Goal: Task Accomplishment & Management: Manage account settings

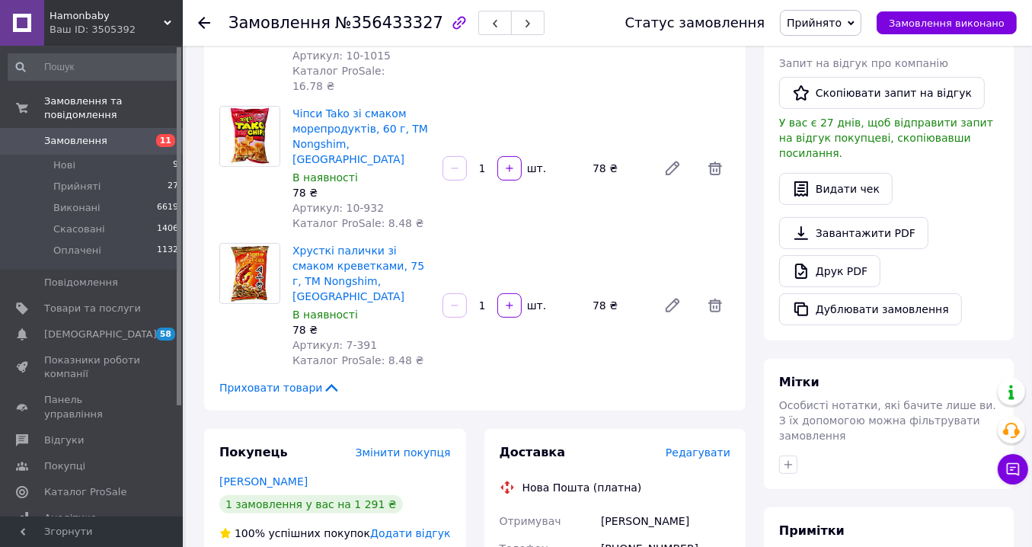
scroll to position [587, 0]
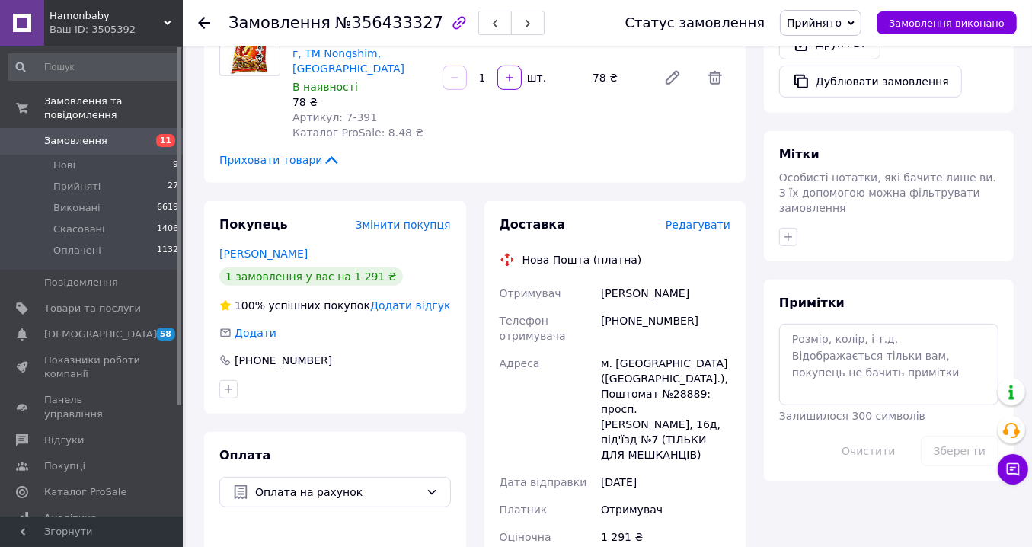
click at [649, 307] on div "[PHONE_NUMBER]" at bounding box center [666, 328] width 136 height 43
copy div "380634207549"
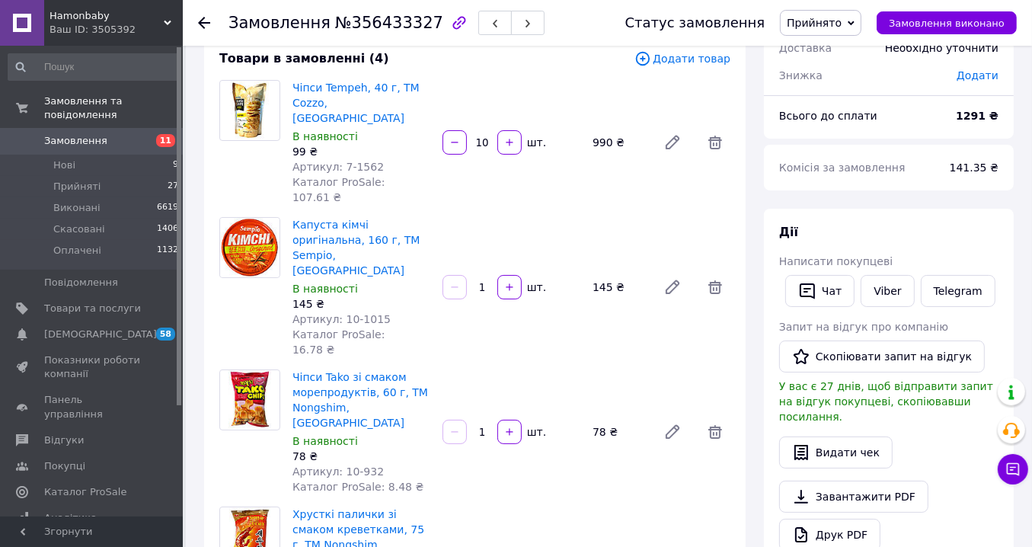
scroll to position [130, 0]
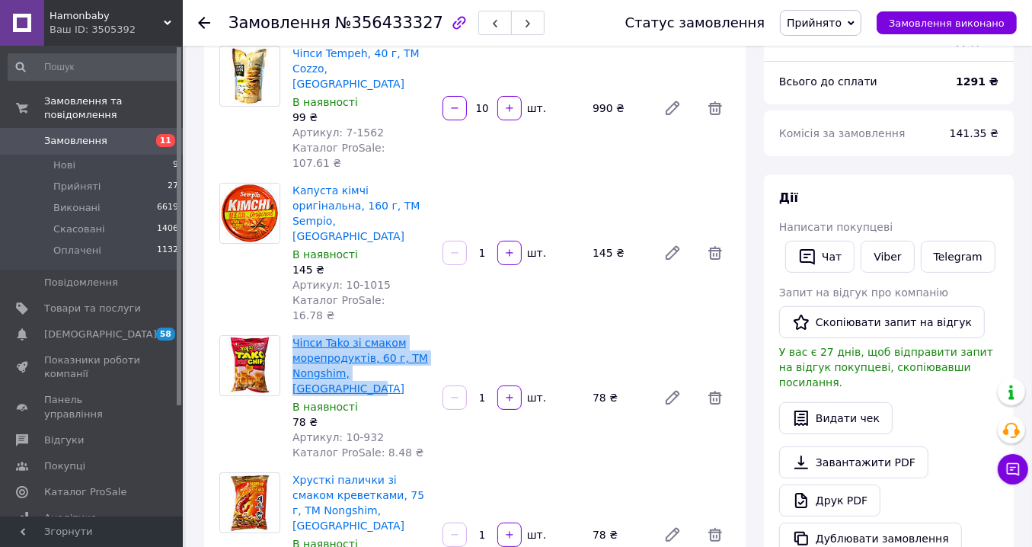
drag, startPoint x: 433, startPoint y: 313, endPoint x: 293, endPoint y: 279, distance: 143.6
click at [293, 332] on div "Чіпси Tako зі смаком морепродуктів, 60 г, ТМ Nongshim, Південна Корея В наявнос…" at bounding box center [361, 397] width 150 height 131
copy link "Чіпси Tako зі смаком морепродуктів, 60 г, ТМ Nongshim, Південна Корея"
click at [203, 25] on use at bounding box center [204, 23] width 12 height 12
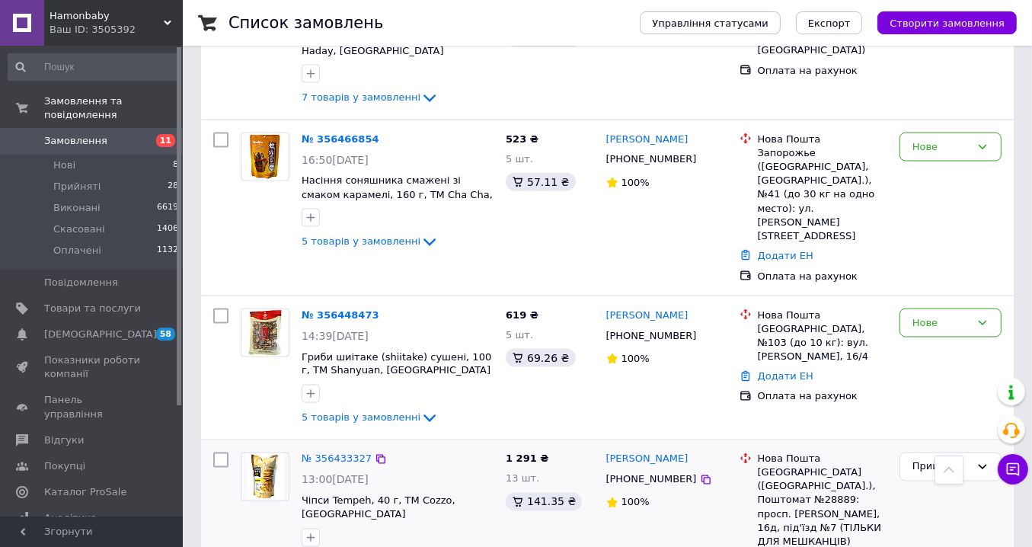
scroll to position [2133, 0]
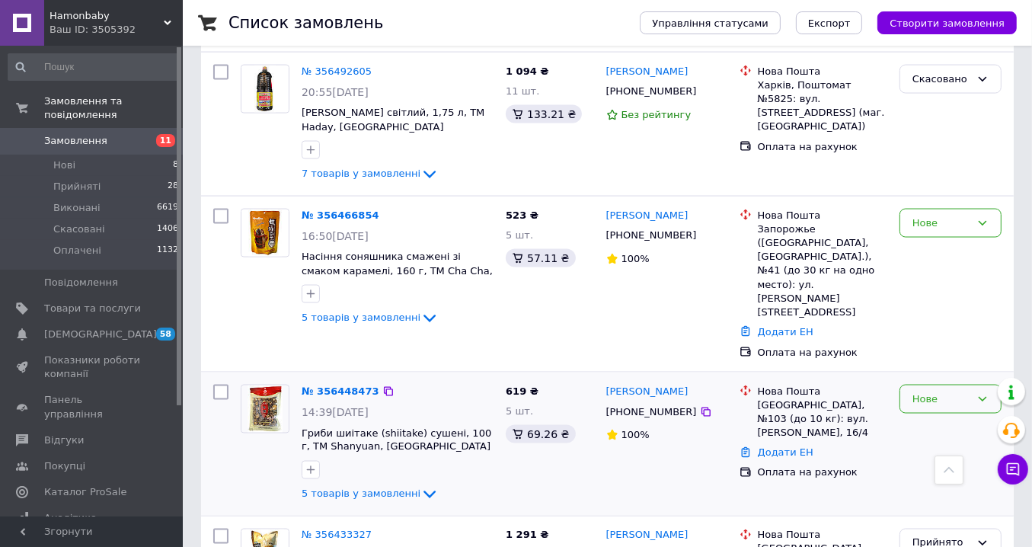
click at [943, 392] on div "Нове" at bounding box center [942, 400] width 58 height 16
click at [946, 417] on li "Прийнято" at bounding box center [951, 431] width 101 height 28
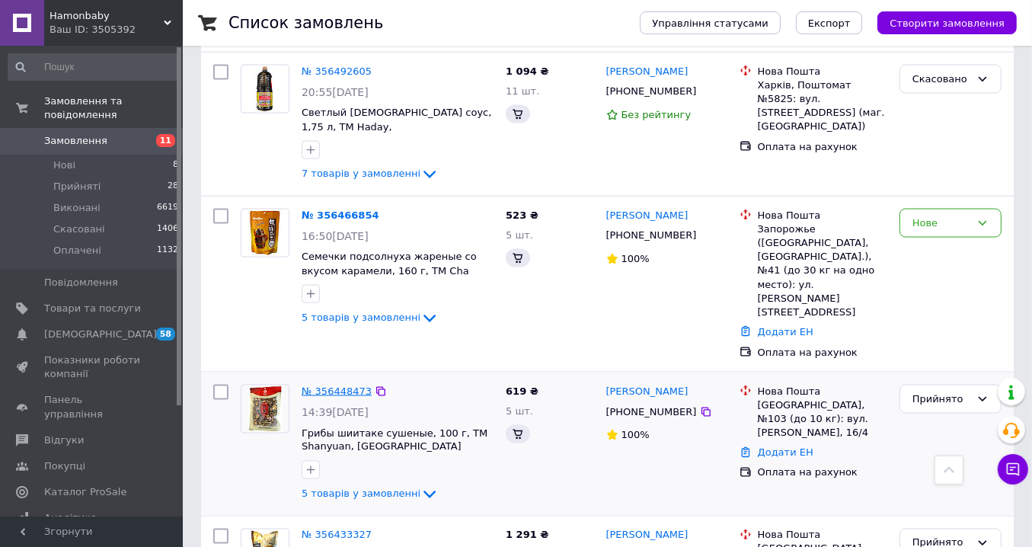
click at [357, 386] on link "№ 356448473" at bounding box center [337, 391] width 70 height 11
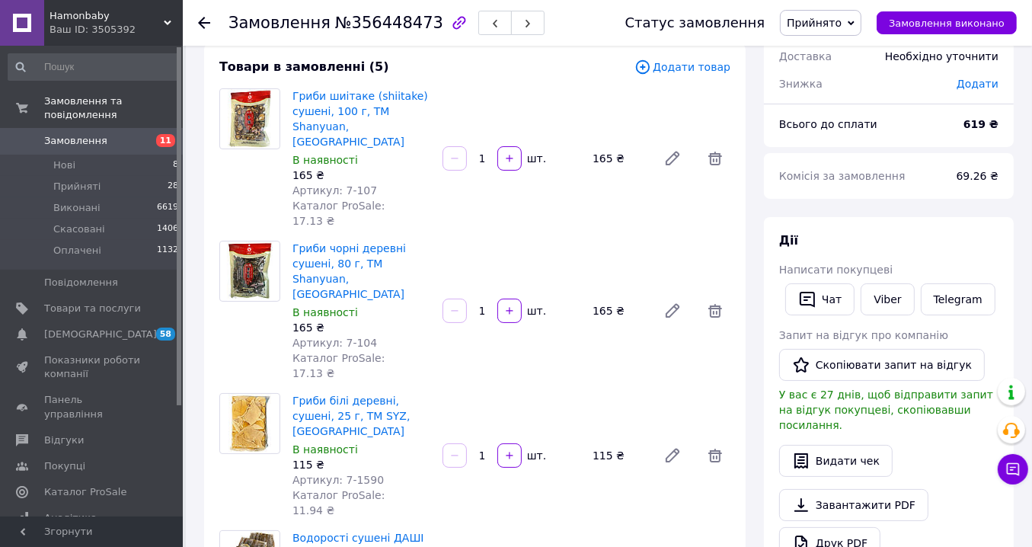
scroll to position [316, 0]
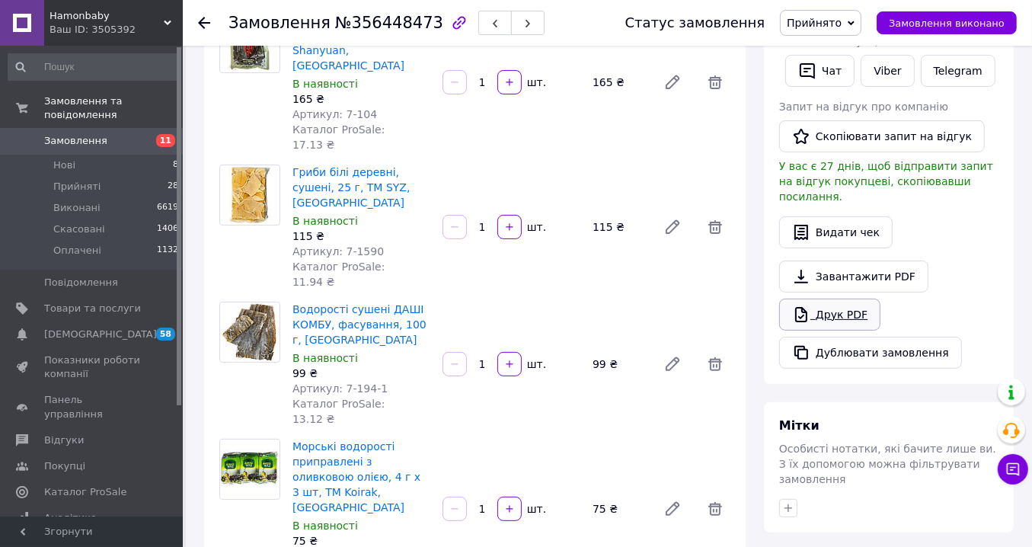
click at [834, 299] on link "Друк PDF" at bounding box center [829, 315] width 101 height 32
click at [831, 299] on link "Друк PDF" at bounding box center [829, 315] width 101 height 32
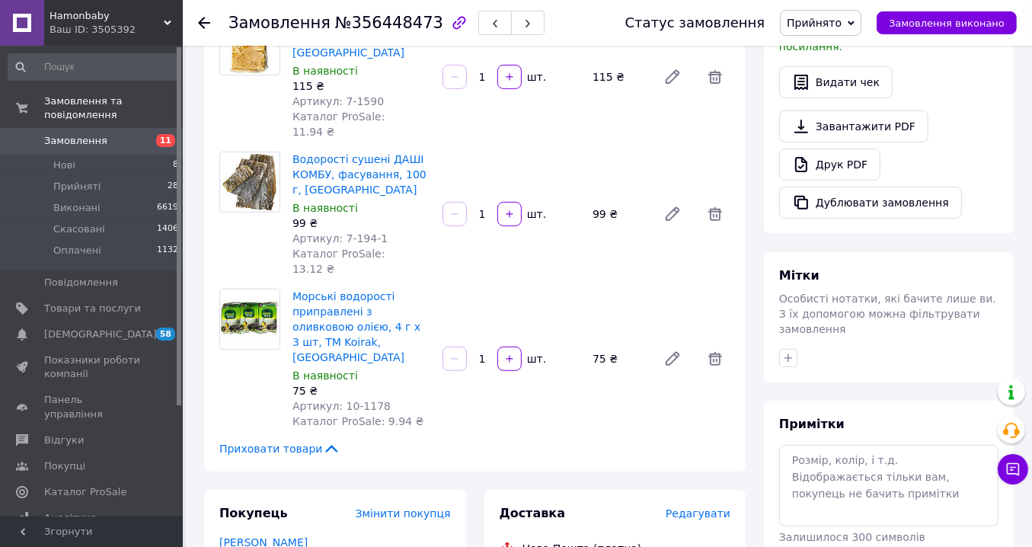
scroll to position [621, 0]
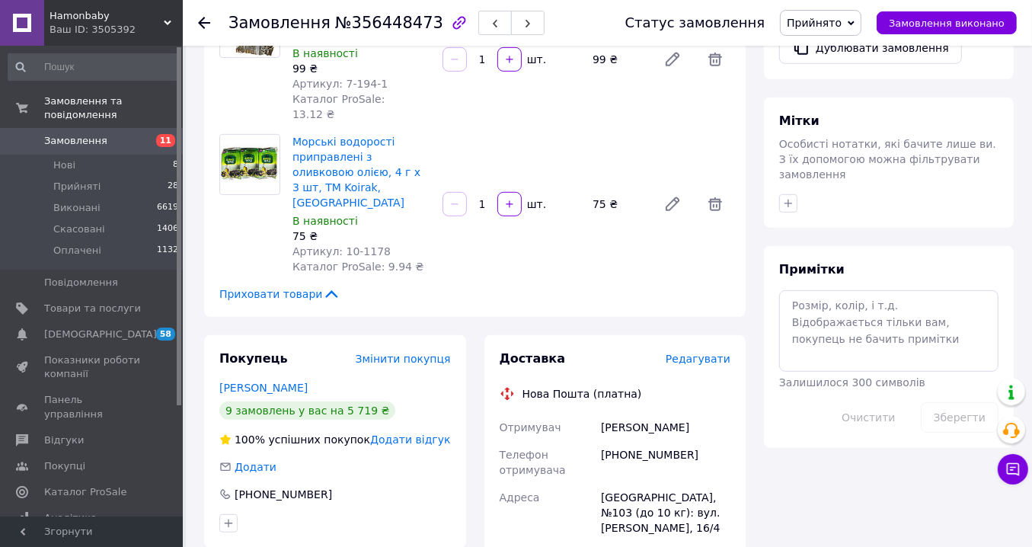
click at [653, 441] on div "[PHONE_NUMBER]" at bounding box center [666, 462] width 136 height 43
copy div "380968439996"
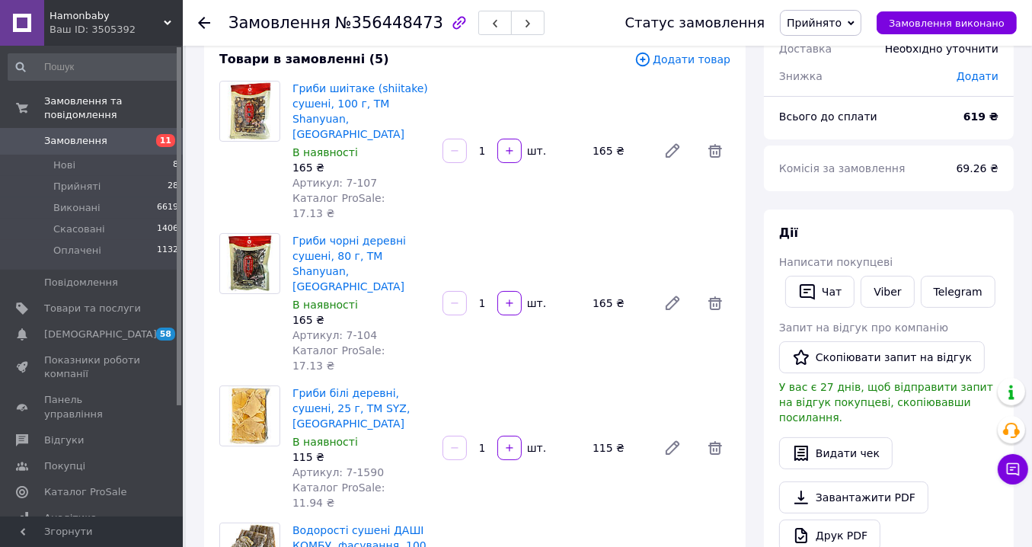
scroll to position [11, 0]
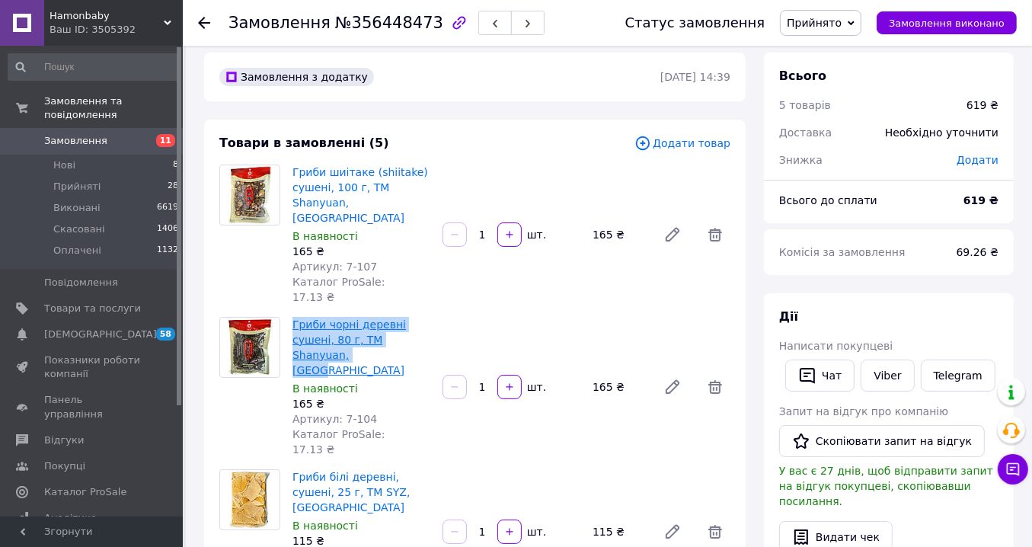
drag, startPoint x: 328, startPoint y: 324, endPoint x: 293, endPoint y: 288, distance: 49.6
click at [293, 317] on span "Гриби чорні деревні сушені, 80 г, ТМ Shanyuan, Китай" at bounding box center [362, 347] width 138 height 61
copy link "Гриби чорні деревні сушені, 80 г, ТМ Shanyuan, Китай"
click at [204, 28] on use at bounding box center [204, 23] width 12 height 12
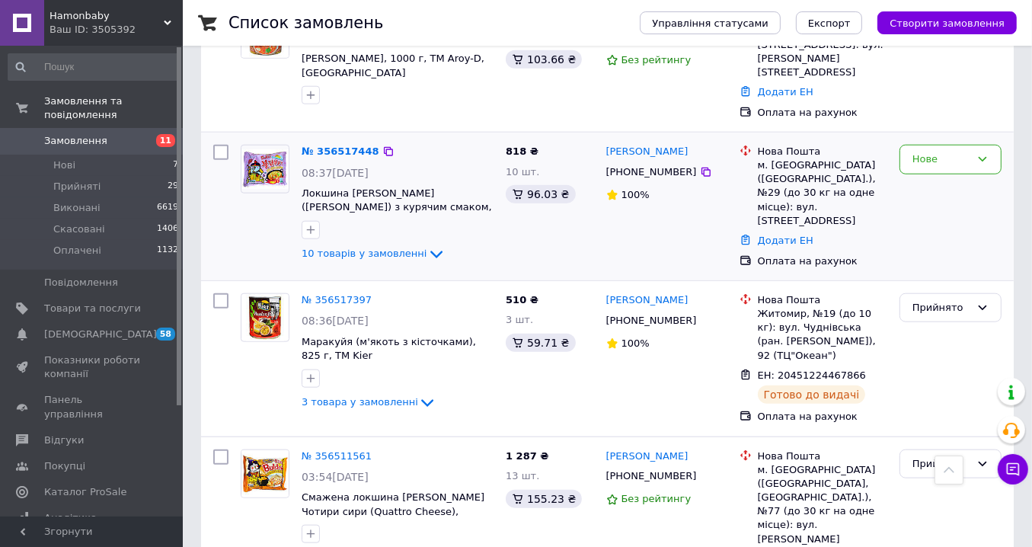
scroll to position [1371, 0]
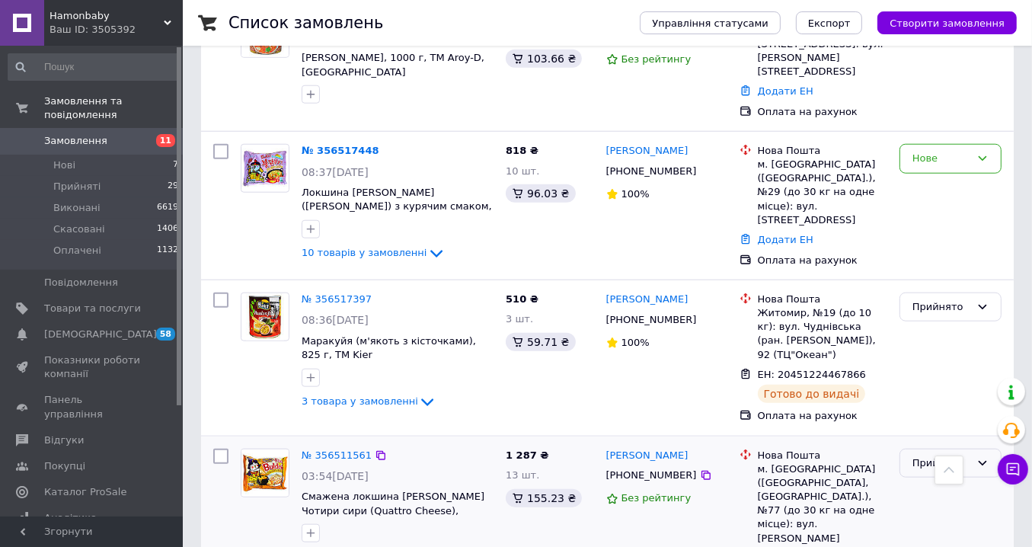
click at [942, 456] on div "Прийнято" at bounding box center [942, 464] width 58 height 16
click at [946, 481] on li "Виконано" at bounding box center [951, 495] width 101 height 28
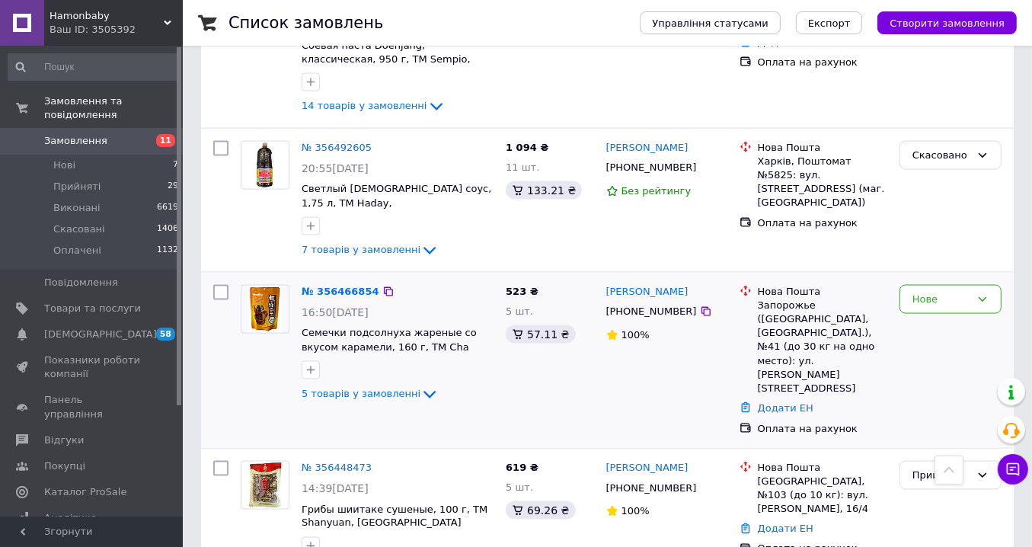
scroll to position [2133, 0]
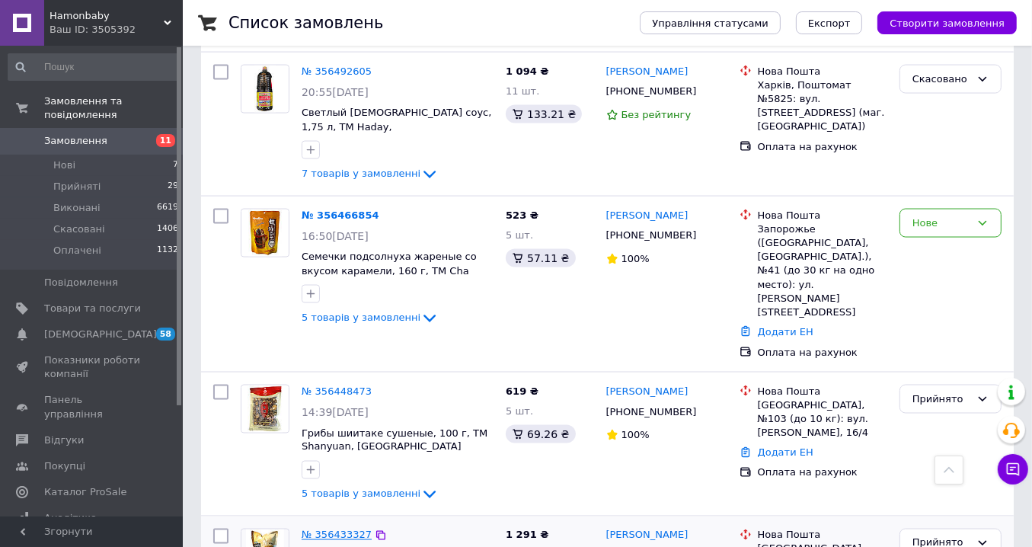
click at [339, 530] on link "№ 356433327" at bounding box center [337, 535] width 70 height 11
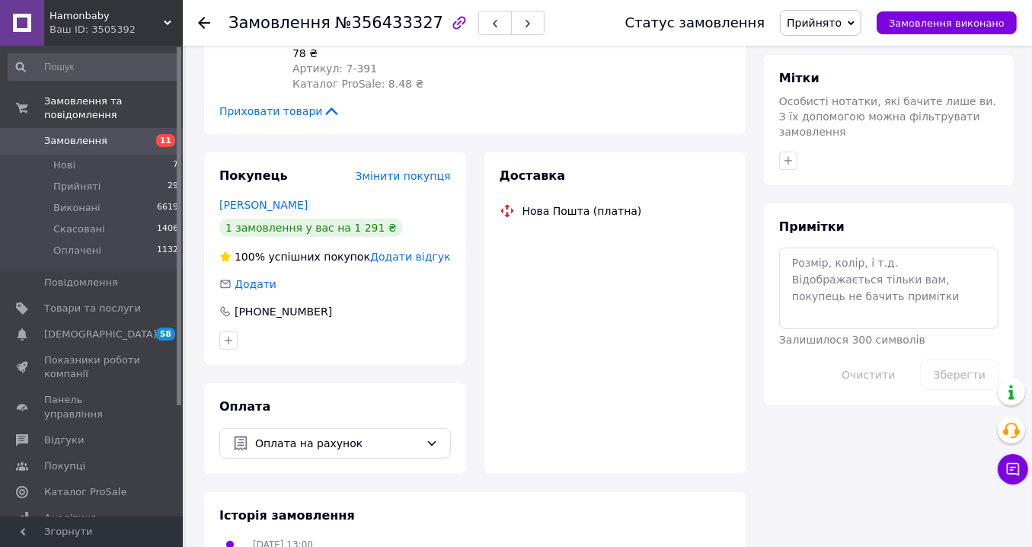
scroll to position [810, 0]
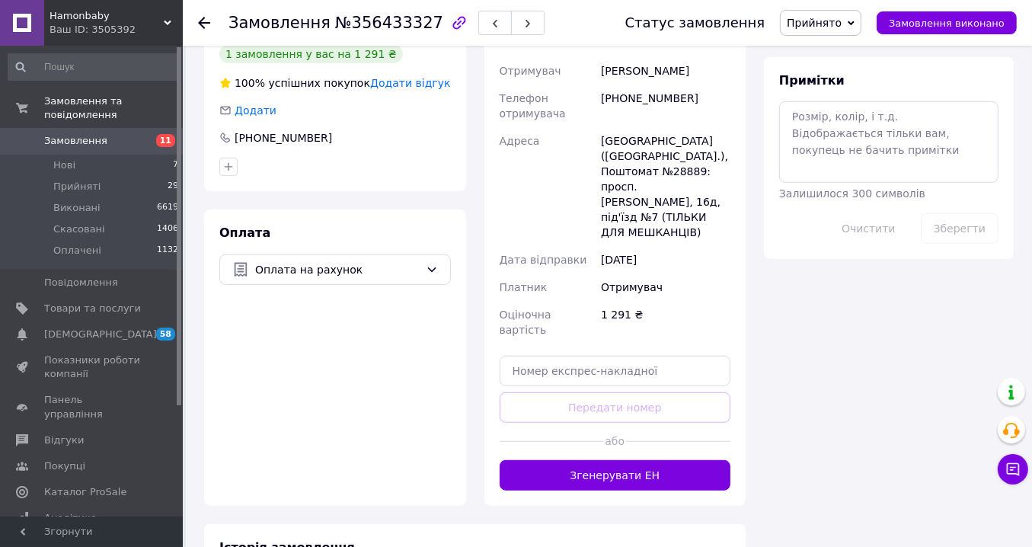
click at [631, 460] on button "Згенерувати ЕН" at bounding box center [616, 475] width 232 height 30
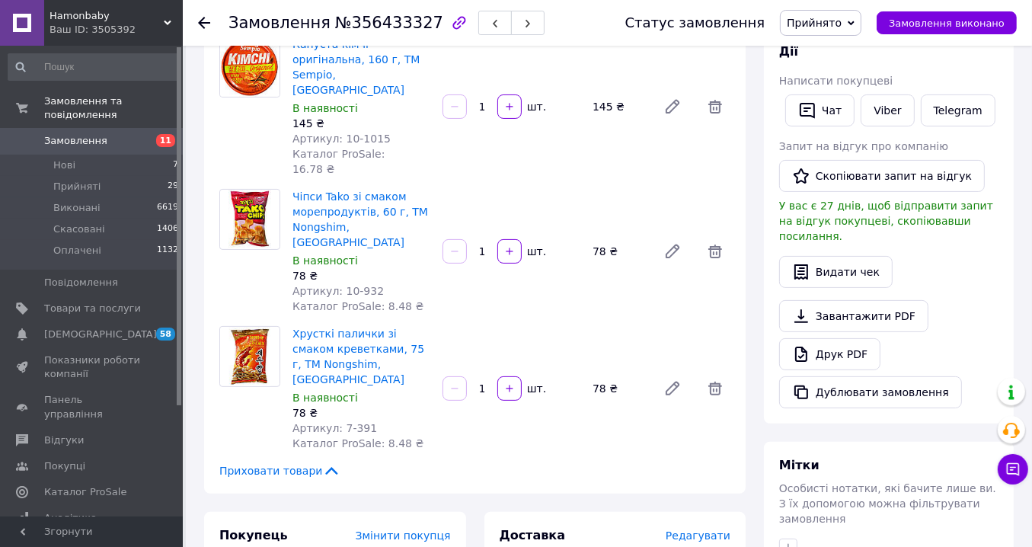
scroll to position [200, 0]
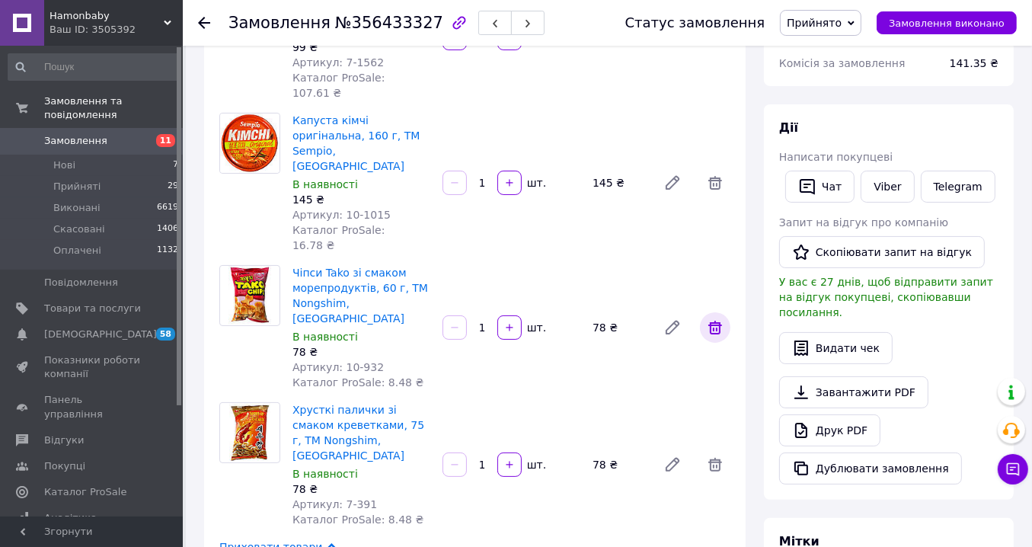
click at [715, 318] on icon at bounding box center [715, 327] width 18 height 18
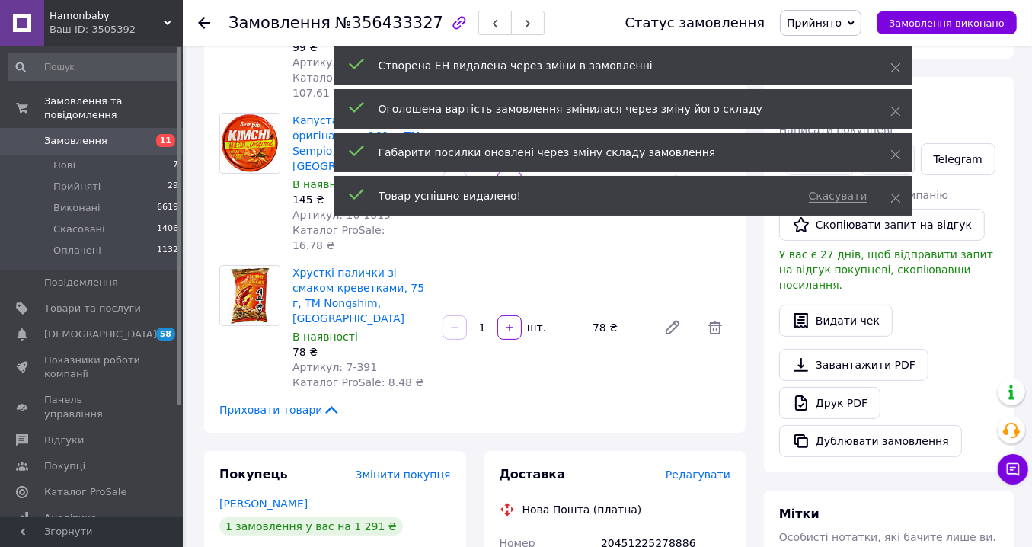
scroll to position [581, 0]
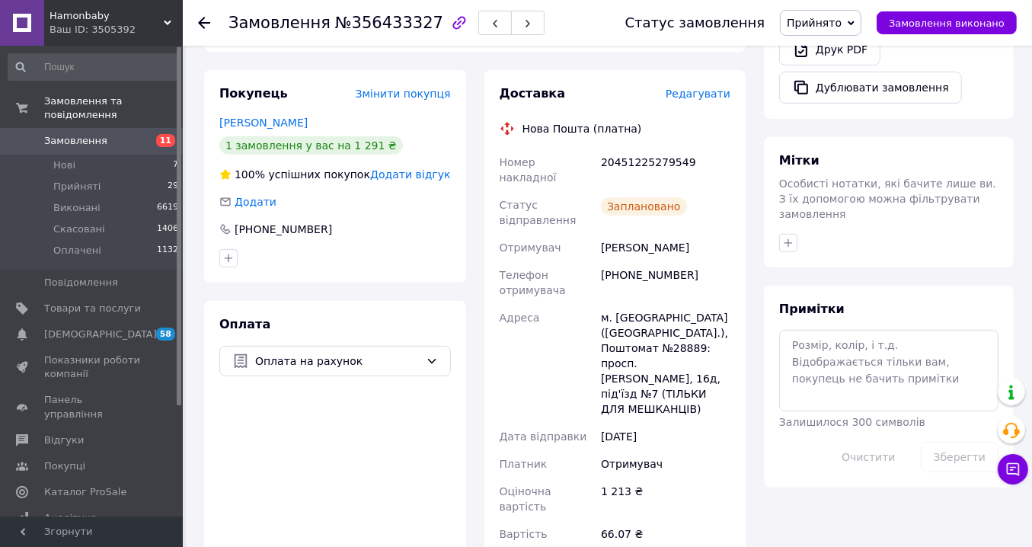
click at [202, 24] on icon at bounding box center [204, 23] width 12 height 12
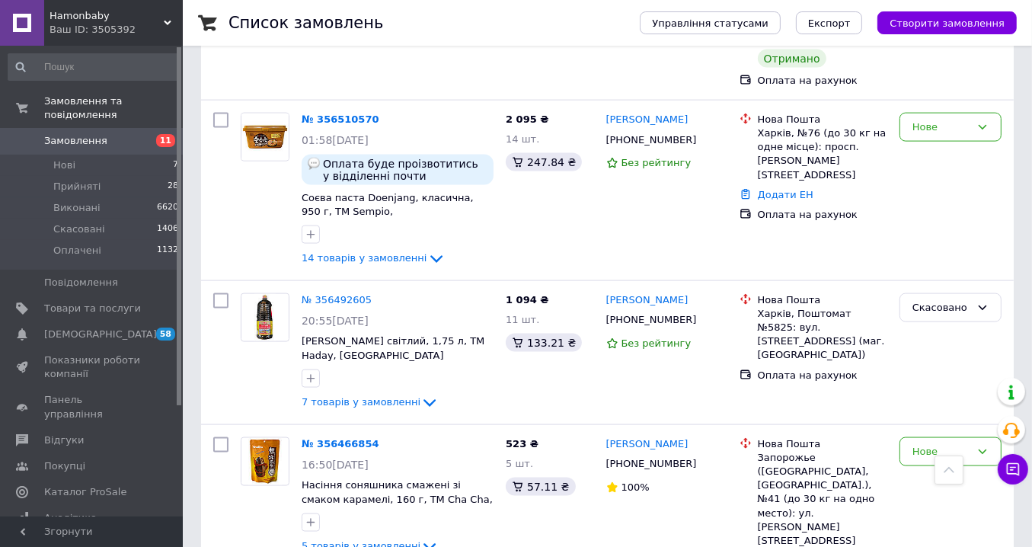
scroll to position [1676, 0]
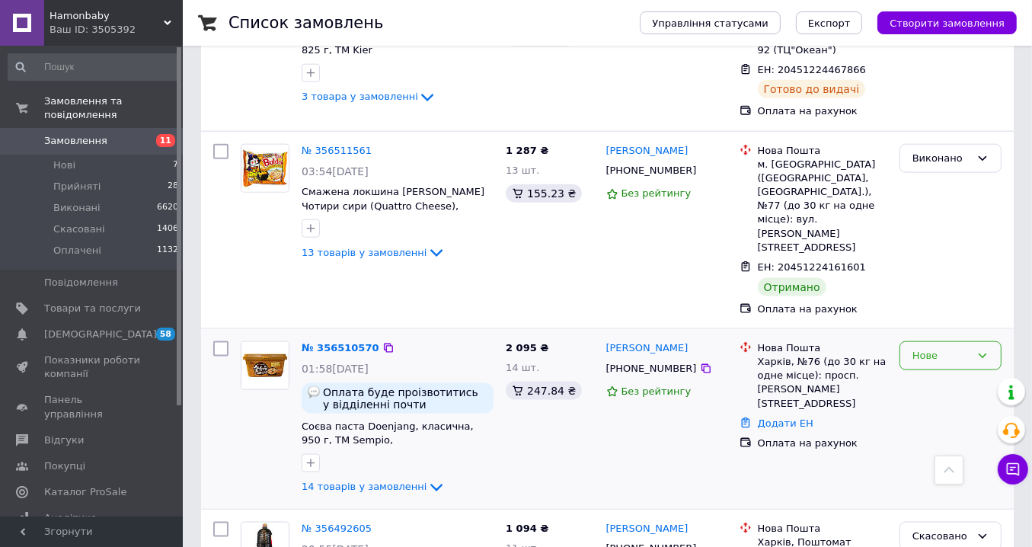
click at [938, 348] on div "Нове" at bounding box center [942, 356] width 58 height 16
click at [933, 373] on li "Прийнято" at bounding box center [951, 387] width 101 height 28
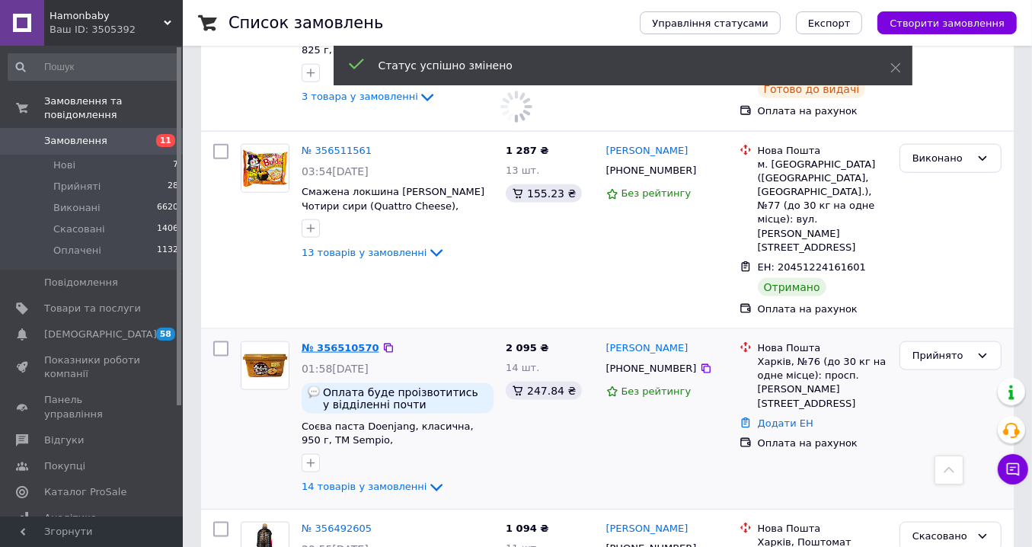
click at [333, 342] on link "№ 356510570" at bounding box center [341, 347] width 78 height 11
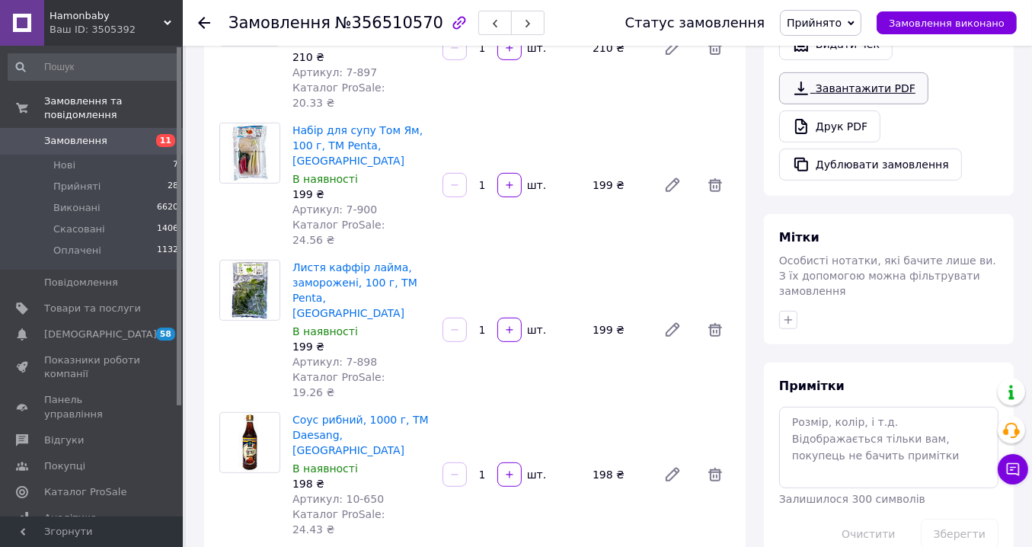
scroll to position [389, 0]
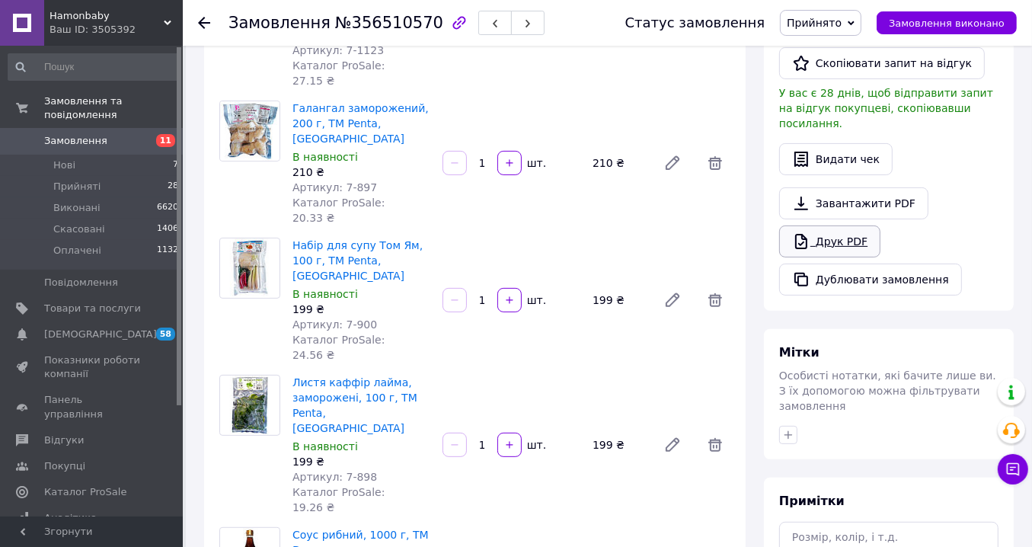
click at [834, 226] on link "Друк PDF" at bounding box center [829, 242] width 101 height 32
click at [841, 226] on link "Друк PDF" at bounding box center [829, 242] width 101 height 32
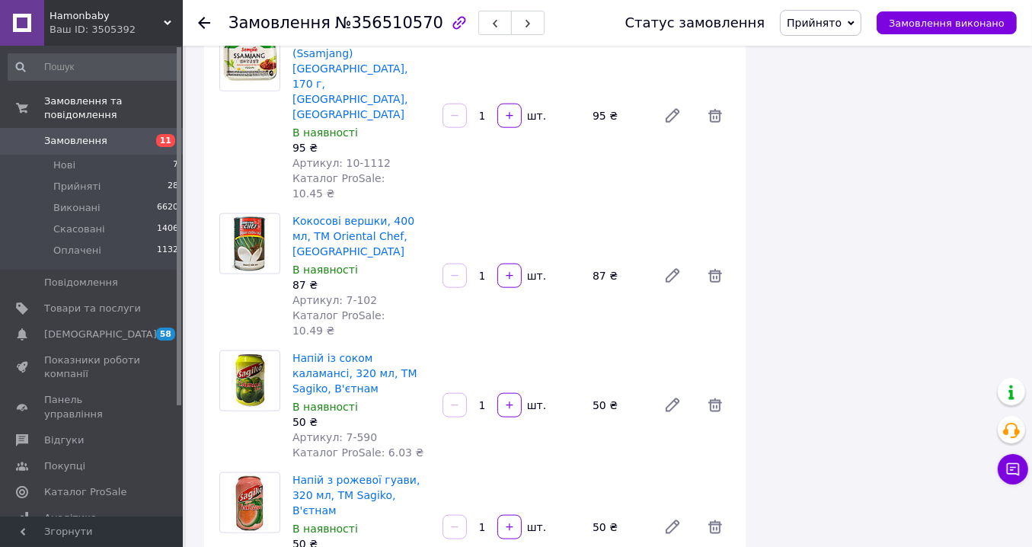
scroll to position [1685, 0]
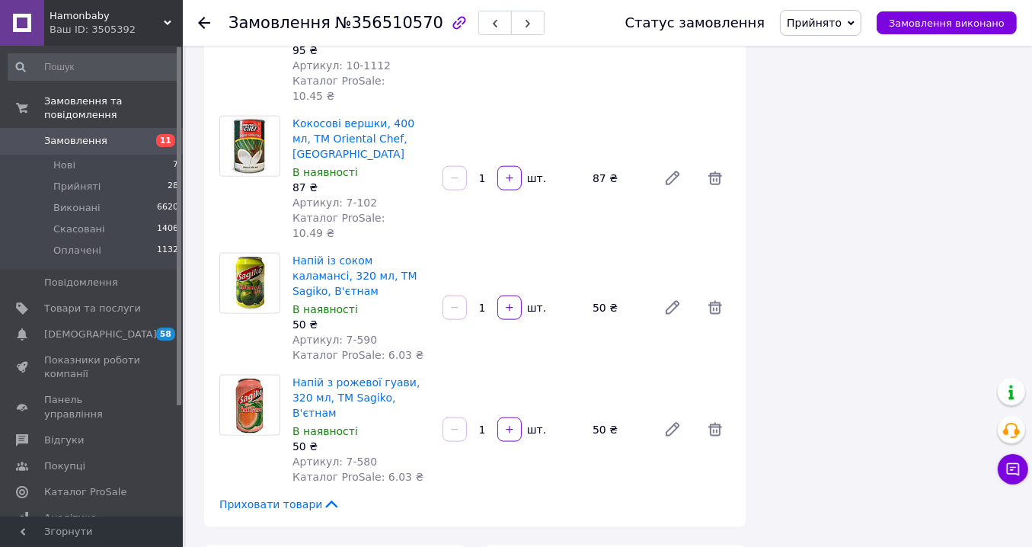
copy div "380997631235"
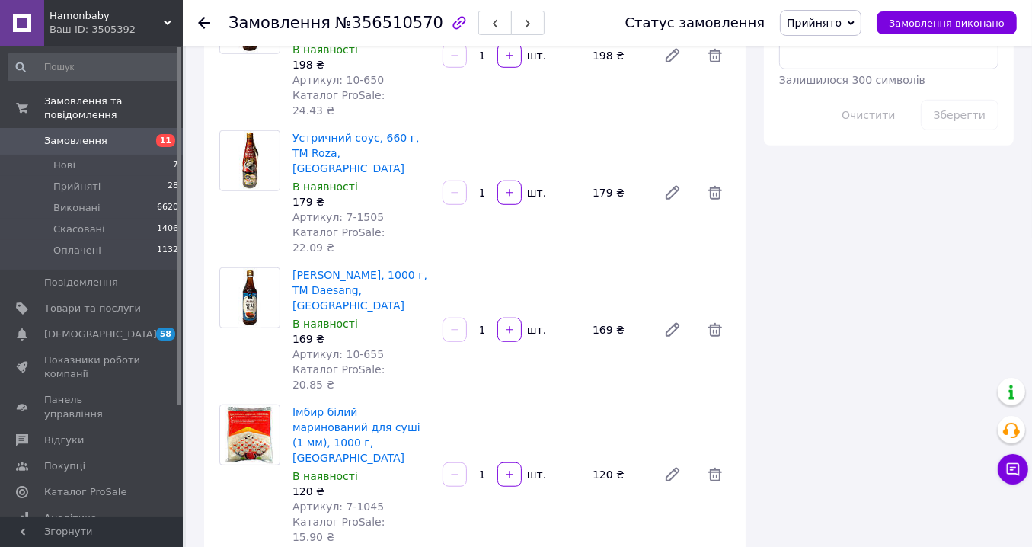
scroll to position [846, 0]
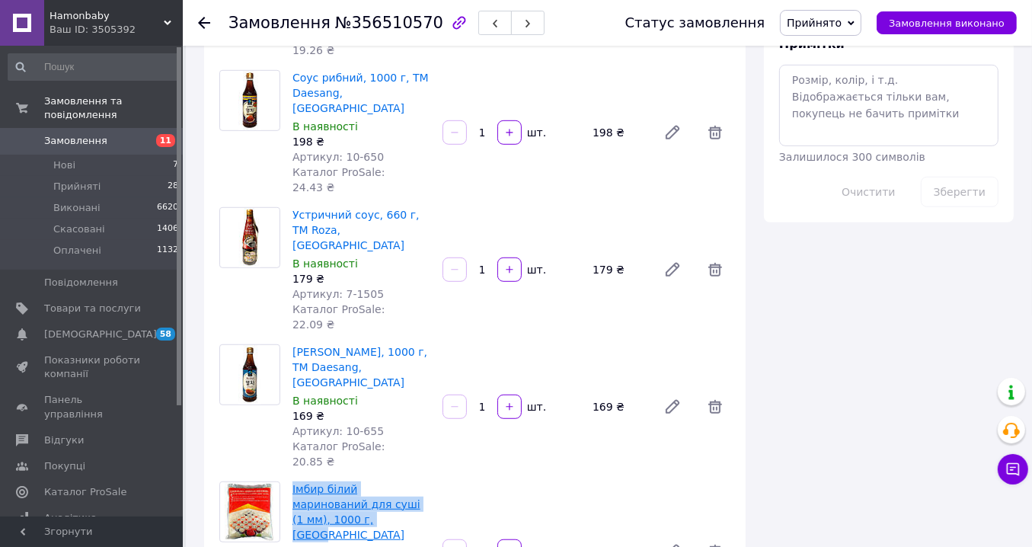
drag, startPoint x: 320, startPoint y: 254, endPoint x: 296, endPoint y: 226, distance: 37.3
click at [293, 482] on span "Імбир білий маринований для суші (1 мм), 1000 г, Китай" at bounding box center [362, 512] width 138 height 61
copy link "Імбир білий маринований для суші (1 мм), 1000 г, Китай"
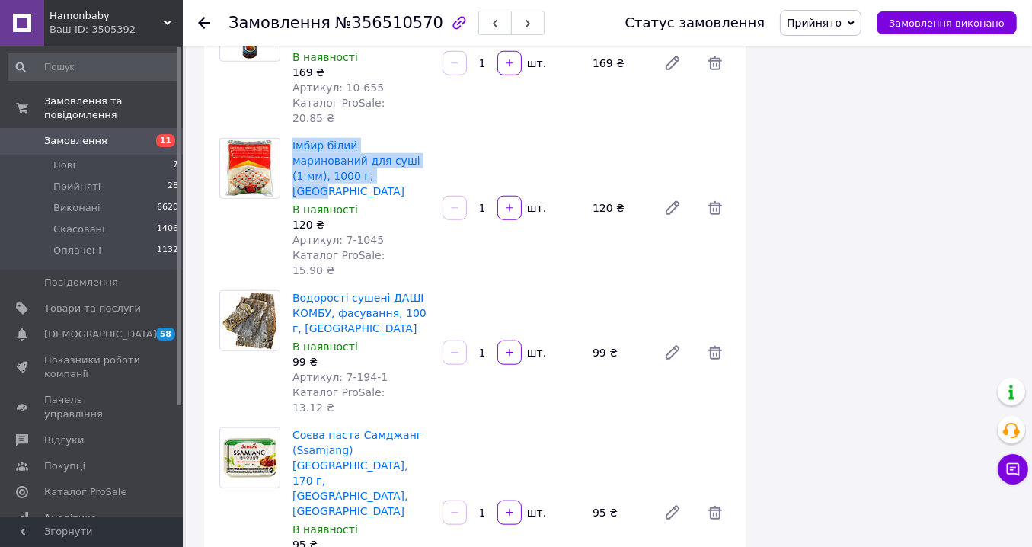
scroll to position [1456, 0]
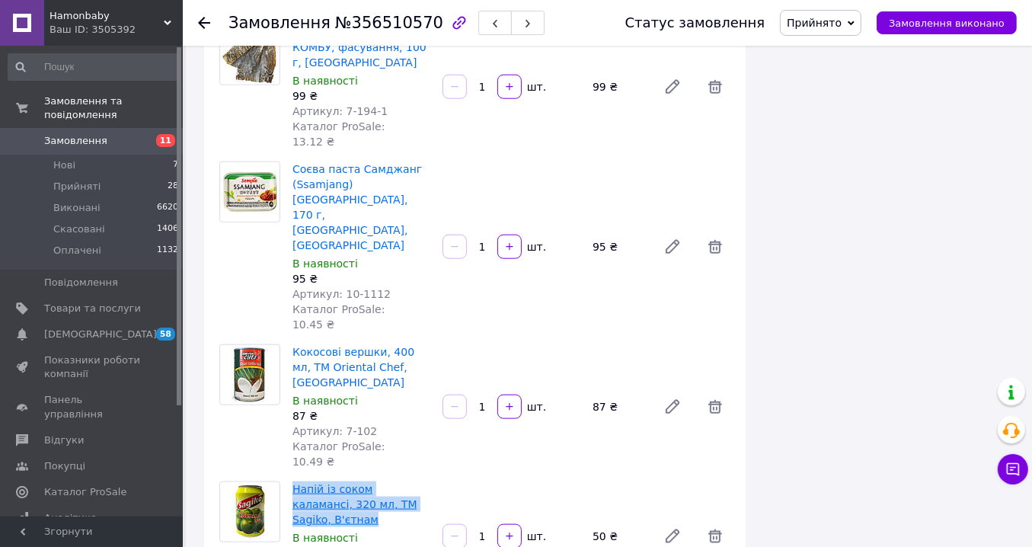
drag, startPoint x: 427, startPoint y: 102, endPoint x: 296, endPoint y: 82, distance: 132.6
click at [296, 478] on div "Напій із соком каламансі, 320 мл, ТМ Sagiko, В'єтнам В наявності 50 ₴ Артикул: …" at bounding box center [361, 536] width 150 height 116
copy link "Напій із соком каламансі, 320 мл, ТМ Sagiko, В'єтнам"
click at [200, 29] on div at bounding box center [204, 22] width 12 height 15
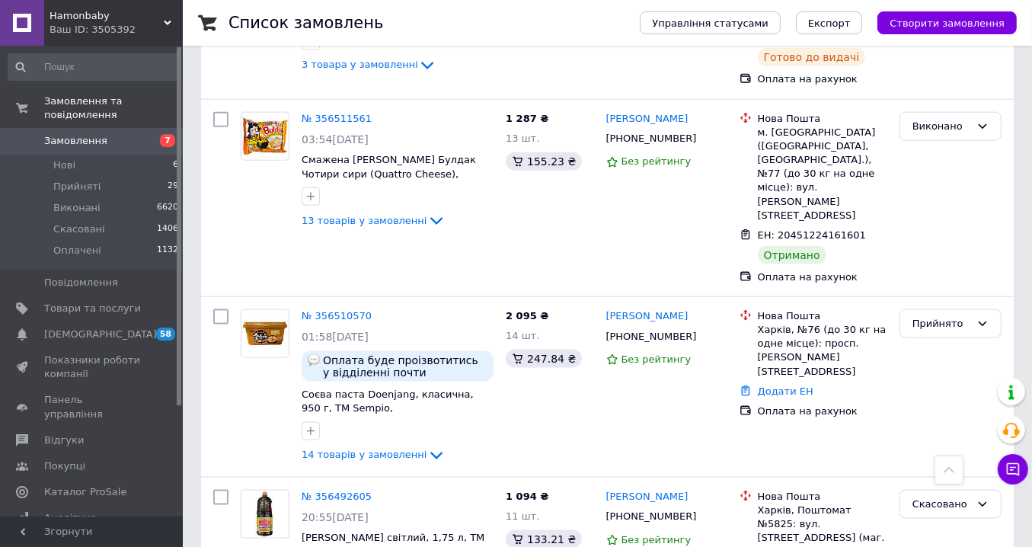
scroll to position [1219, 0]
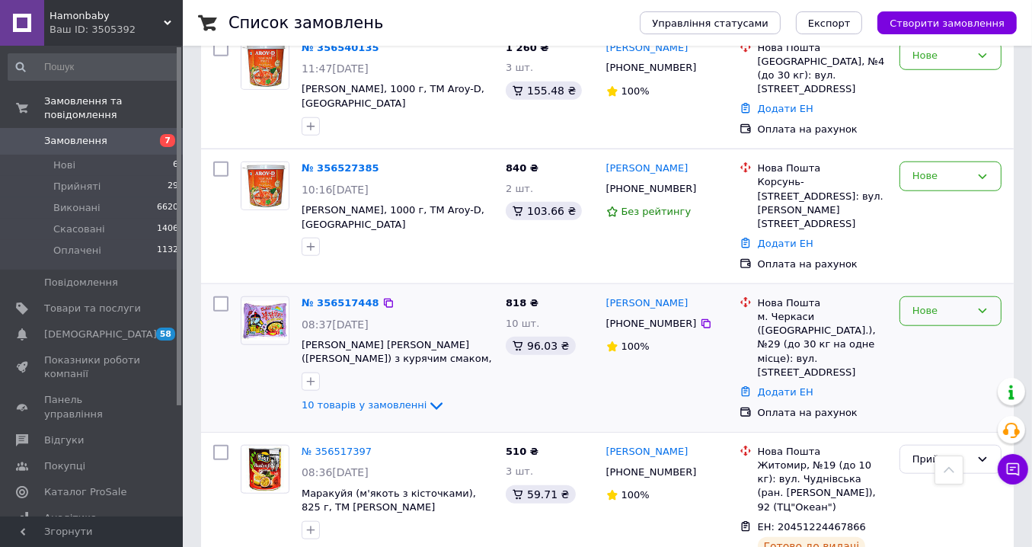
click at [942, 303] on div "Нове" at bounding box center [942, 311] width 58 height 16
click at [932, 329] on li "Прийнято" at bounding box center [951, 343] width 101 height 28
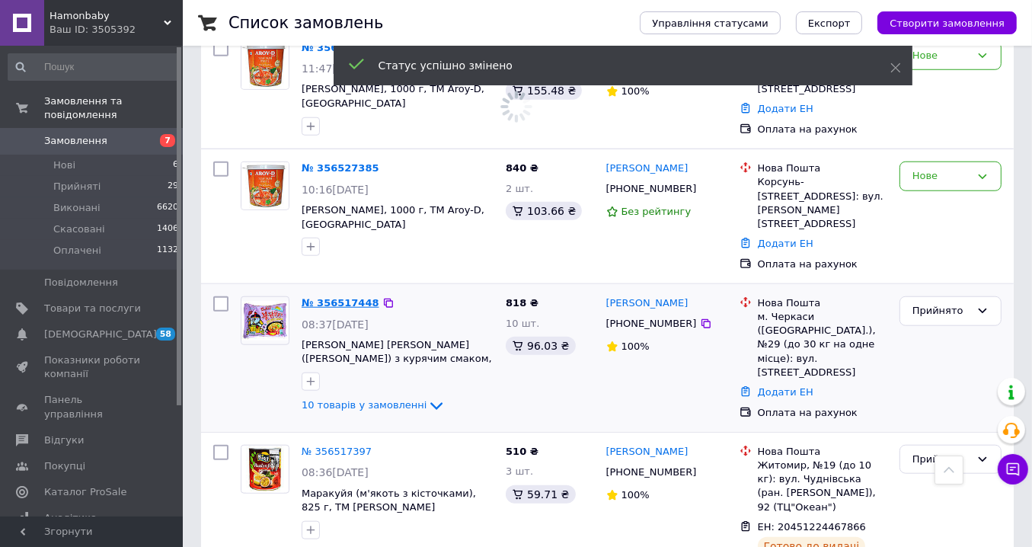
click at [350, 297] on link "№ 356517448" at bounding box center [341, 302] width 78 height 11
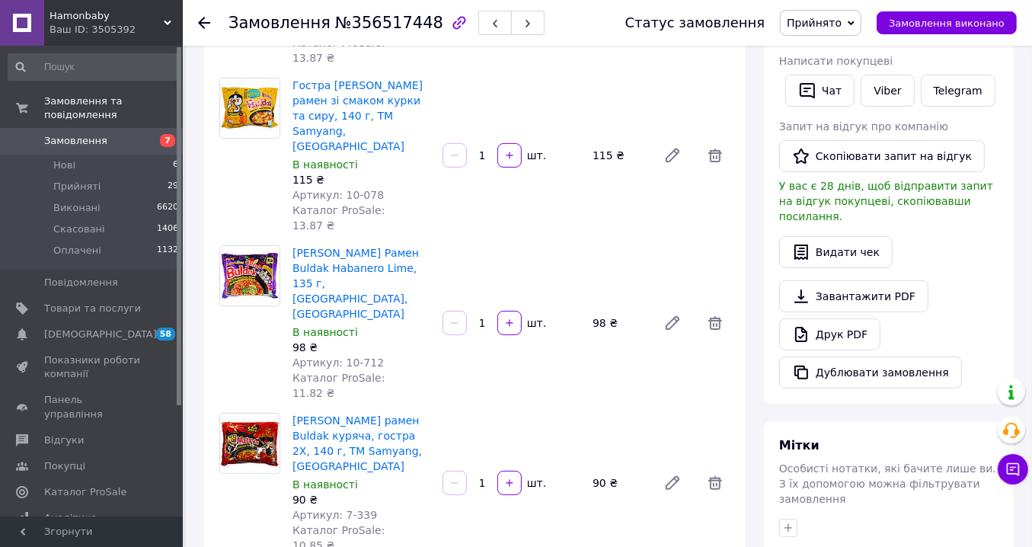
scroll to position [305, 0]
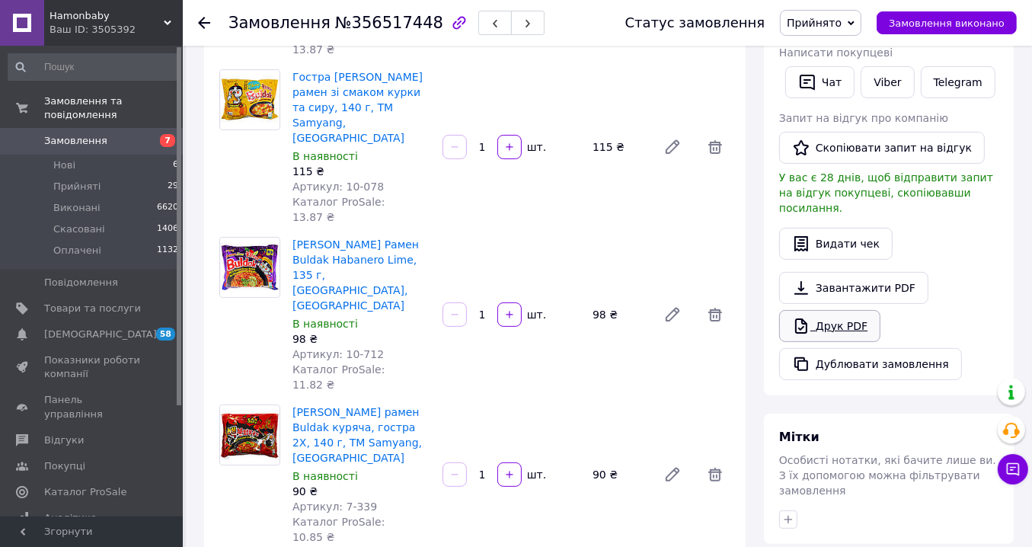
click at [843, 311] on link "Друк PDF" at bounding box center [829, 326] width 101 height 32
click at [831, 311] on link "Друк PDF" at bounding box center [829, 326] width 101 height 32
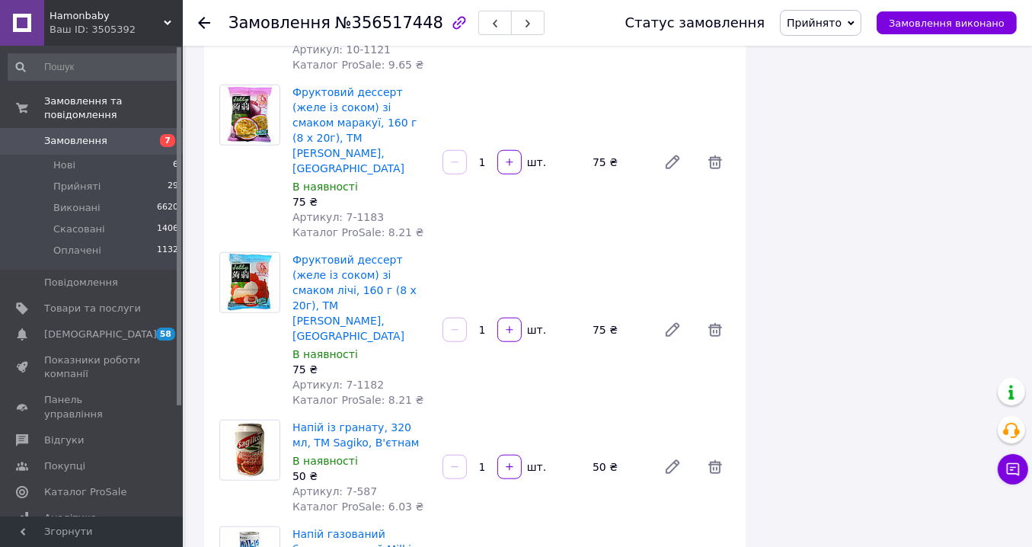
scroll to position [1371, 0]
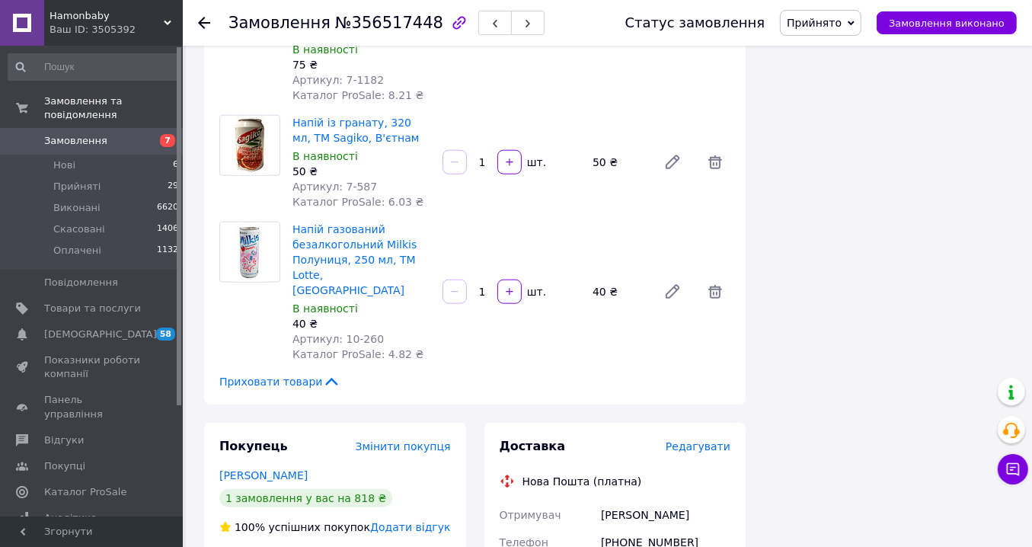
click at [652, 529] on div "[PHONE_NUMBER]" at bounding box center [666, 550] width 136 height 43
copy div "380939716061"
click at [203, 22] on use at bounding box center [204, 23] width 12 height 12
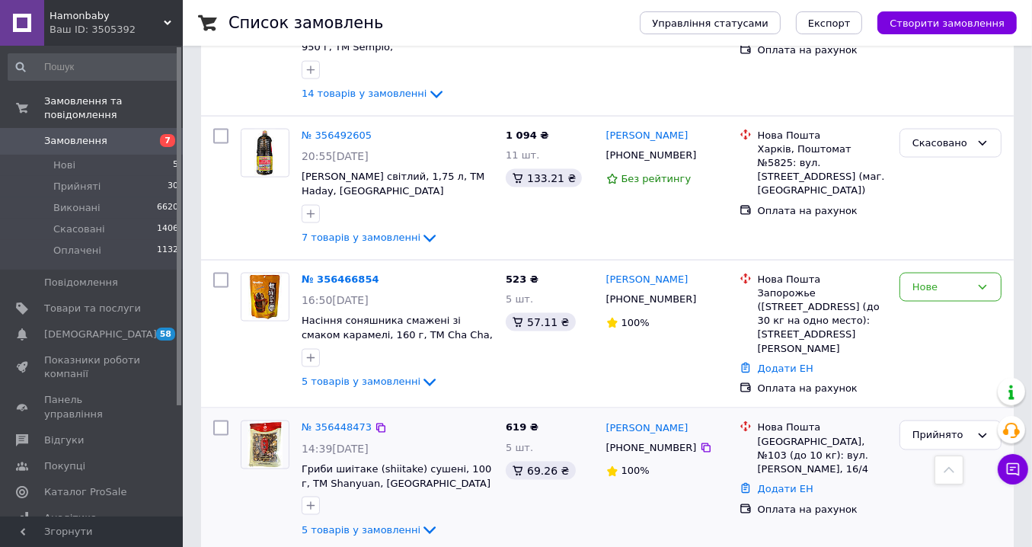
scroll to position [2027, 0]
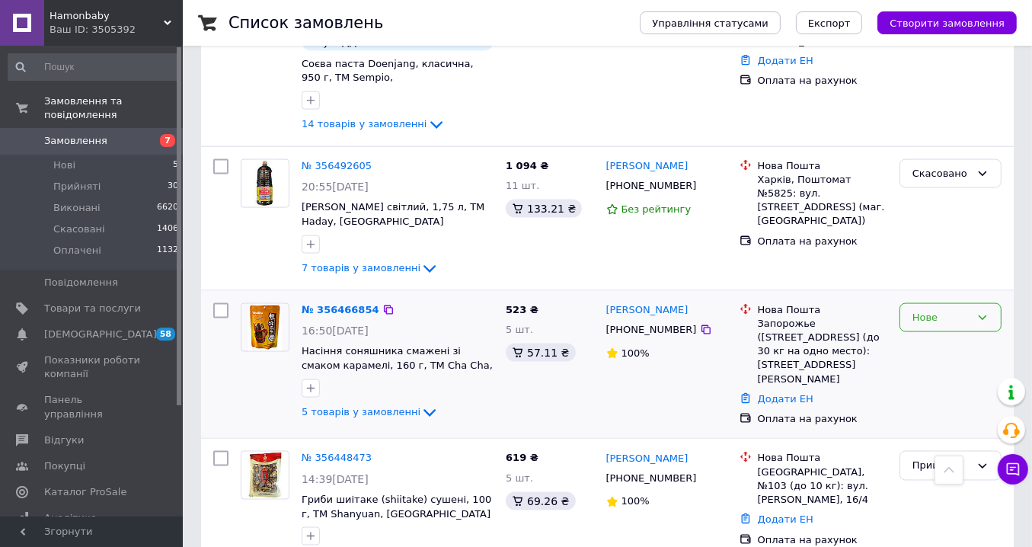
click at [933, 310] on div "Нове" at bounding box center [942, 318] width 58 height 16
click at [939, 335] on li "Прийнято" at bounding box center [951, 349] width 101 height 28
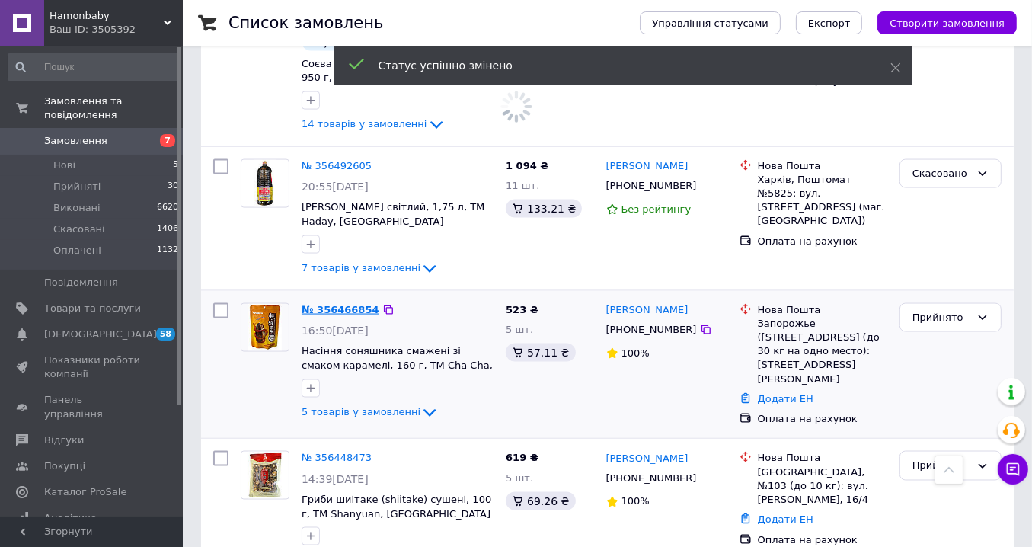
click at [346, 304] on link "№ 356466854" at bounding box center [341, 309] width 78 height 11
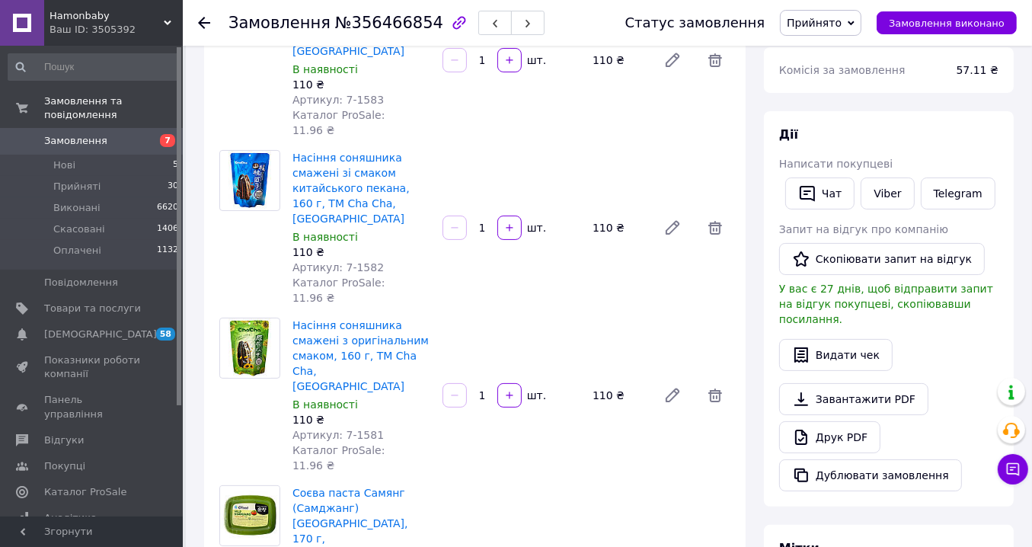
scroll to position [381, 0]
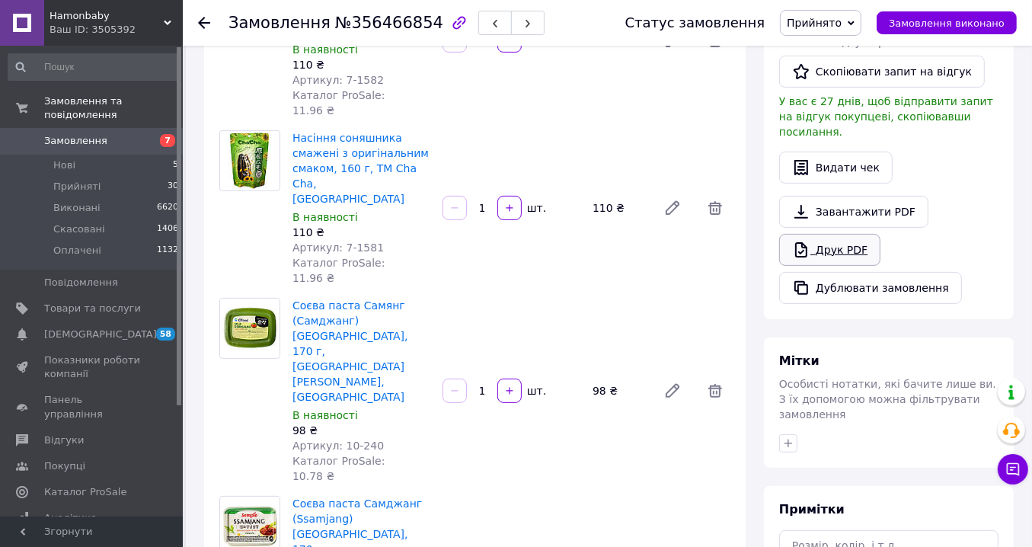
click at [824, 234] on link "Друк PDF" at bounding box center [829, 250] width 101 height 32
click at [835, 234] on link "Друк PDF" at bounding box center [829, 250] width 101 height 32
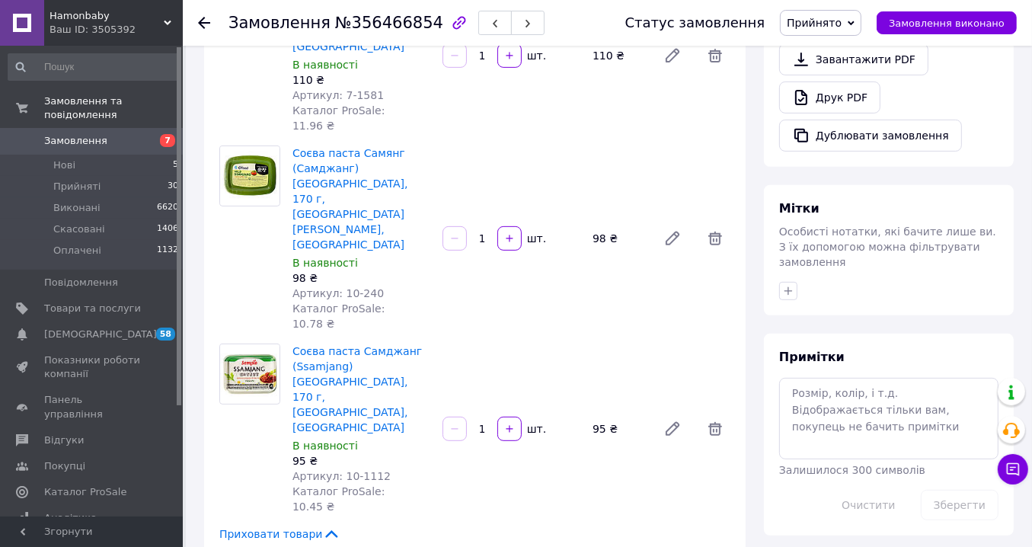
scroll to position [838, 0]
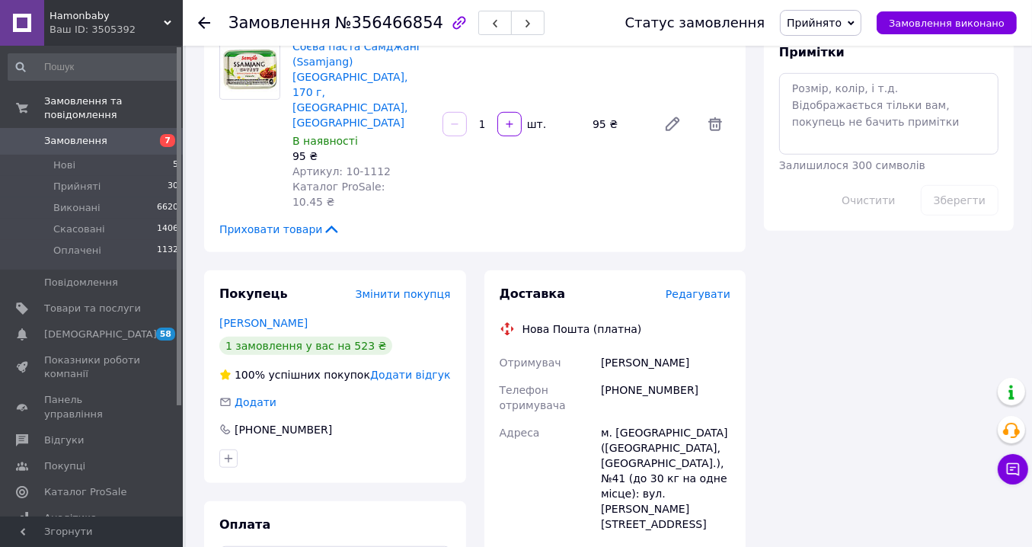
click at [648, 376] on div "[PHONE_NUMBER]" at bounding box center [666, 397] width 136 height 43
copy div "380500811656"
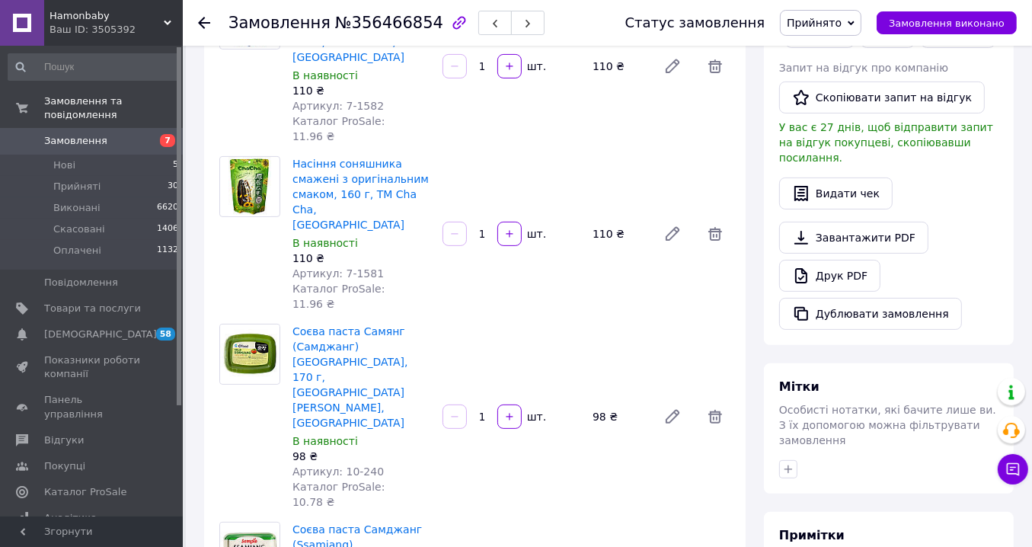
scroll to position [533, 0]
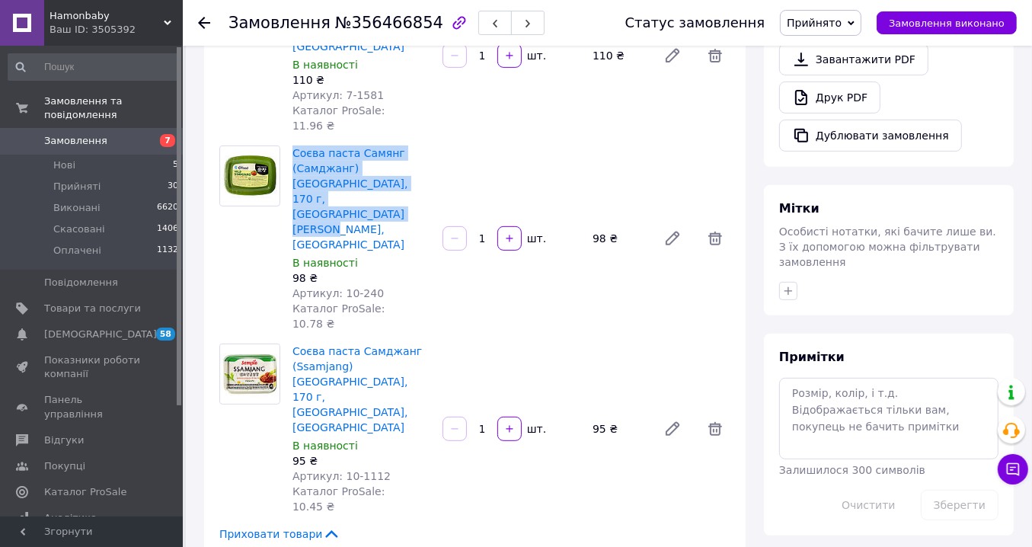
drag, startPoint x: 382, startPoint y: 111, endPoint x: 290, endPoint y: 65, distance: 103.9
click at [289, 142] on div "Соєва паста Самянг (Самджанг) [GEOGRAPHIC_DATA], 170 г, ТМ [PERSON_NAME] One, […" at bounding box center [361, 238] width 150 height 192
copy link "Соєва паста Самянг (Самджанг) [GEOGRAPHIC_DATA], 170 г, [GEOGRAPHIC_DATA][PERSO…"
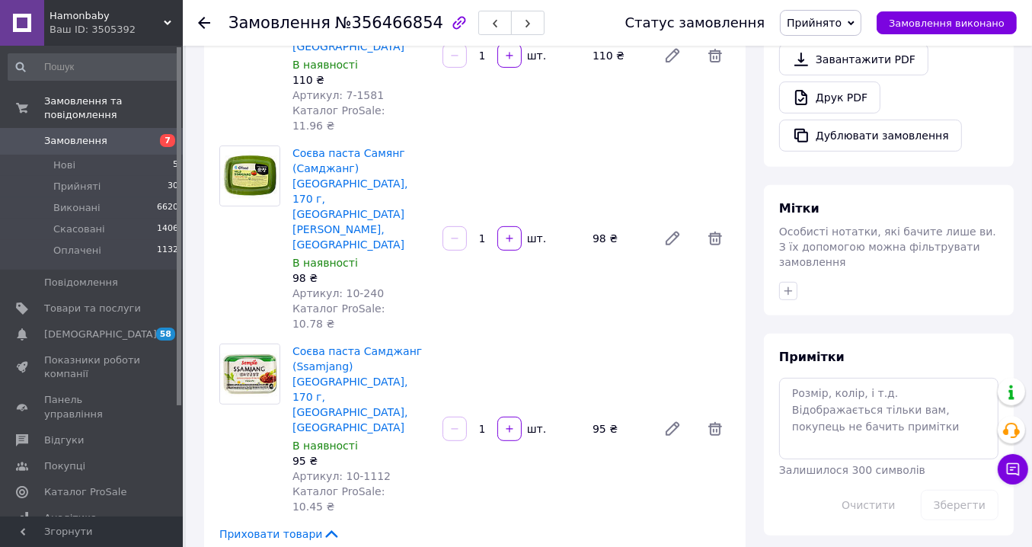
click at [206, 21] on icon at bounding box center [204, 23] width 12 height 12
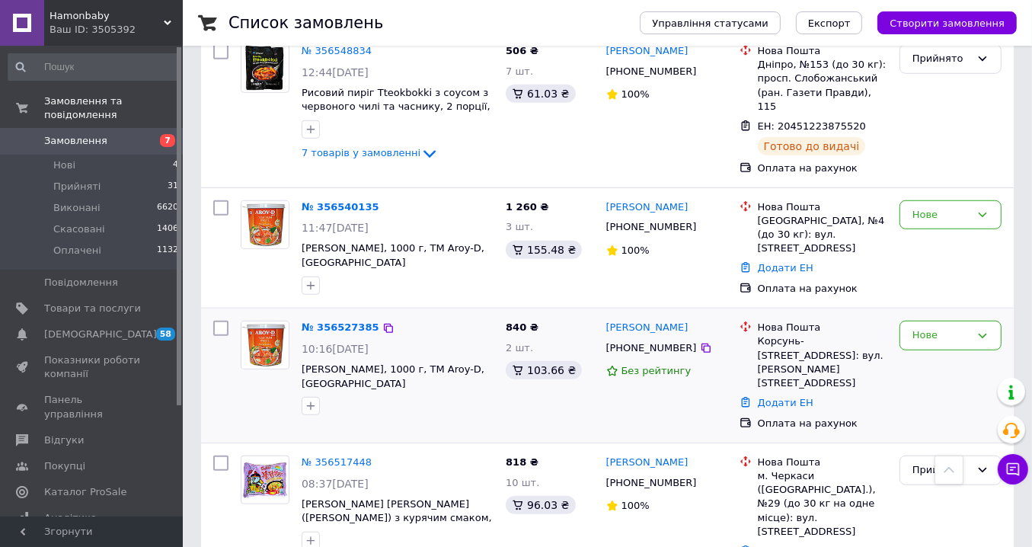
scroll to position [990, 0]
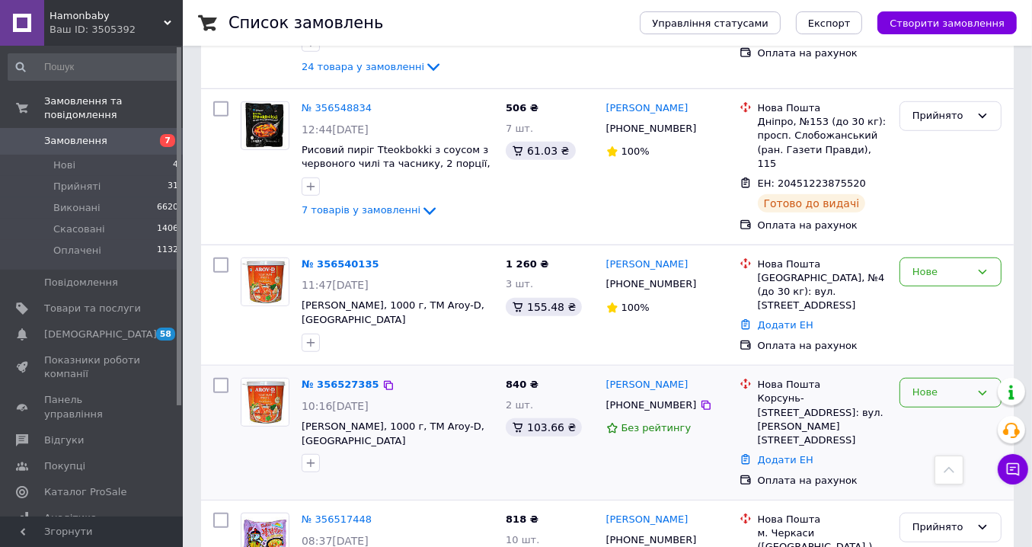
click at [938, 385] on div "Нове" at bounding box center [942, 393] width 58 height 16
click at [935, 411] on li "Прийнято" at bounding box center [951, 425] width 101 height 28
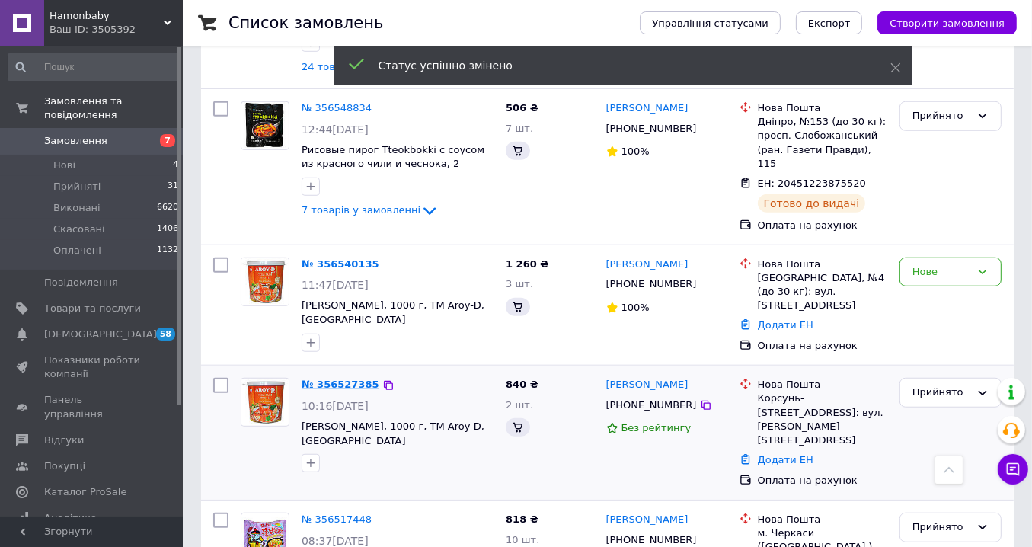
click at [337, 379] on link "№ 356527385" at bounding box center [341, 384] width 78 height 11
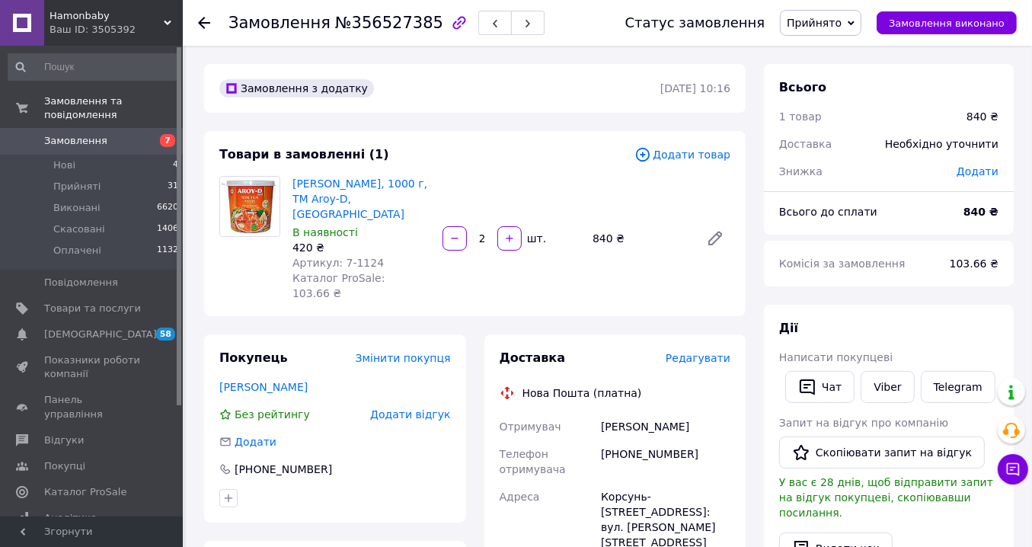
scroll to position [381, 0]
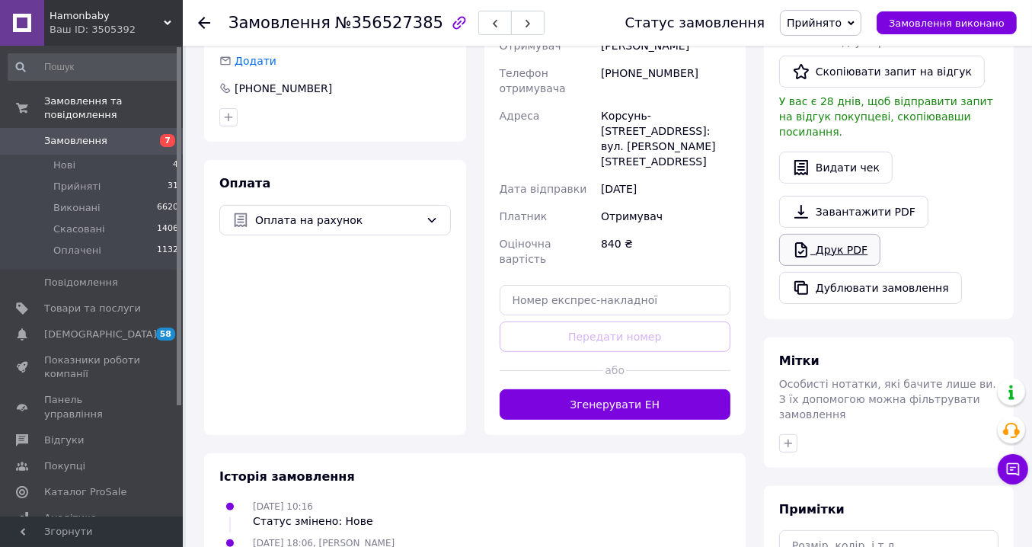
click at [830, 234] on link "Друк PDF" at bounding box center [829, 250] width 101 height 32
click at [206, 21] on icon at bounding box center [204, 23] width 12 height 12
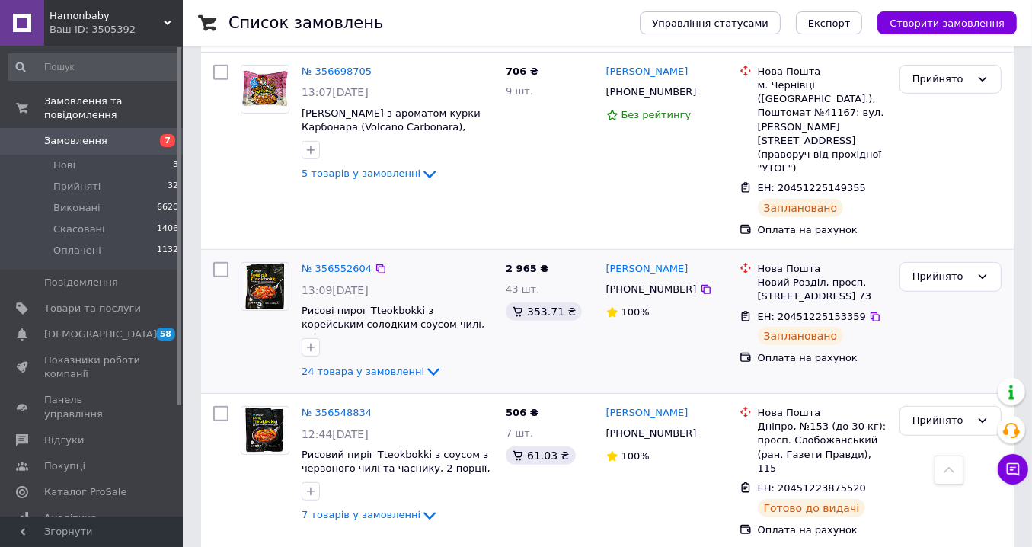
scroll to position [914, 0]
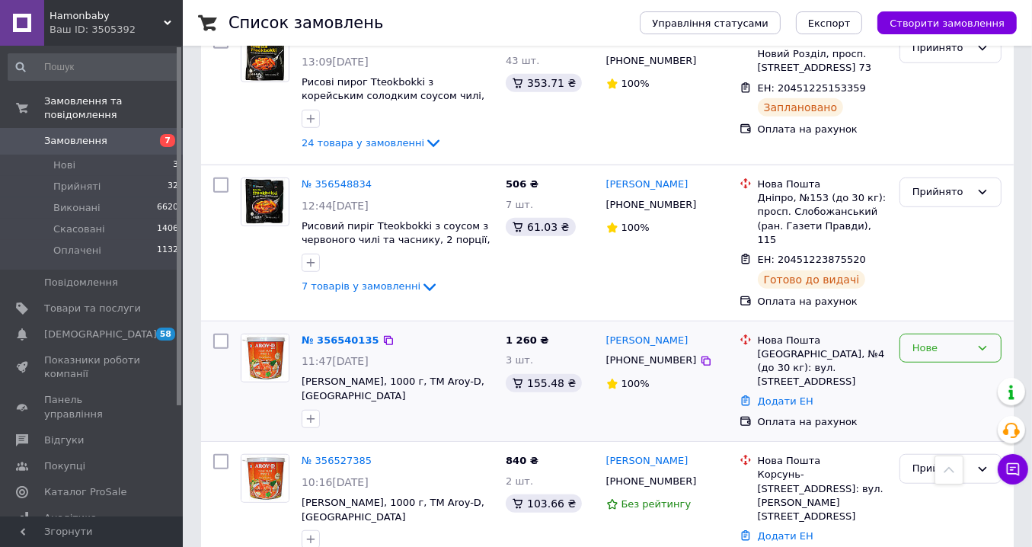
click at [930, 341] on div "Нове" at bounding box center [942, 349] width 58 height 16
click at [931, 366] on li "Прийнято" at bounding box center [951, 380] width 101 height 28
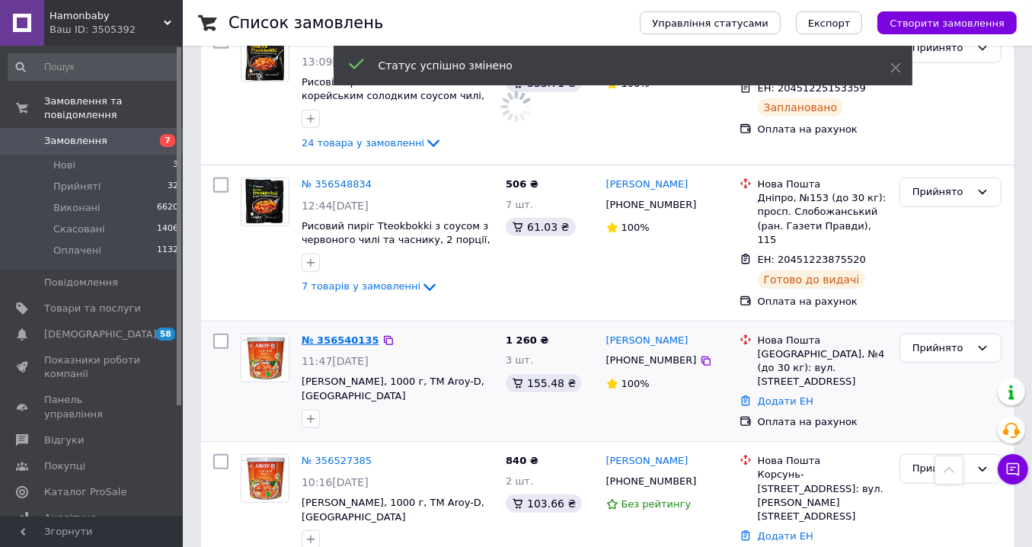
click at [331, 334] on link "№ 356540135" at bounding box center [341, 339] width 78 height 11
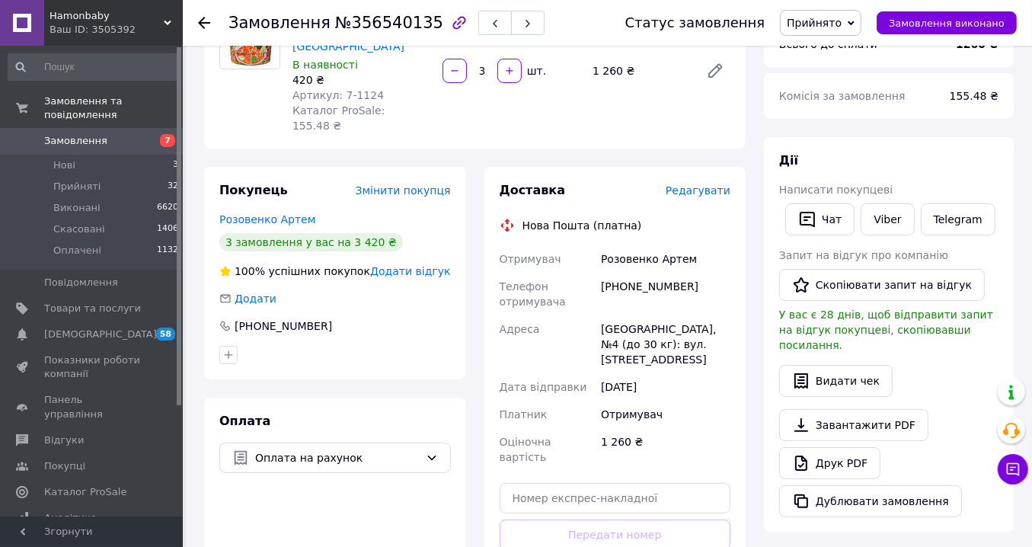
scroll to position [251, 0]
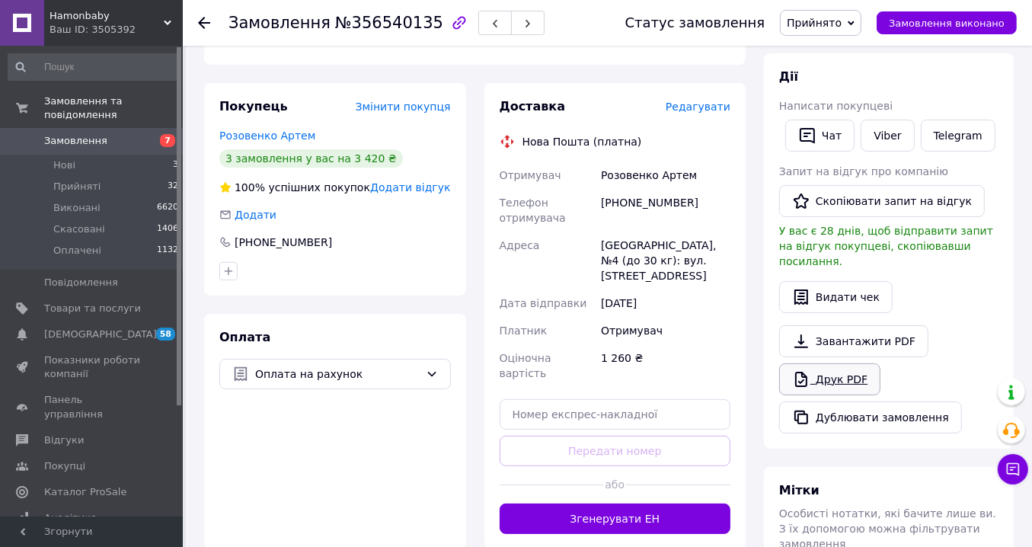
click at [847, 363] on link "Друк PDF" at bounding box center [829, 379] width 101 height 32
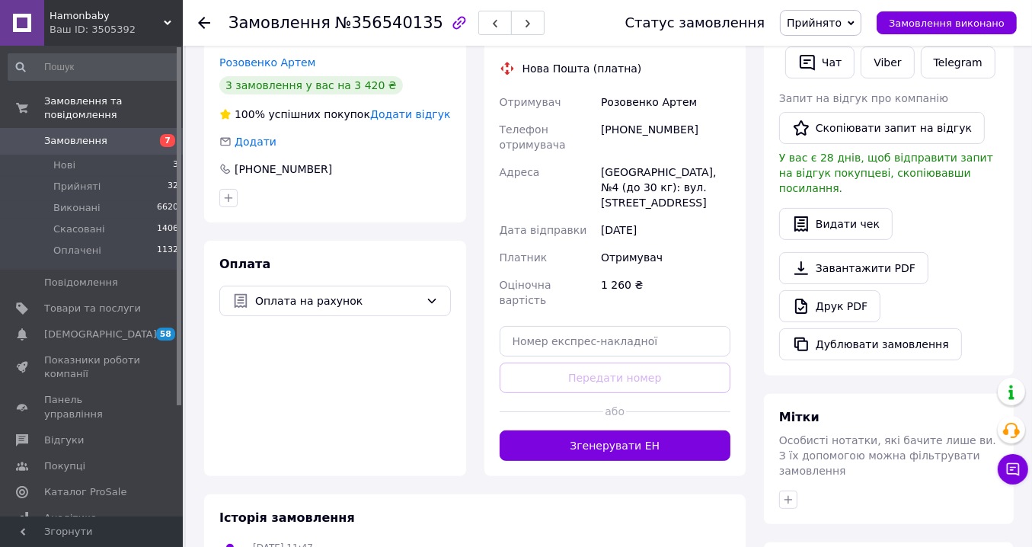
scroll to position [328, 0]
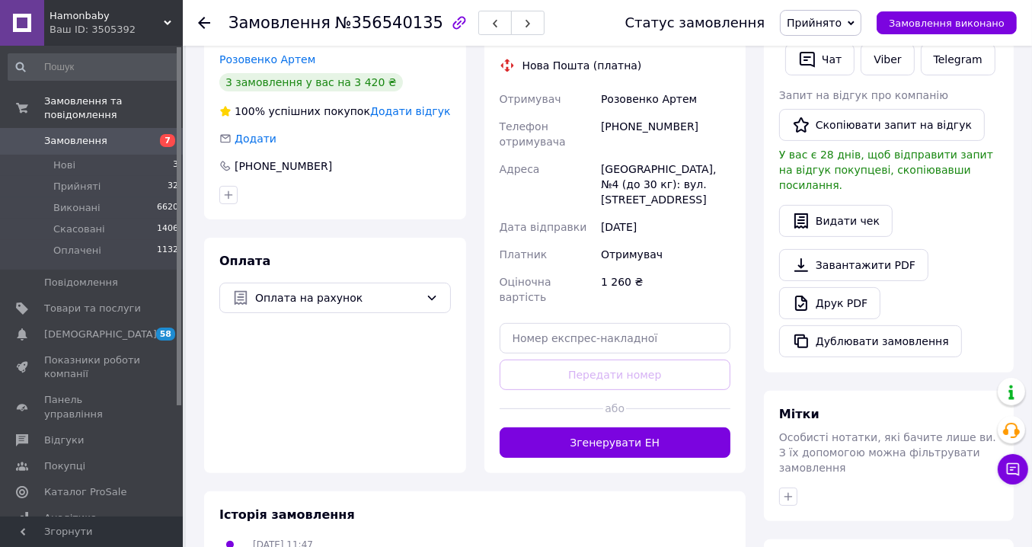
click at [641, 113] on div "[PHONE_NUMBER]" at bounding box center [666, 134] width 136 height 43
copy div "380668878610"
click at [201, 23] on icon at bounding box center [204, 23] width 12 height 12
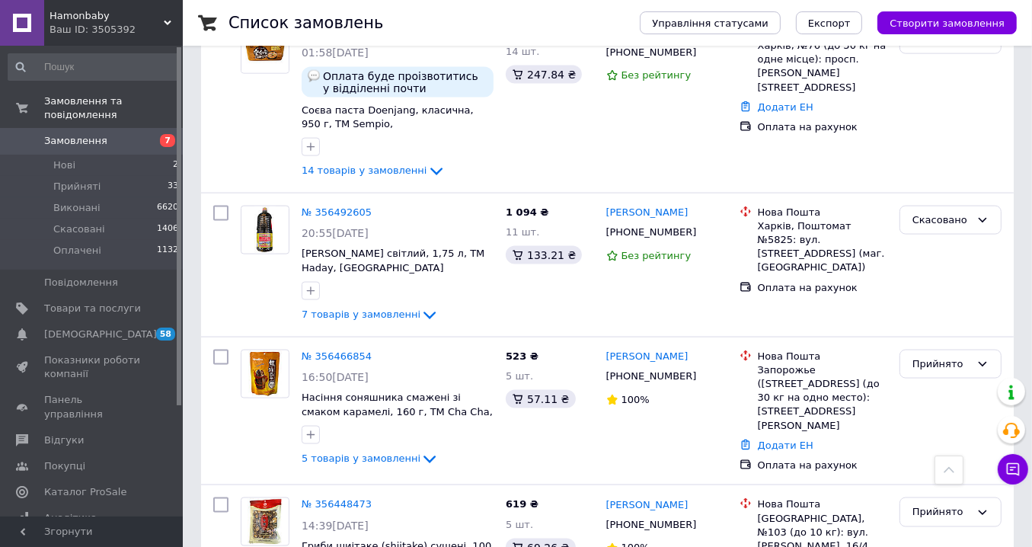
scroll to position [1981, 0]
click at [345, 350] on link "№ 356466854" at bounding box center [337, 355] width 70 height 11
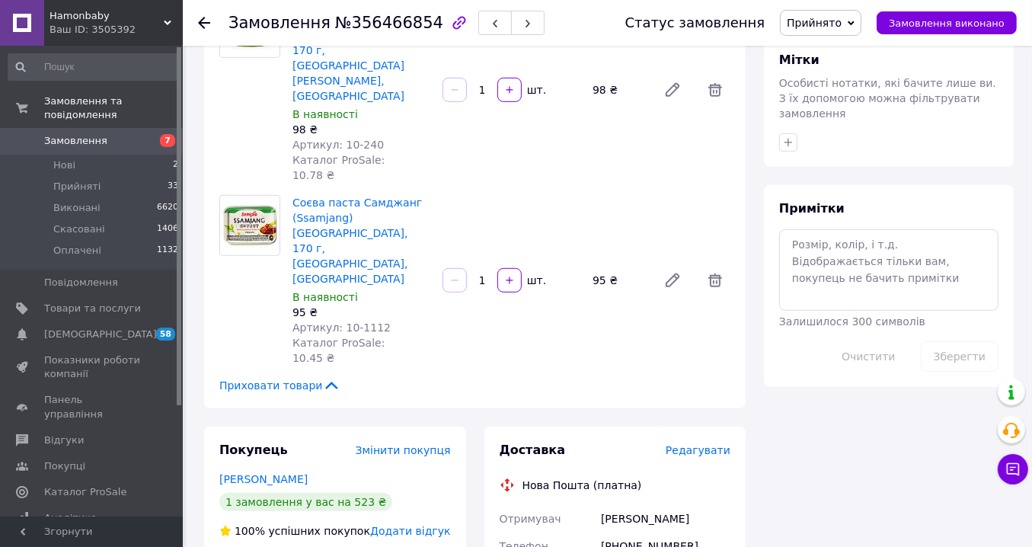
scroll to position [530, 0]
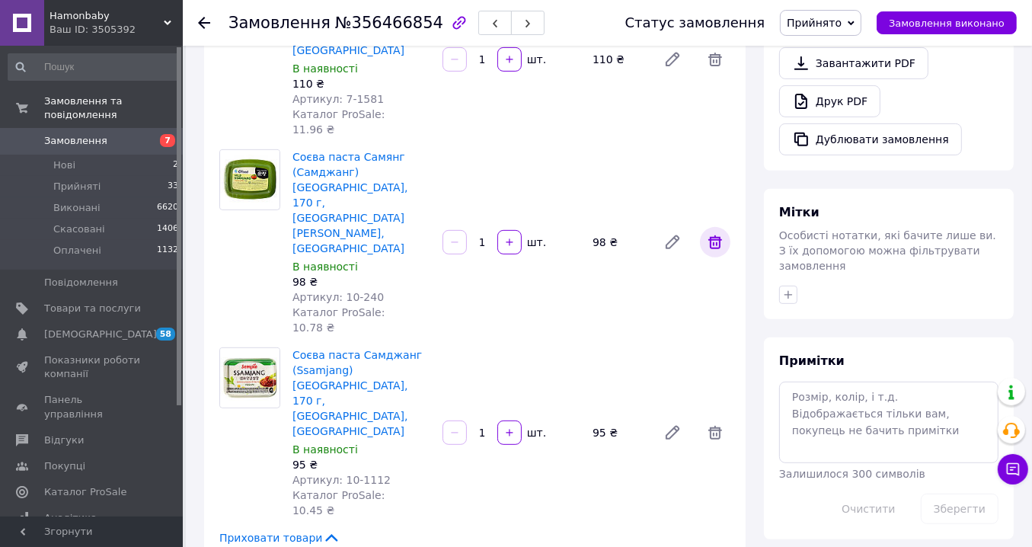
click at [718, 233] on icon at bounding box center [715, 242] width 18 height 18
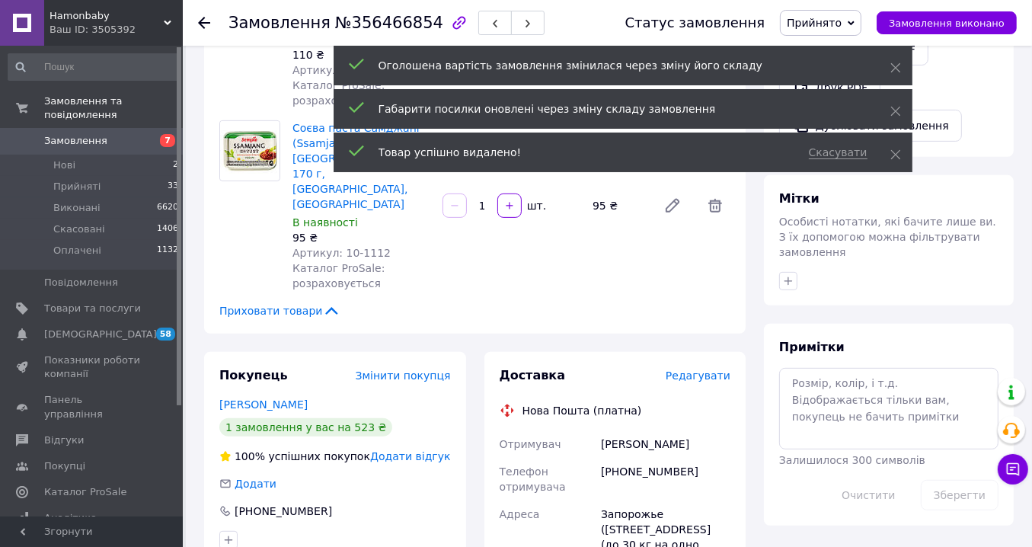
scroll to position [712, 0]
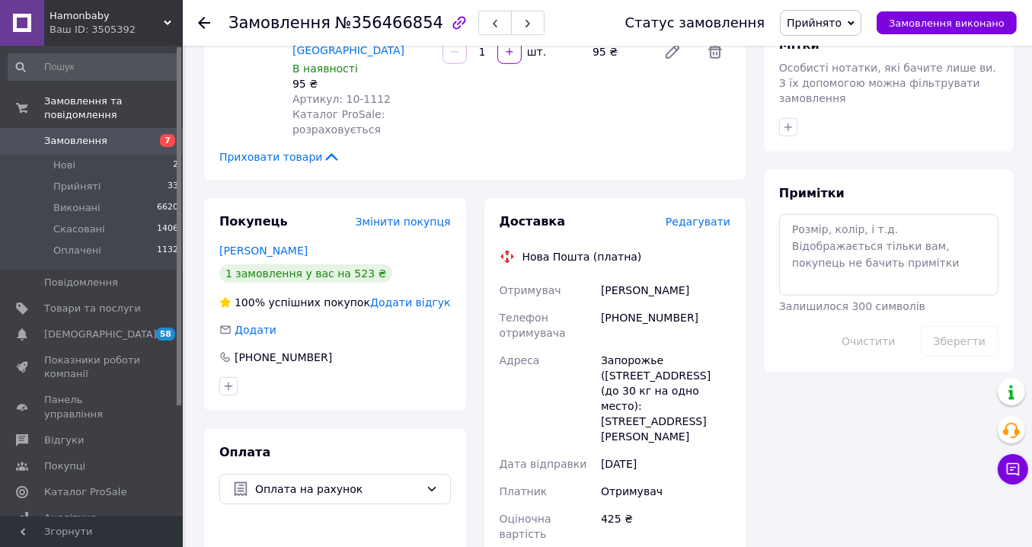
click at [202, 19] on use at bounding box center [204, 23] width 12 height 12
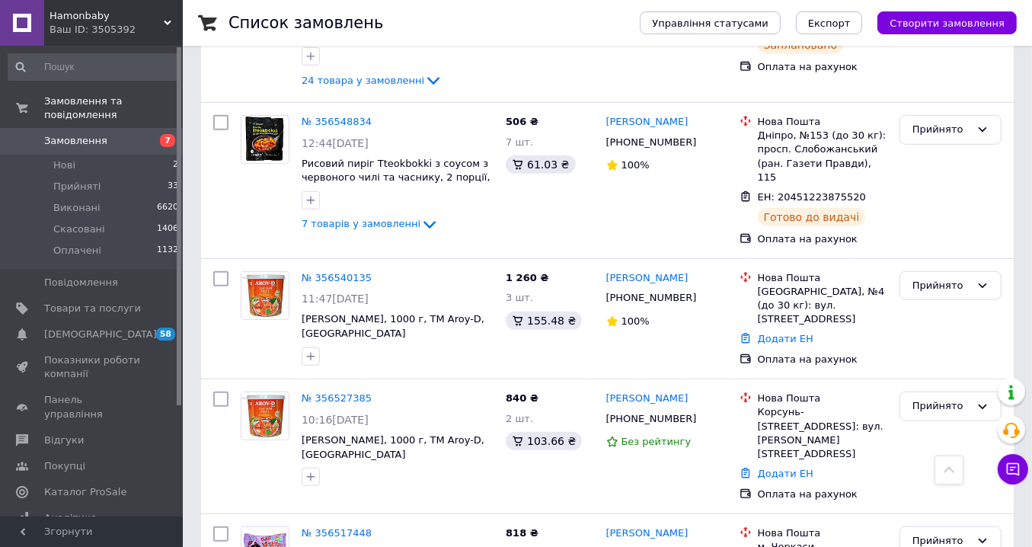
scroll to position [1067, 0]
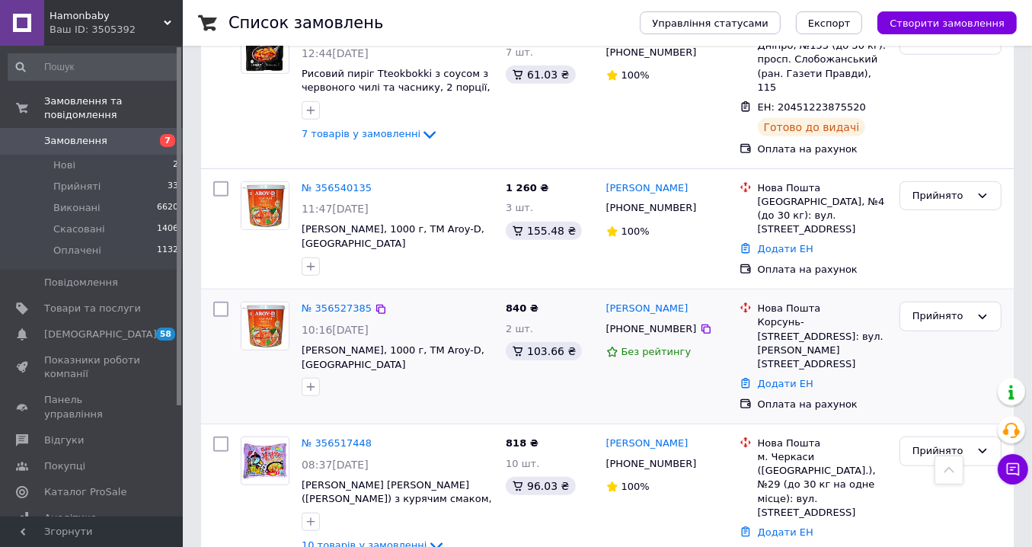
click at [651, 319] on div "[PHONE_NUMBER]" at bounding box center [651, 329] width 97 height 20
copy div "380992163763"
click at [643, 198] on div "[PHONE_NUMBER]" at bounding box center [651, 208] width 97 height 20
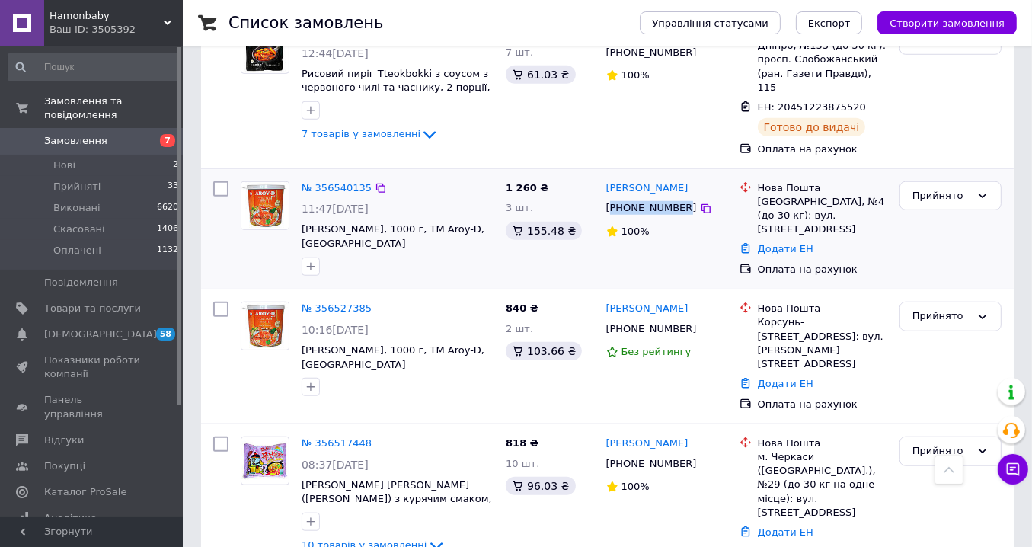
copy div "380668878610"
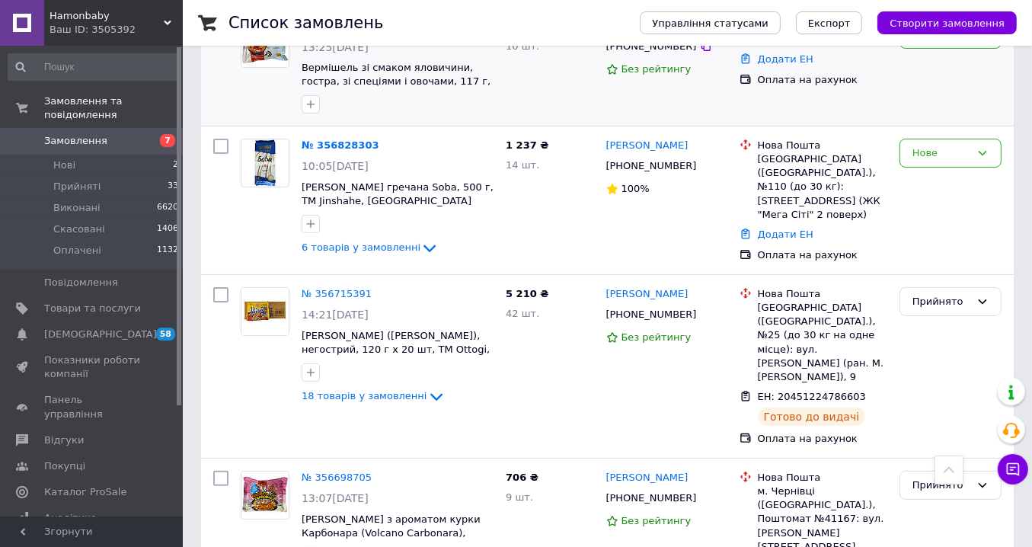
scroll to position [76, 0]
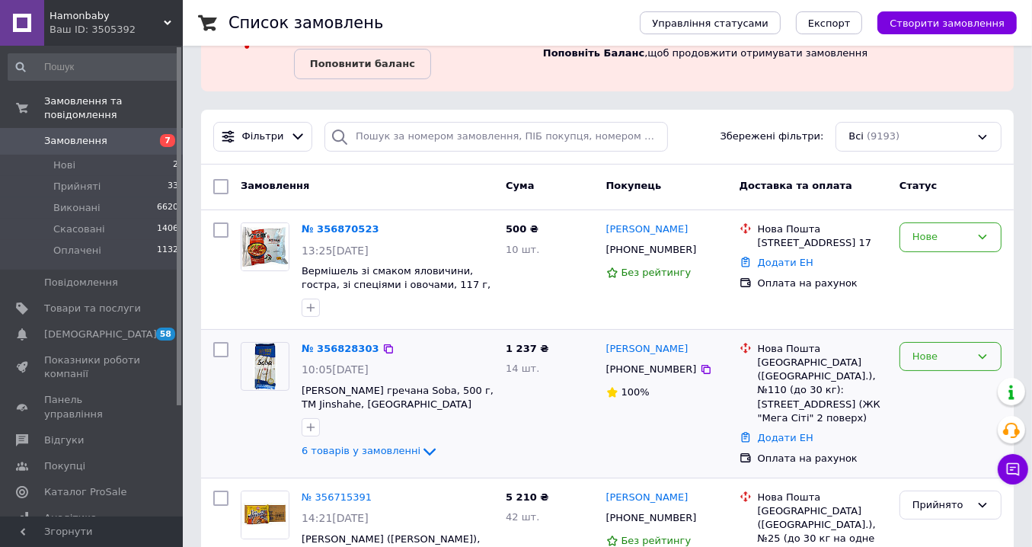
drag, startPoint x: 930, startPoint y: 354, endPoint x: 933, endPoint y: 371, distance: 17.0
click at [930, 354] on div "Нове" at bounding box center [942, 357] width 58 height 16
click at [931, 388] on li "Прийнято" at bounding box center [951, 388] width 101 height 28
click at [340, 350] on link "№ 356828303" at bounding box center [337, 348] width 70 height 11
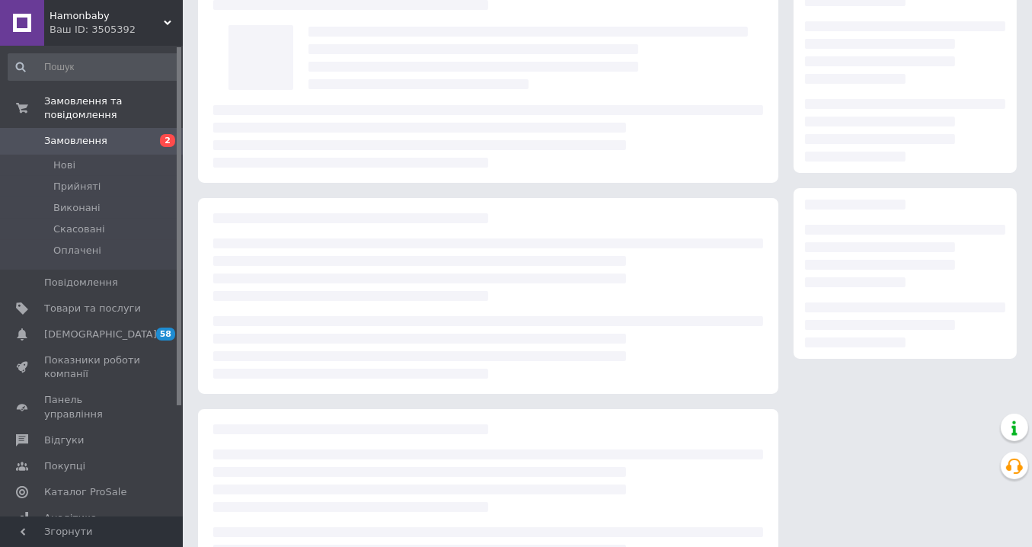
scroll to position [76, 0]
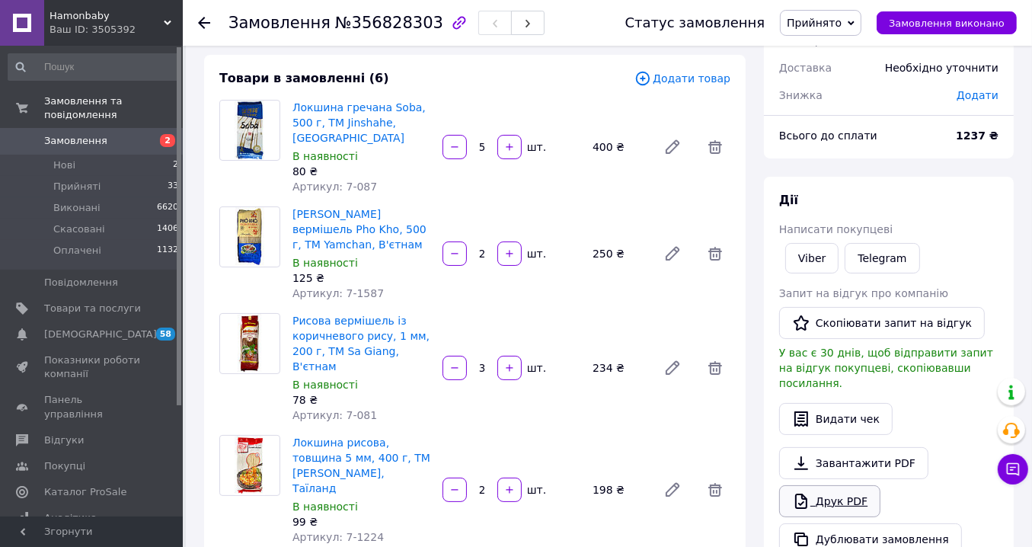
click at [846, 485] on link "Друк PDF" at bounding box center [829, 501] width 101 height 32
click at [853, 485] on link "Друк PDF" at bounding box center [829, 501] width 101 height 32
click at [212, 22] on div at bounding box center [213, 23] width 30 height 46
click at [206, 22] on use at bounding box center [204, 23] width 12 height 12
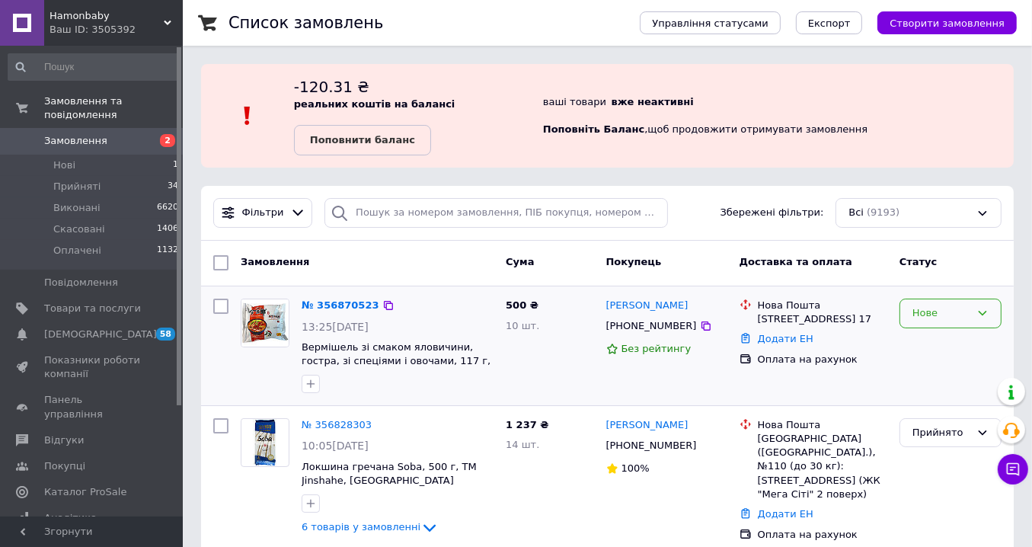
click at [924, 312] on div "Нове" at bounding box center [942, 314] width 58 height 16
click at [938, 341] on li "Прийнято" at bounding box center [951, 345] width 101 height 28
click at [341, 307] on link "№ 356870523" at bounding box center [341, 304] width 78 height 11
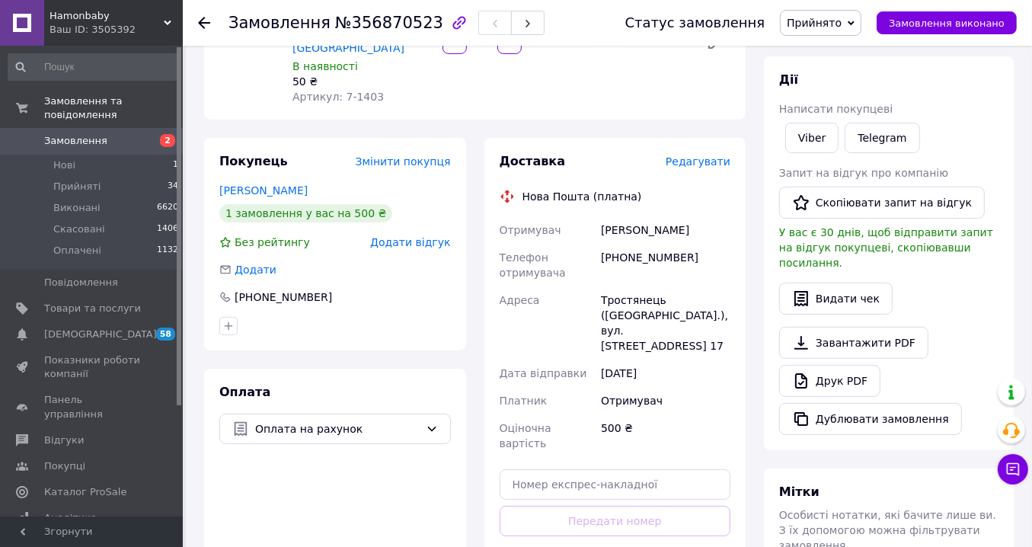
scroll to position [305, 0]
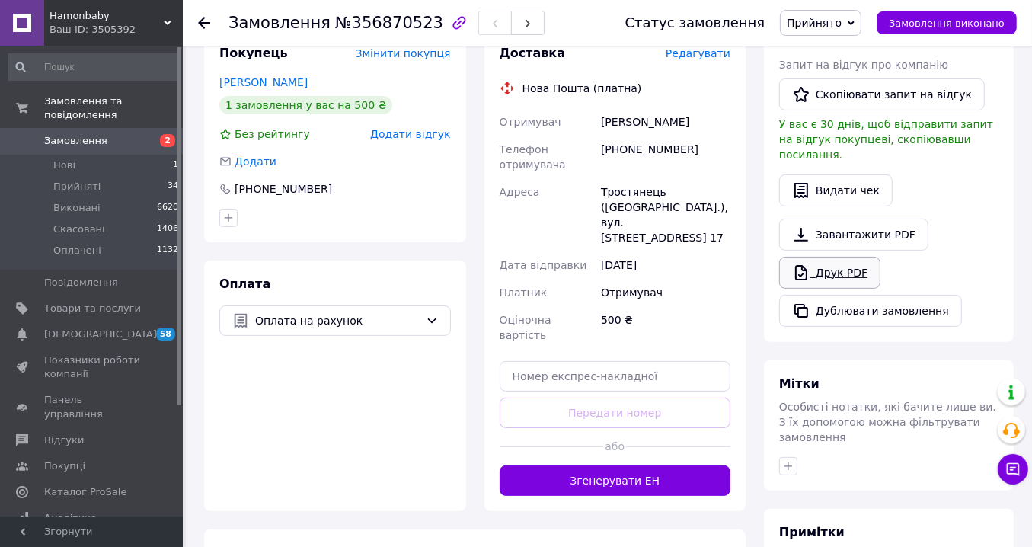
click at [844, 257] on link "Друк PDF" at bounding box center [829, 273] width 101 height 32
click at [646, 136] on div "[PHONE_NUMBER]" at bounding box center [666, 157] width 136 height 43
copy div "380957626916"
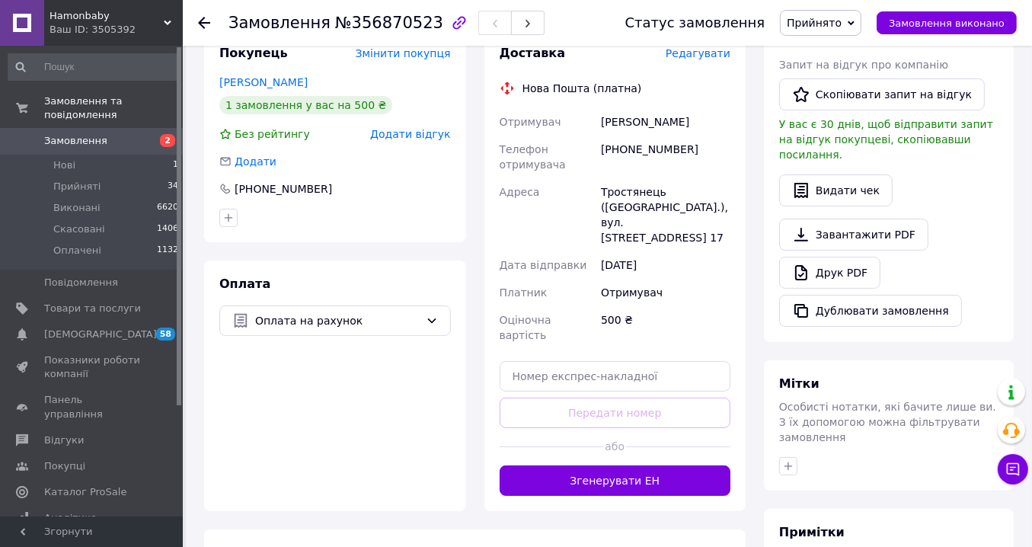
click at [206, 20] on icon at bounding box center [204, 23] width 12 height 12
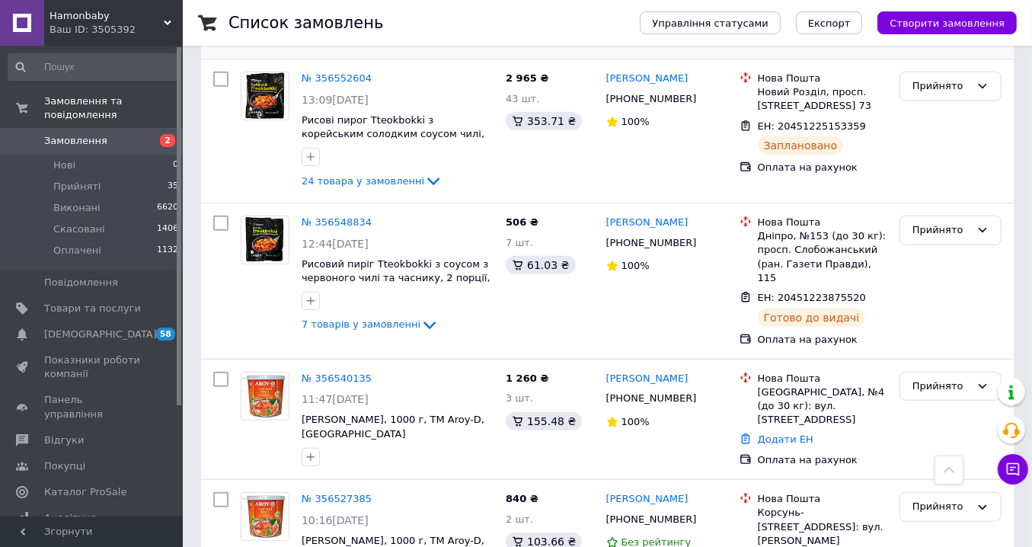
scroll to position [990, 0]
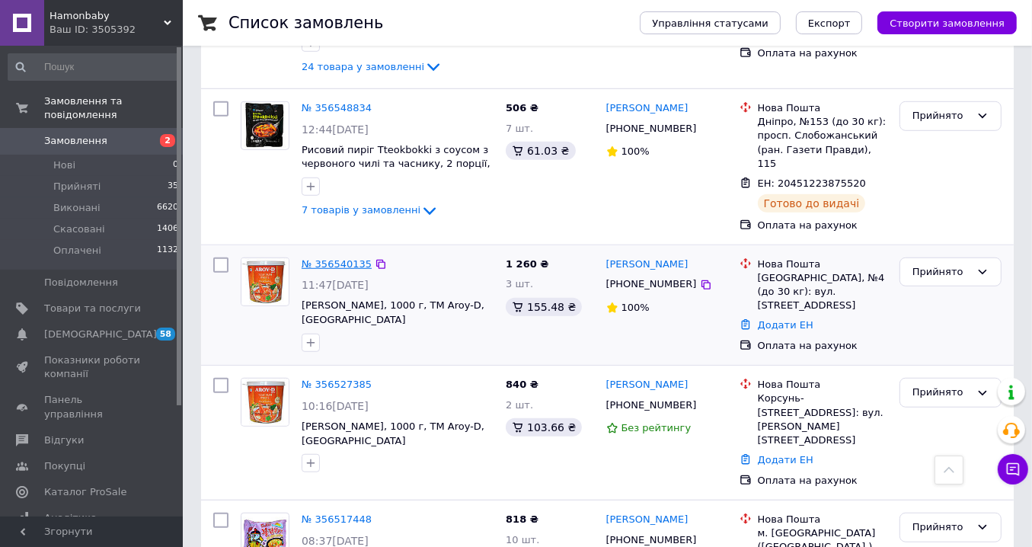
click at [331, 258] on link "№ 356540135" at bounding box center [337, 263] width 70 height 11
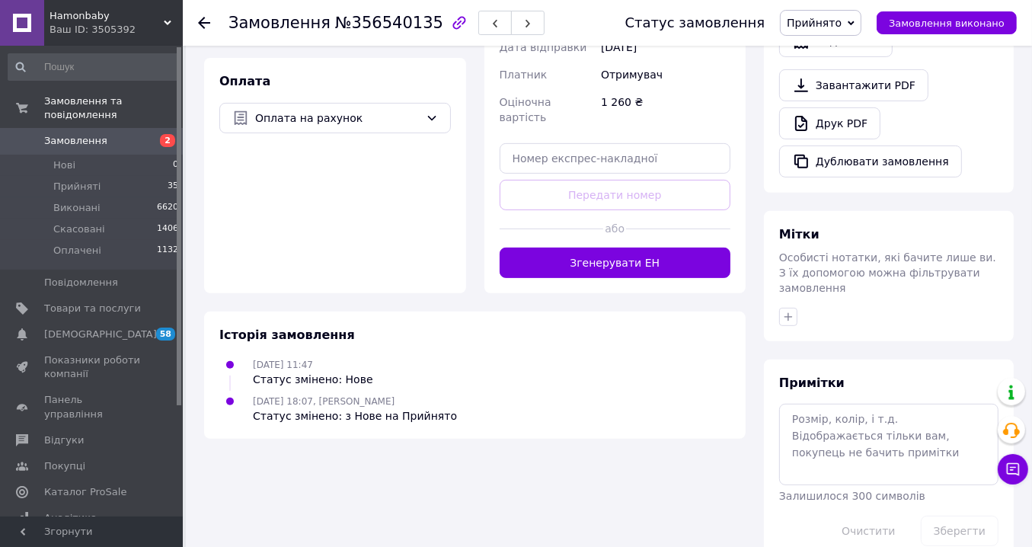
scroll to position [355, 0]
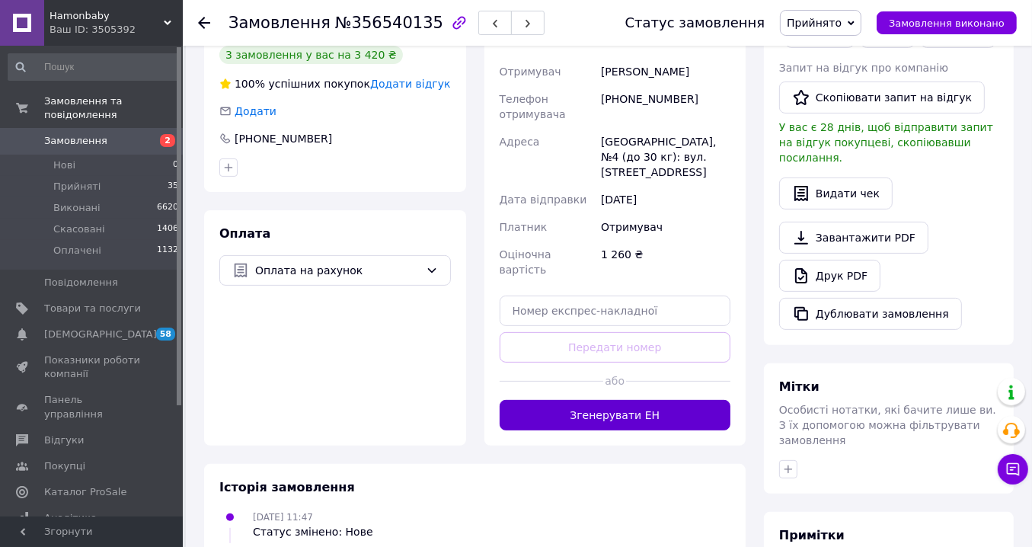
click at [640, 400] on button "Згенерувати ЕН" at bounding box center [616, 415] width 232 height 30
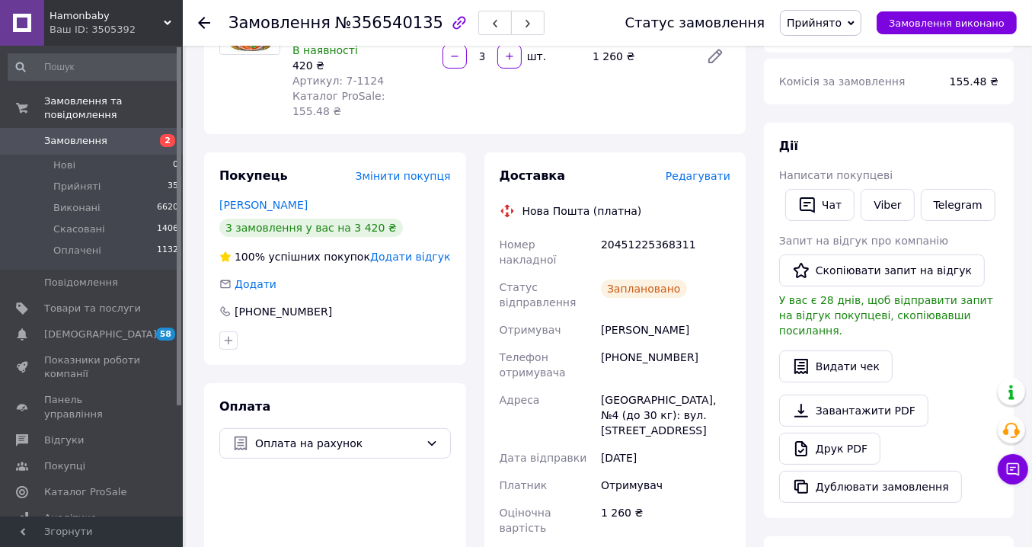
scroll to position [50, 0]
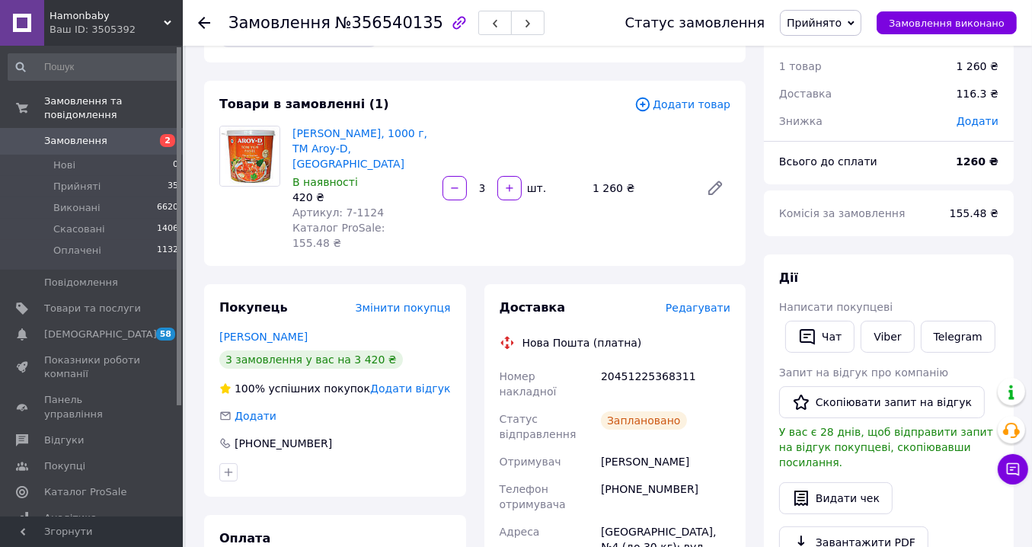
click at [203, 24] on icon at bounding box center [204, 23] width 12 height 12
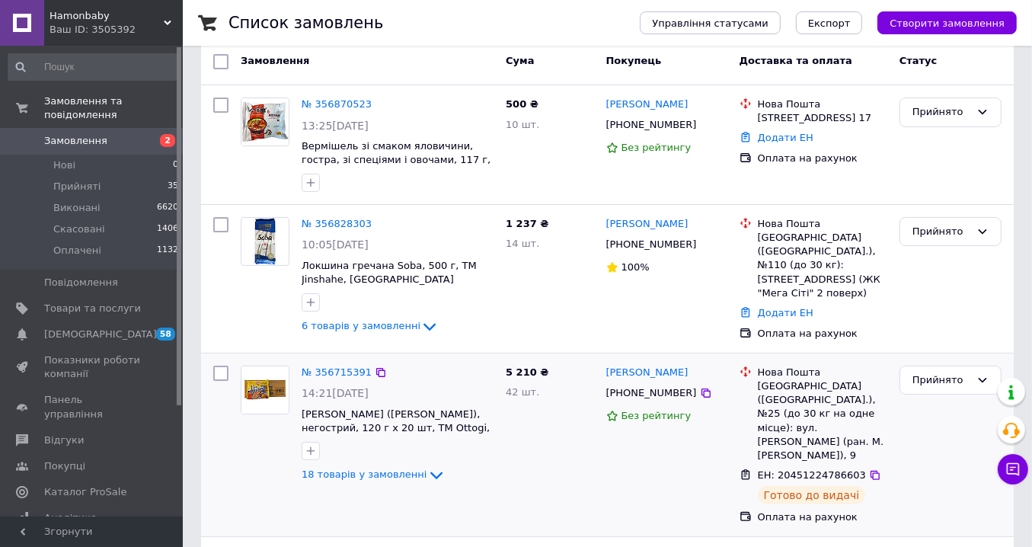
scroll to position [229, 0]
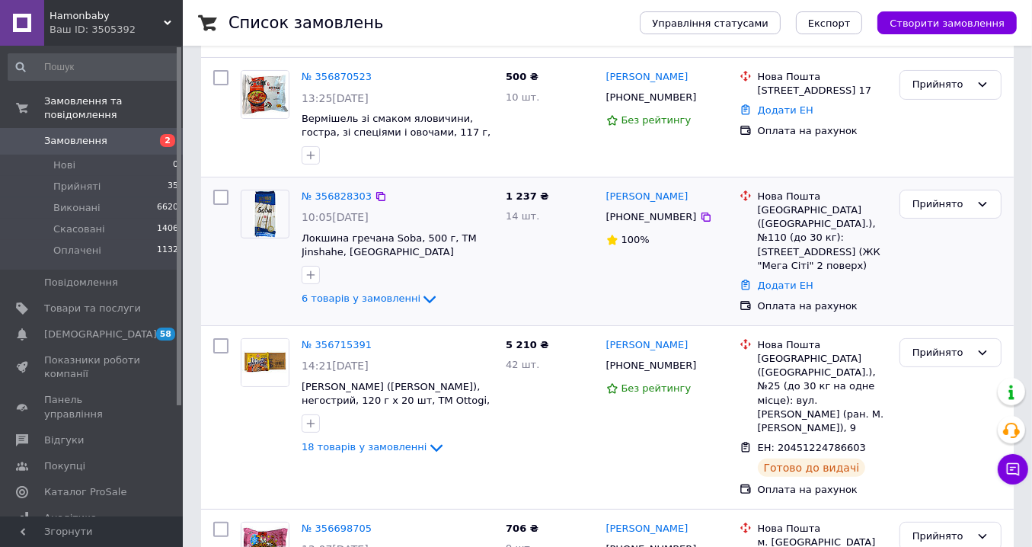
click at [646, 216] on div "[PHONE_NUMBER]" at bounding box center [651, 217] width 97 height 20
copy div "380663089882"
click at [328, 194] on link "№ 356828303" at bounding box center [337, 195] width 70 height 11
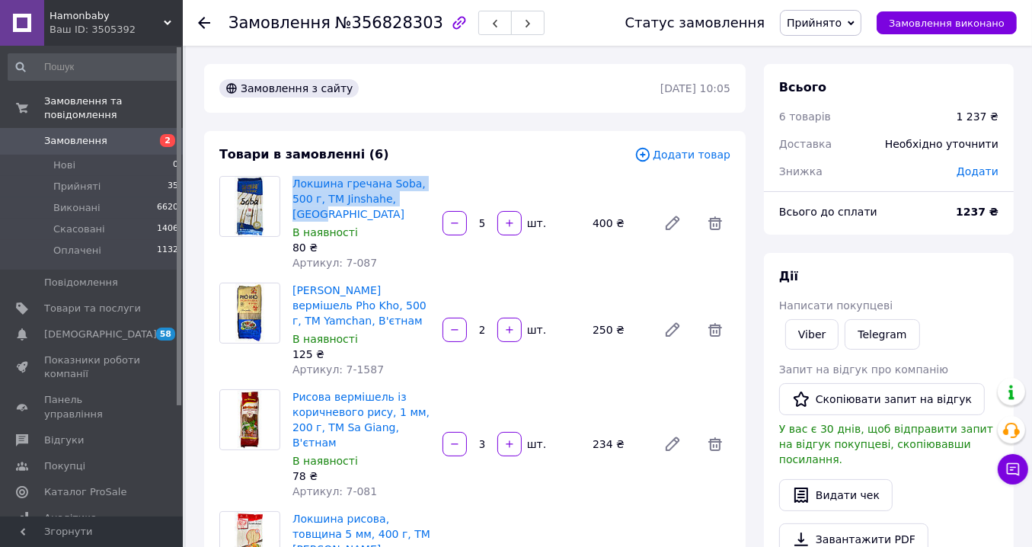
drag, startPoint x: 405, startPoint y: 197, endPoint x: 289, endPoint y: 172, distance: 119.2
click at [289, 173] on div "Локшина гречана Soba, 500 г, ТМ Jinshahe, Китай В наявності 80 ₴ Артикул: 7-087" at bounding box center [361, 223] width 150 height 101
copy link "[PERSON_NAME] гречана Soba, 500 г, ТМ Jinshahe, [GEOGRAPHIC_DATA]"
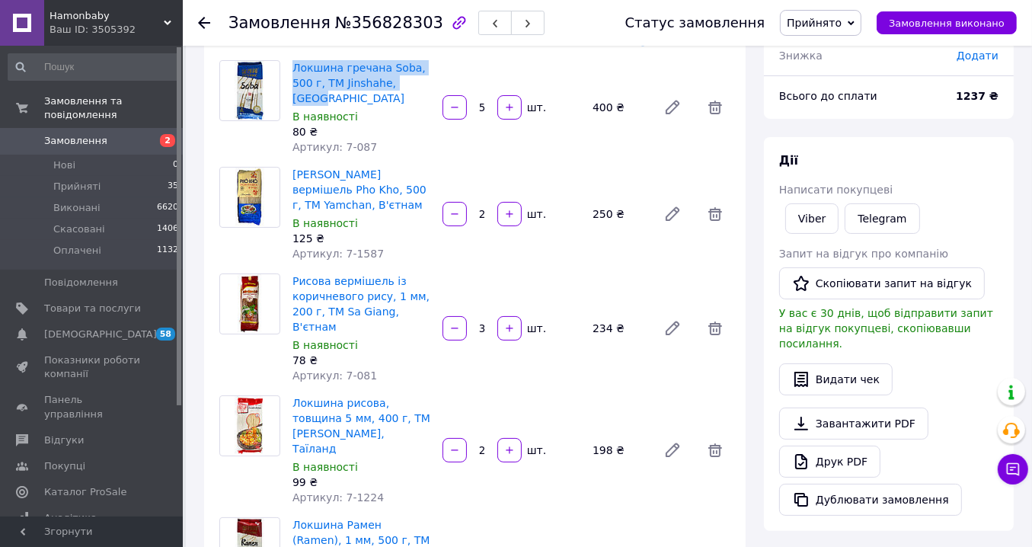
scroll to position [229, 0]
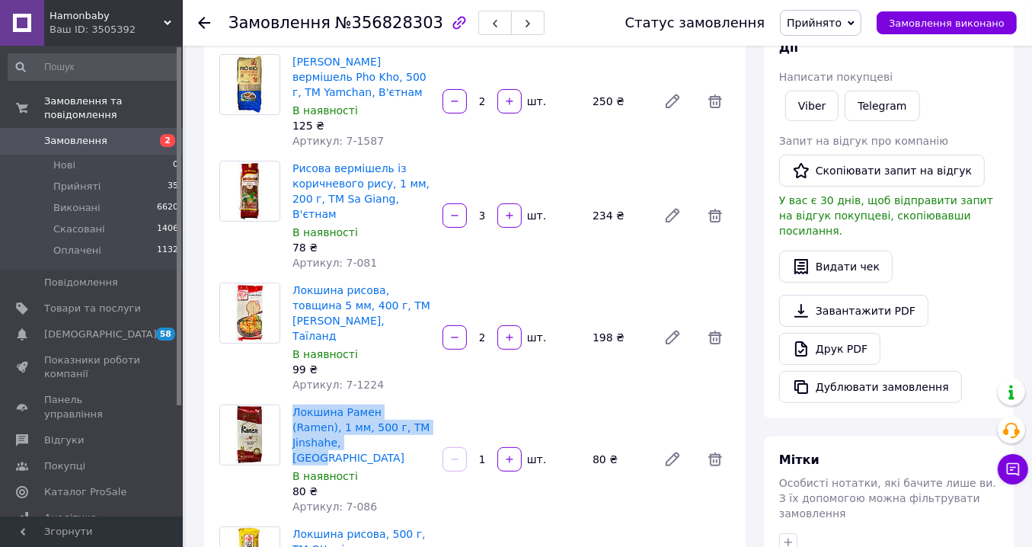
drag, startPoint x: 337, startPoint y: 381, endPoint x: 290, endPoint y: 344, distance: 59.6
click at [290, 402] on div "Локшина Рамен (Ramen), 1 мм, 500 г, ТМ Jinshahe, Китай В наявності 80 ₴ Артикул…" at bounding box center [361, 460] width 150 height 116
copy link "Локшина Рамен (Ramen), 1 мм, 500 г, ТМ Jinshahe, Китай"
click at [201, 22] on use at bounding box center [204, 23] width 12 height 12
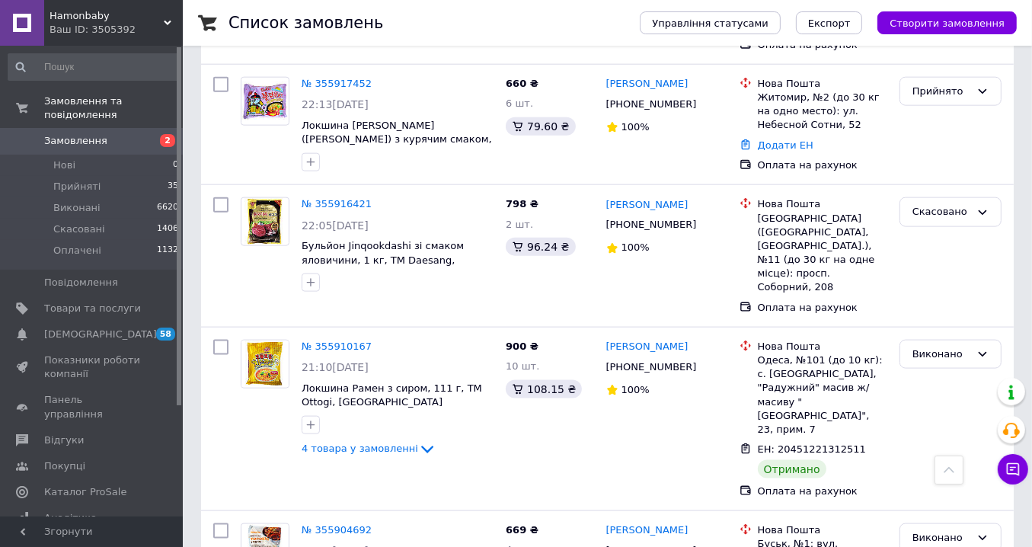
scroll to position [7110, 0]
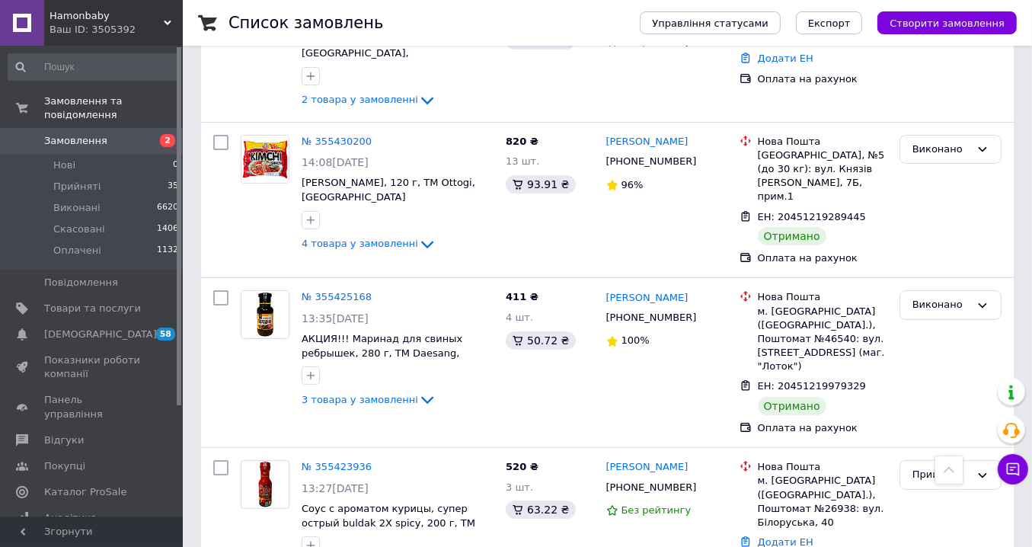
scroll to position [5028, 0]
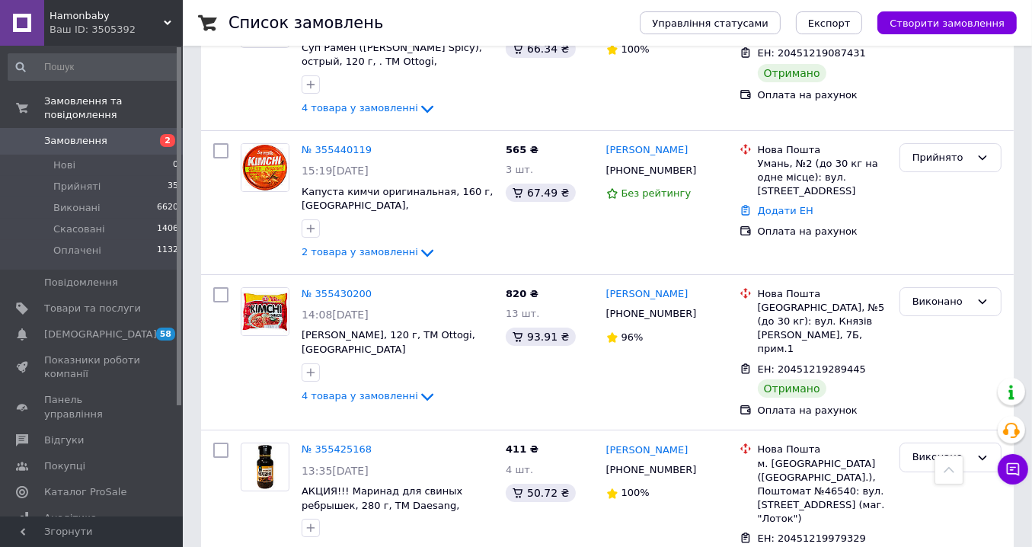
drag, startPoint x: 939, startPoint y: 393, endPoint x: 930, endPoint y: 392, distance: 9.3
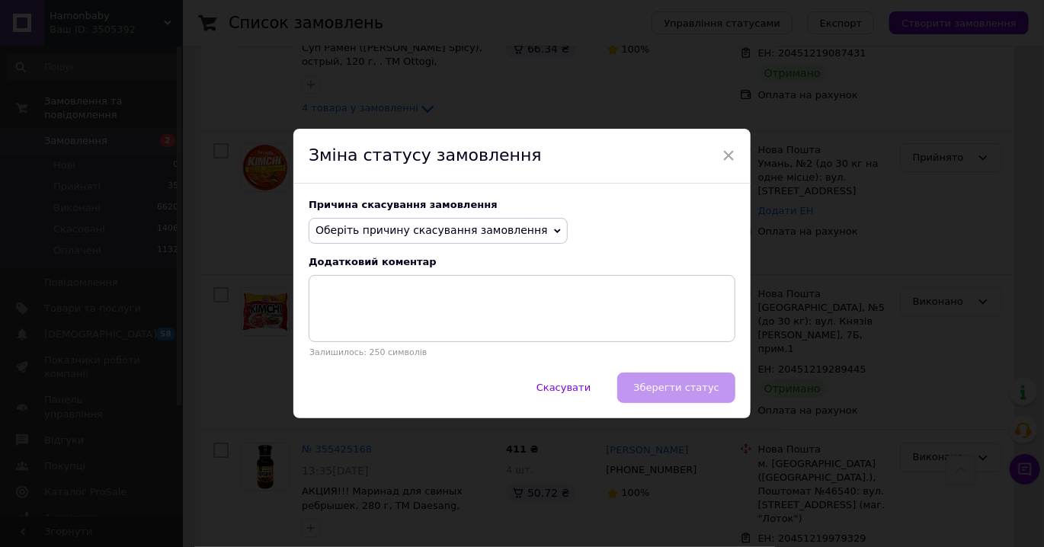
click at [384, 226] on span "Оберіть причину скасування замовлення" at bounding box center [431, 230] width 232 height 12
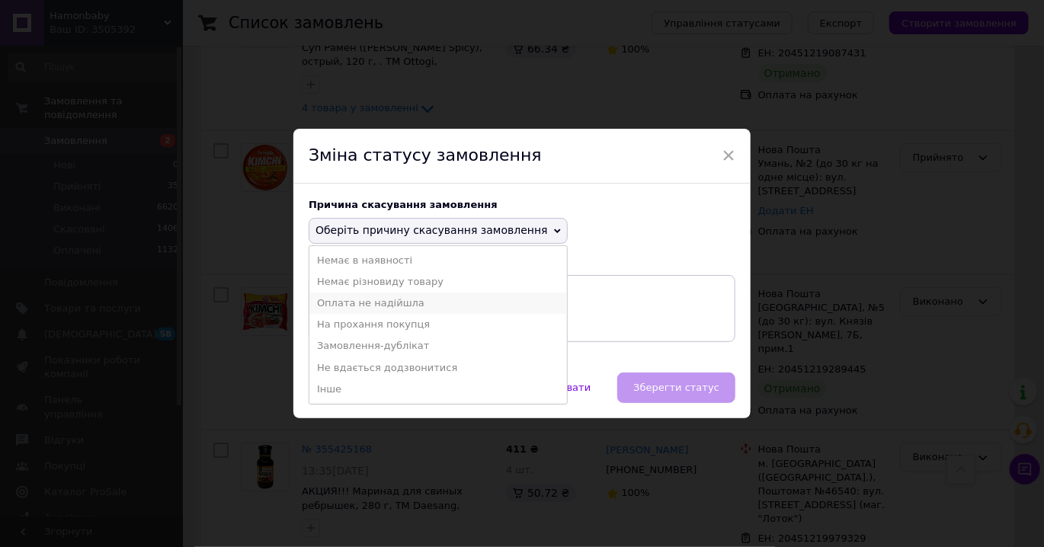
click at [383, 305] on li "Оплата не надійшла" at bounding box center [438, 303] width 258 height 21
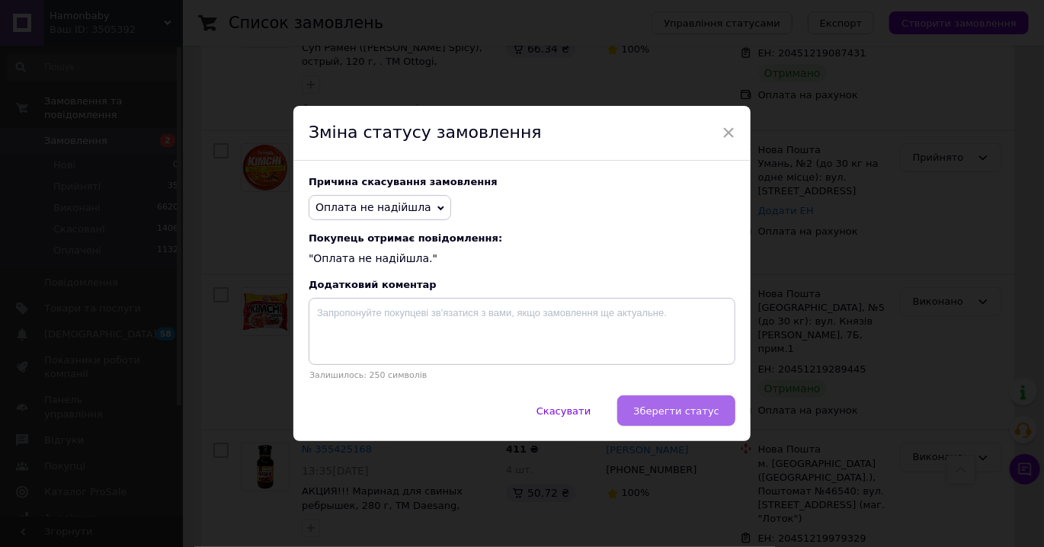
click at [694, 416] on span "Зберегти статус" at bounding box center [676, 410] width 86 height 11
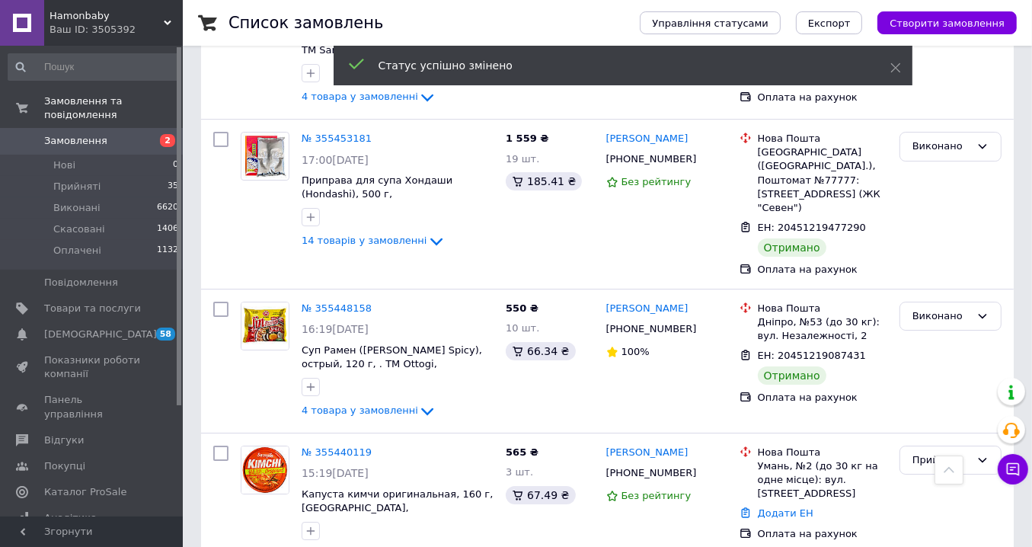
scroll to position [4724, 0]
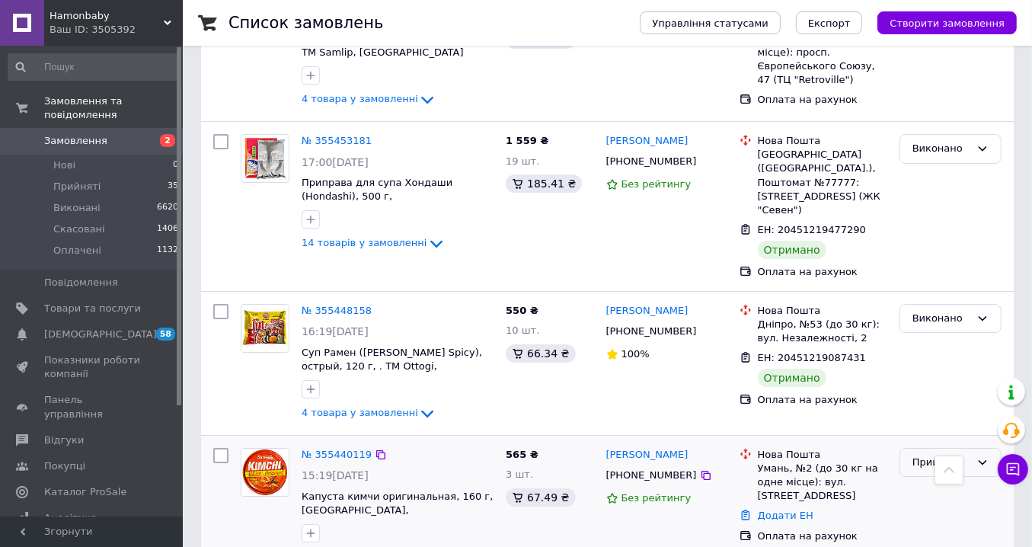
click at [930, 455] on div "Прийнято" at bounding box center [942, 463] width 58 height 16
click at [913, 508] on li "Скасовано" at bounding box center [951, 522] width 101 height 28
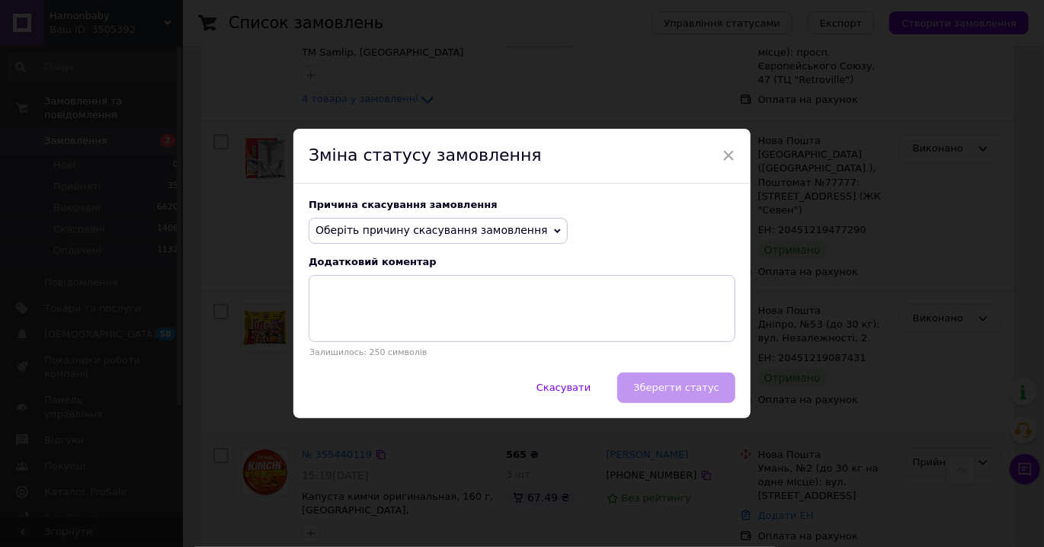
click at [359, 229] on span "Оберіть причину скасування замовлення" at bounding box center [431, 230] width 232 height 12
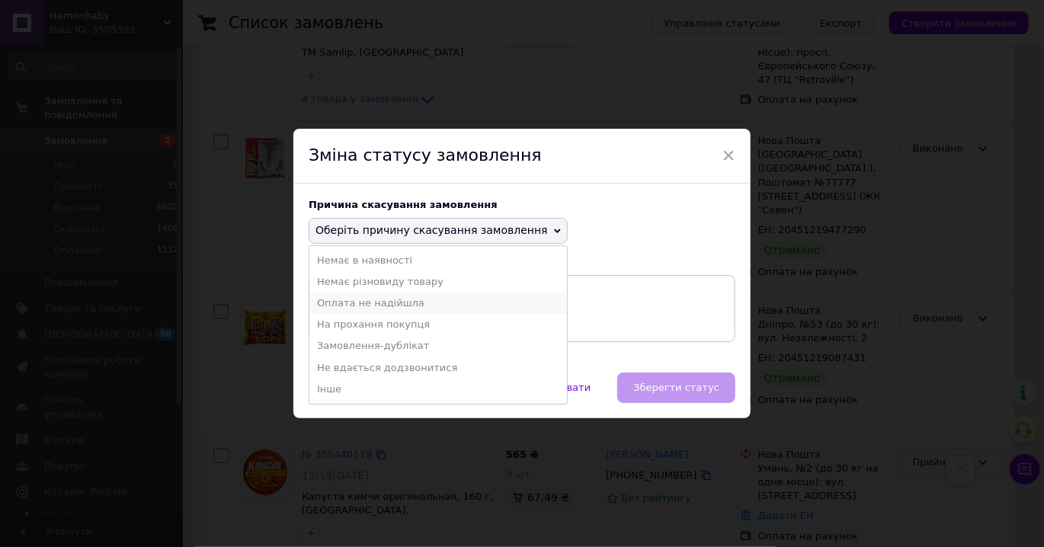
click at [403, 304] on li "Оплата не надійшла" at bounding box center [438, 303] width 258 height 21
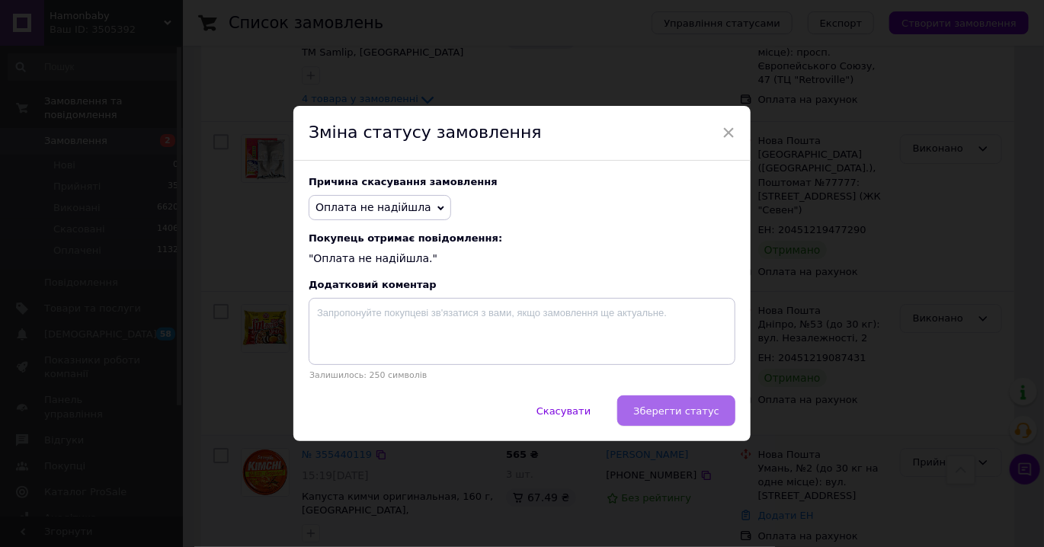
click at [682, 412] on span "Зберегти статус" at bounding box center [676, 410] width 86 height 11
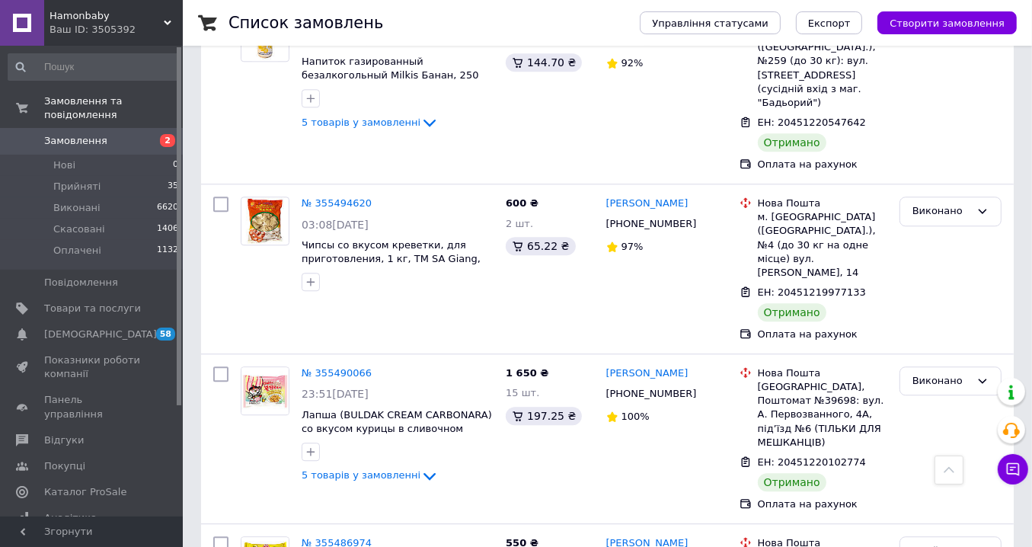
scroll to position [3428, 0]
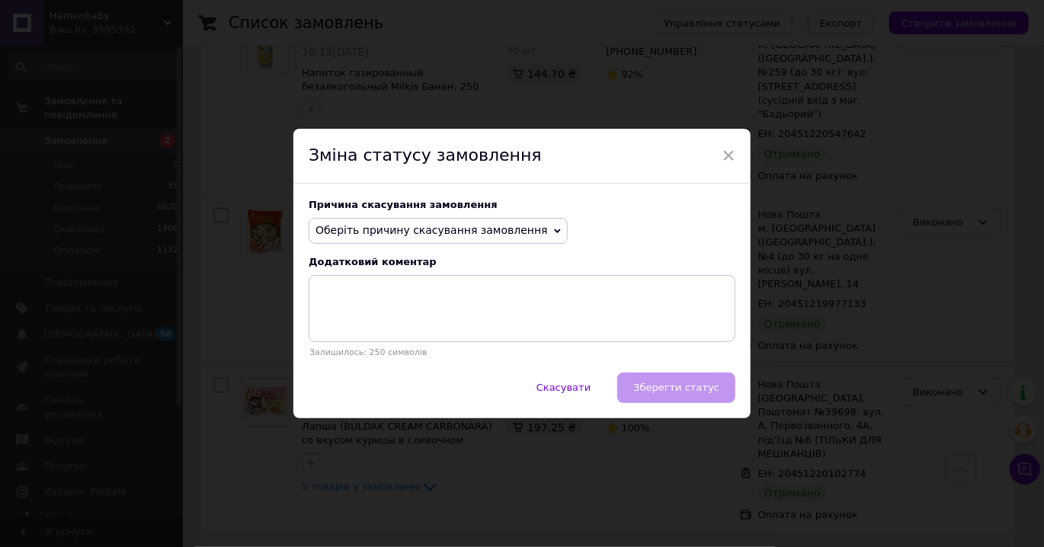
click at [455, 232] on span "Оберіть причину скасування замовлення" at bounding box center [431, 230] width 232 height 12
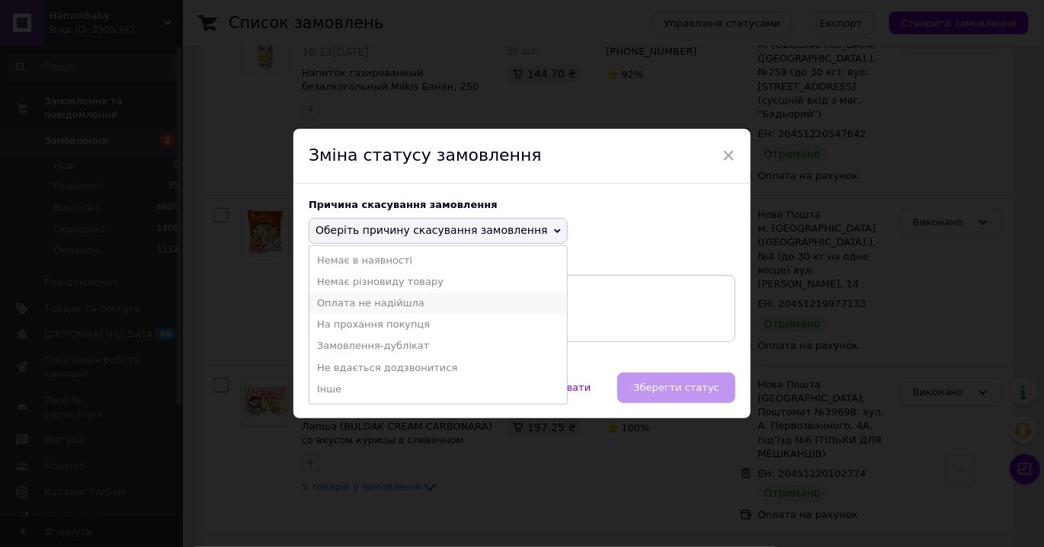
click at [382, 307] on li "Оплата не надійшла" at bounding box center [438, 303] width 258 height 21
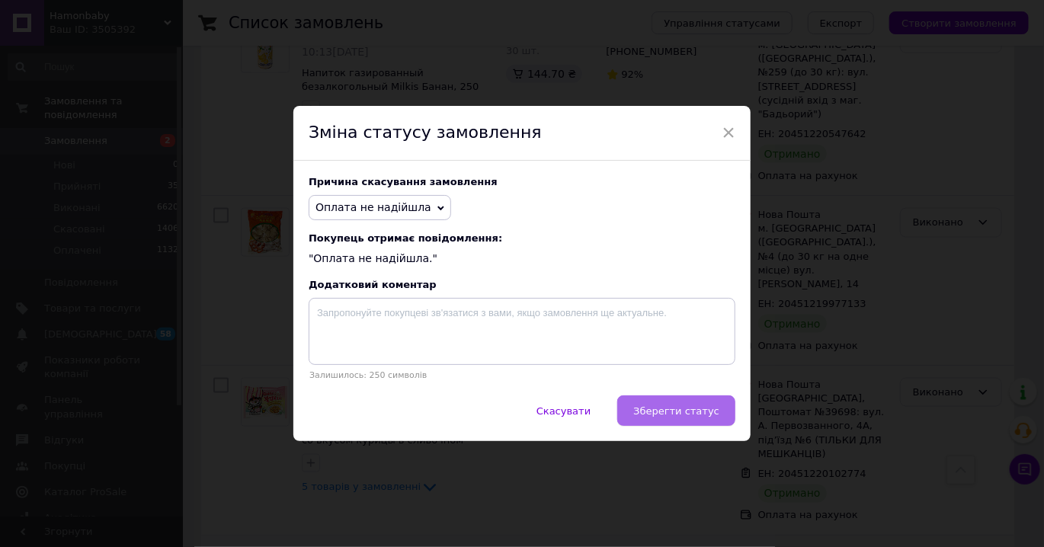
click at [686, 411] on span "Зберегти статус" at bounding box center [676, 410] width 86 height 11
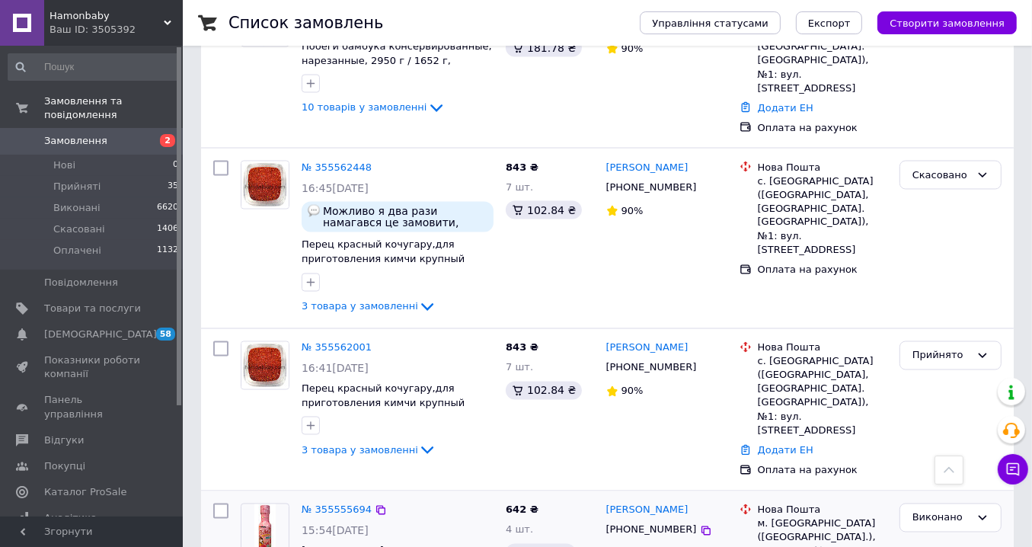
scroll to position [2362, 0]
click at [941, 348] on div "Прийнято" at bounding box center [942, 356] width 58 height 16
click at [937, 402] on li "Скасовано" at bounding box center [951, 416] width 101 height 28
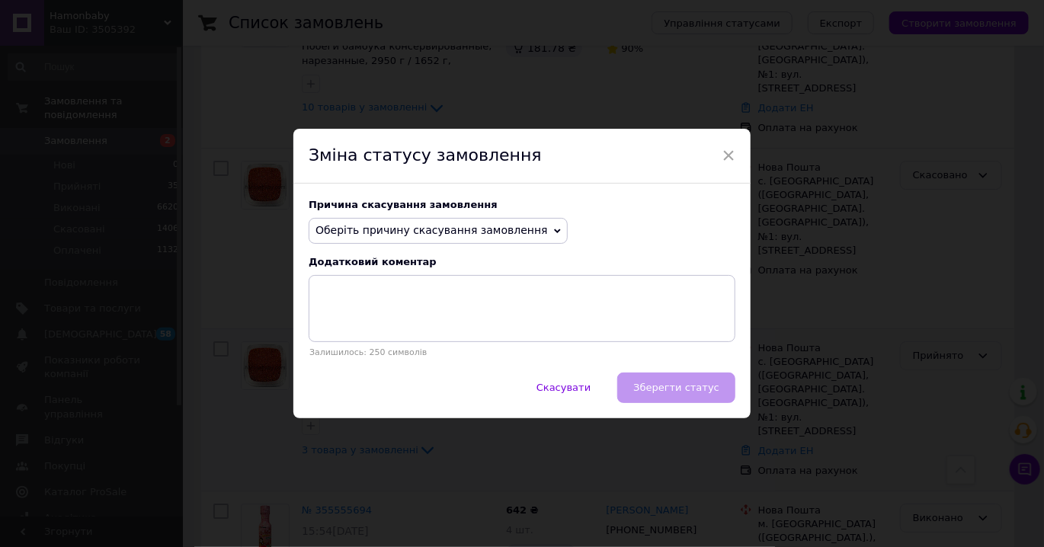
click at [418, 224] on span "Оберіть причину скасування замовлення" at bounding box center [431, 230] width 232 height 12
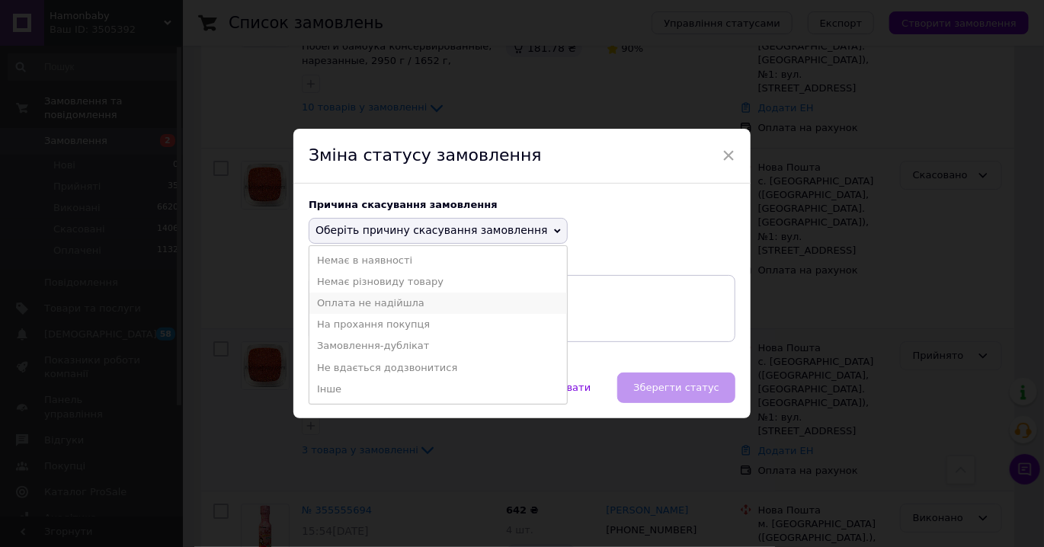
click at [389, 306] on li "Оплата не надійшла" at bounding box center [438, 303] width 258 height 21
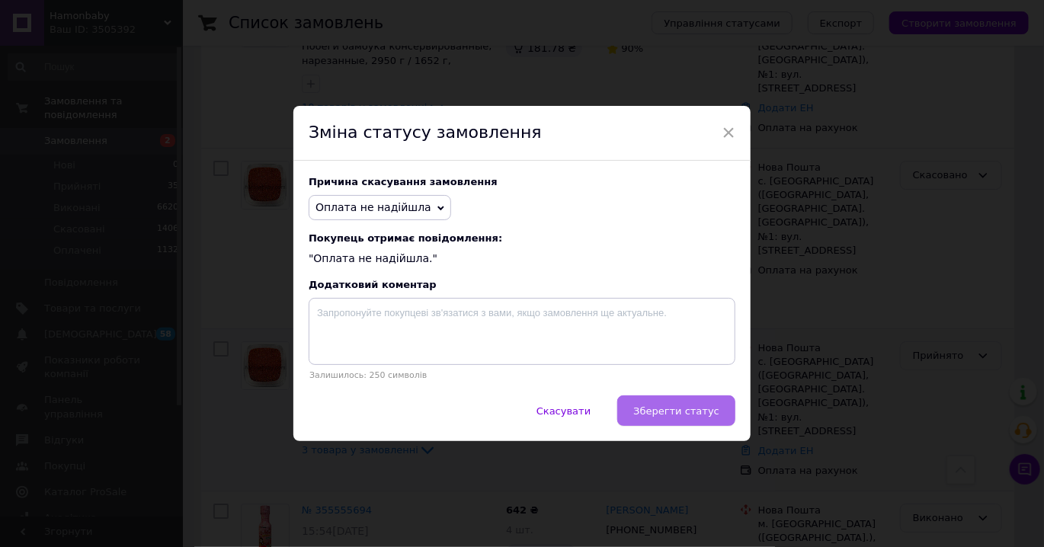
click at [683, 409] on span "Зберегти статус" at bounding box center [676, 410] width 86 height 11
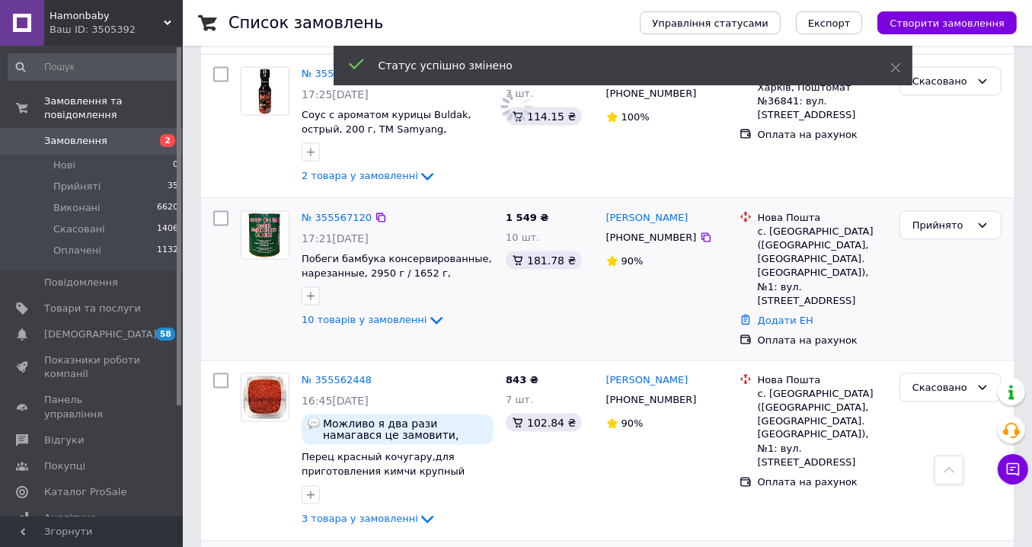
scroll to position [2057, 0]
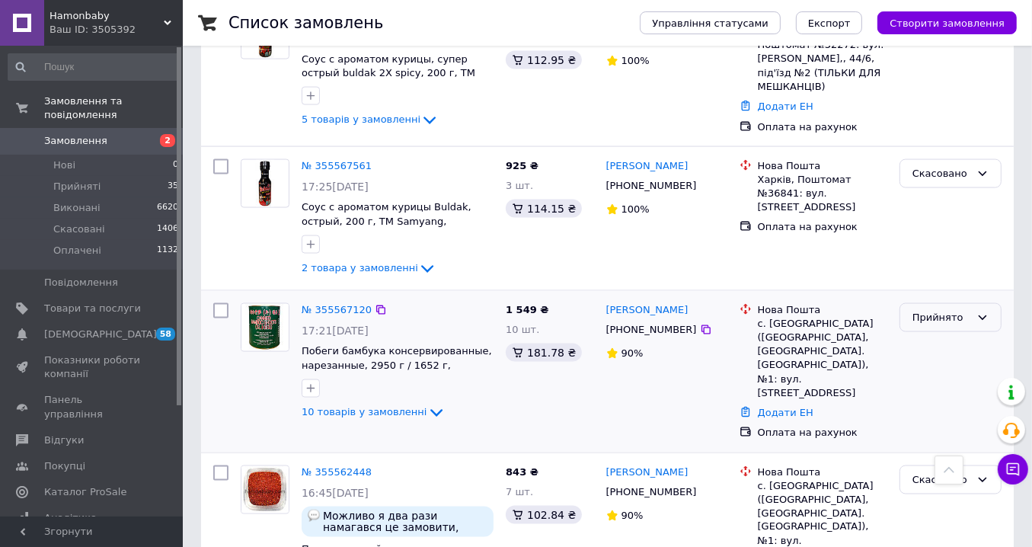
click at [935, 310] on div "Прийнято" at bounding box center [942, 318] width 58 height 16
click at [936, 363] on li "Скасовано" at bounding box center [951, 377] width 101 height 28
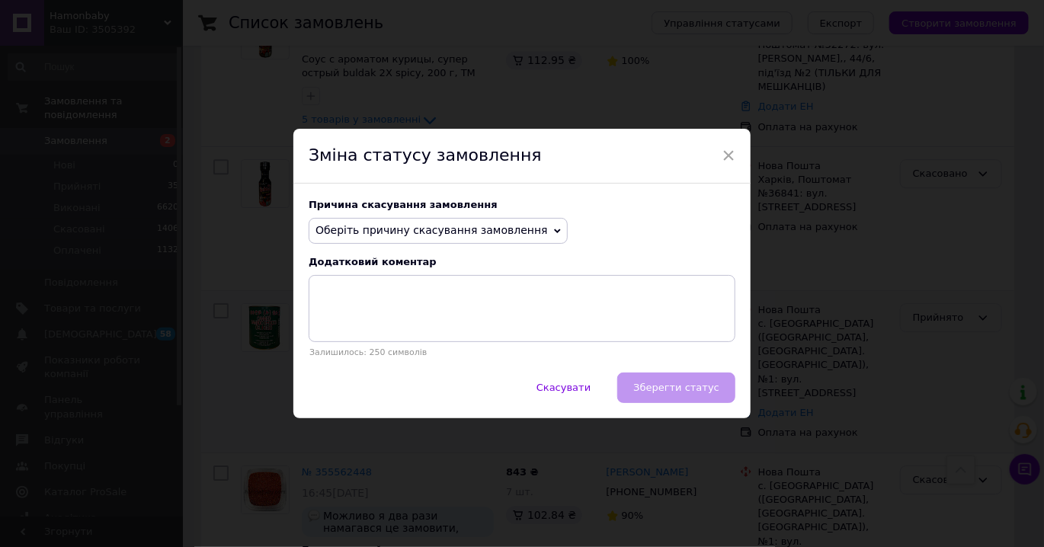
click at [415, 226] on span "Оберіть причину скасування замовлення" at bounding box center [431, 230] width 232 height 12
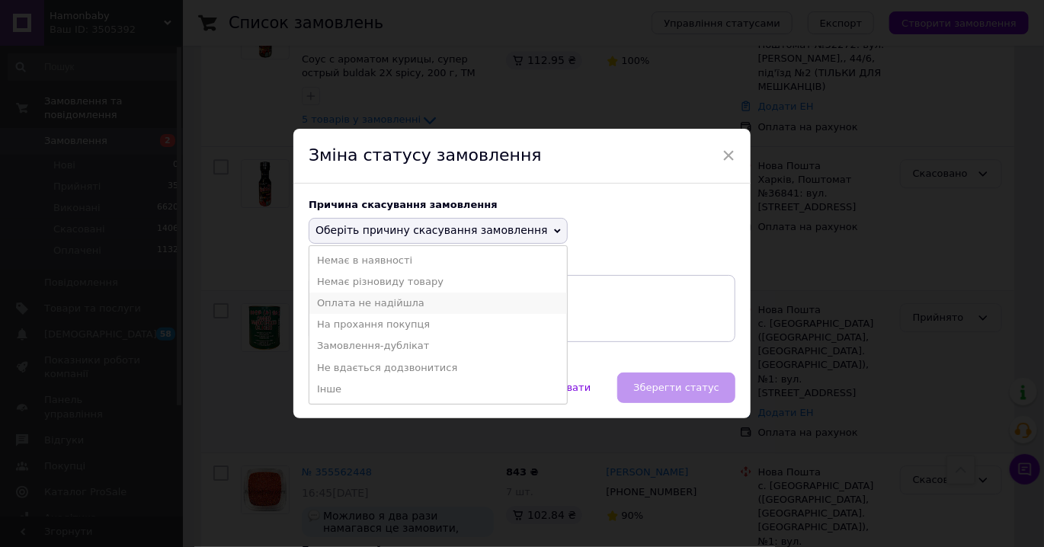
click at [371, 307] on li "Оплата не надійшла" at bounding box center [438, 303] width 258 height 21
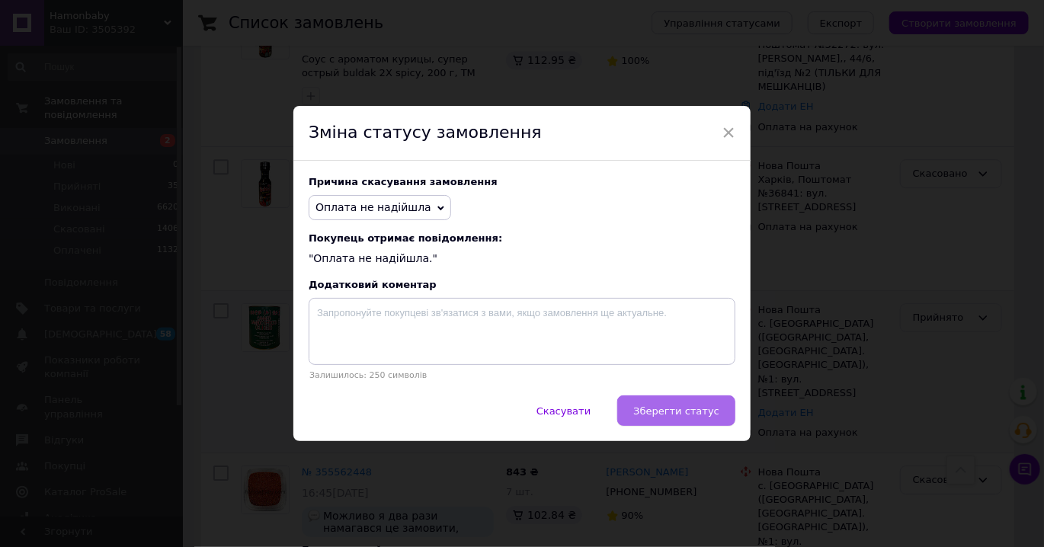
click at [701, 412] on span "Зберегти статус" at bounding box center [676, 410] width 86 height 11
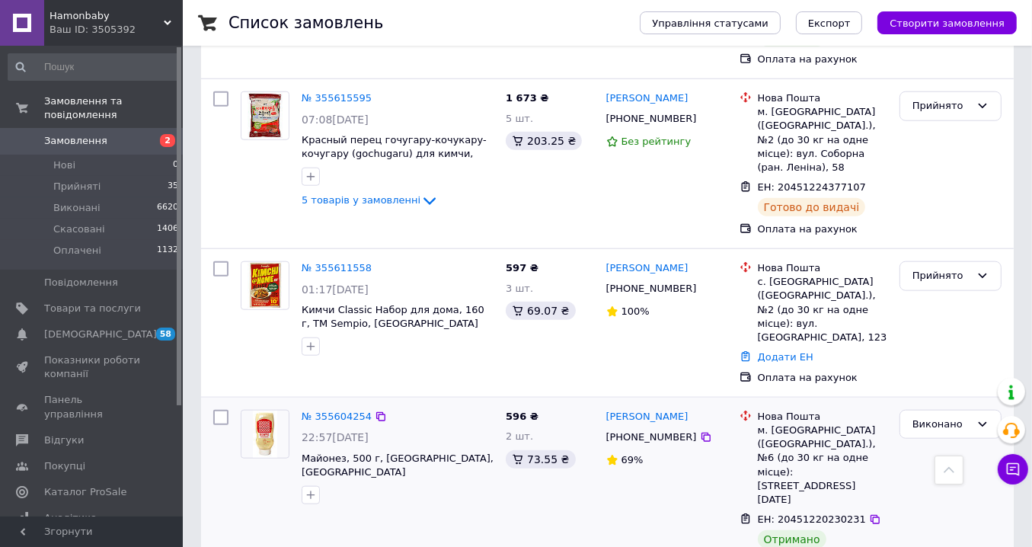
scroll to position [1219, 0]
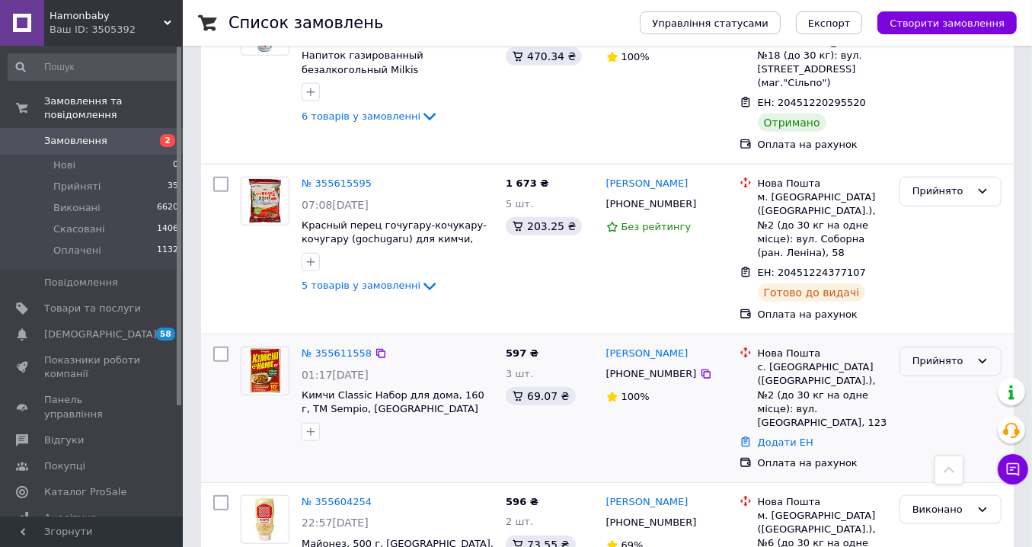
click at [926, 354] on div "Прийнято" at bounding box center [942, 362] width 58 height 16
click at [939, 407] on li "Скасовано" at bounding box center [951, 421] width 101 height 28
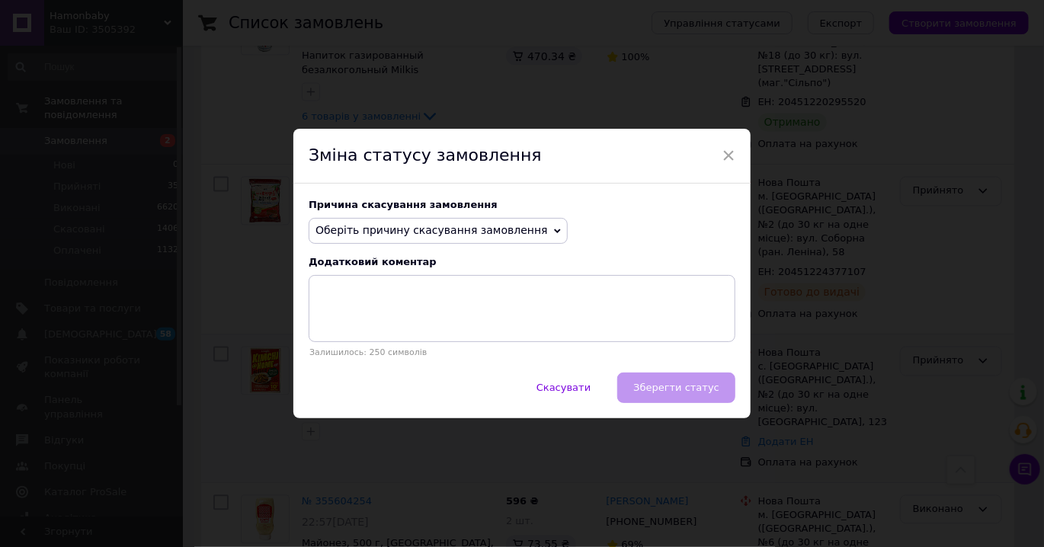
click at [414, 226] on span "Оберіть причину скасування замовлення" at bounding box center [431, 230] width 232 height 12
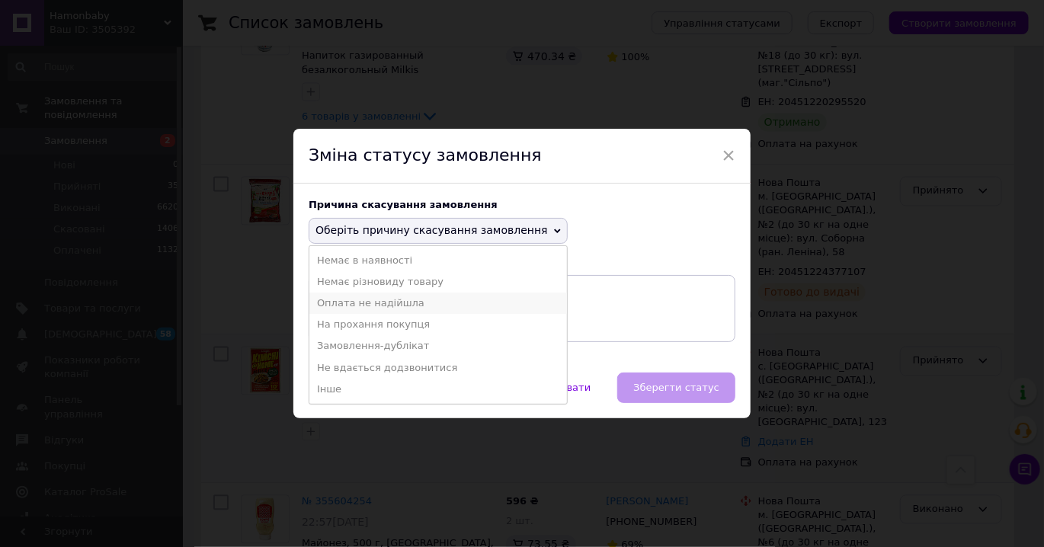
click at [367, 304] on li "Оплата не надійшла" at bounding box center [438, 303] width 258 height 21
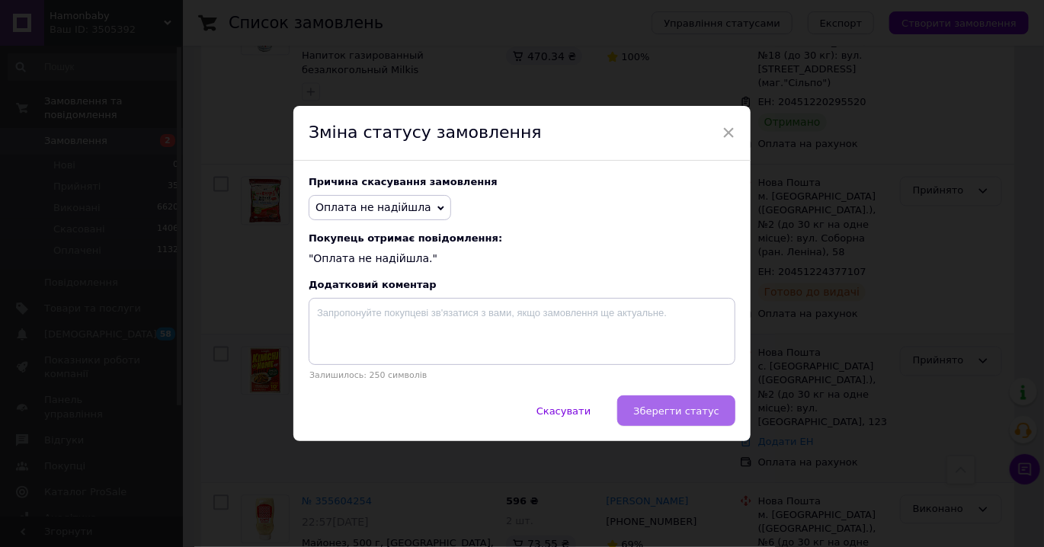
click at [661, 417] on span "Зберегти статус" at bounding box center [676, 410] width 86 height 11
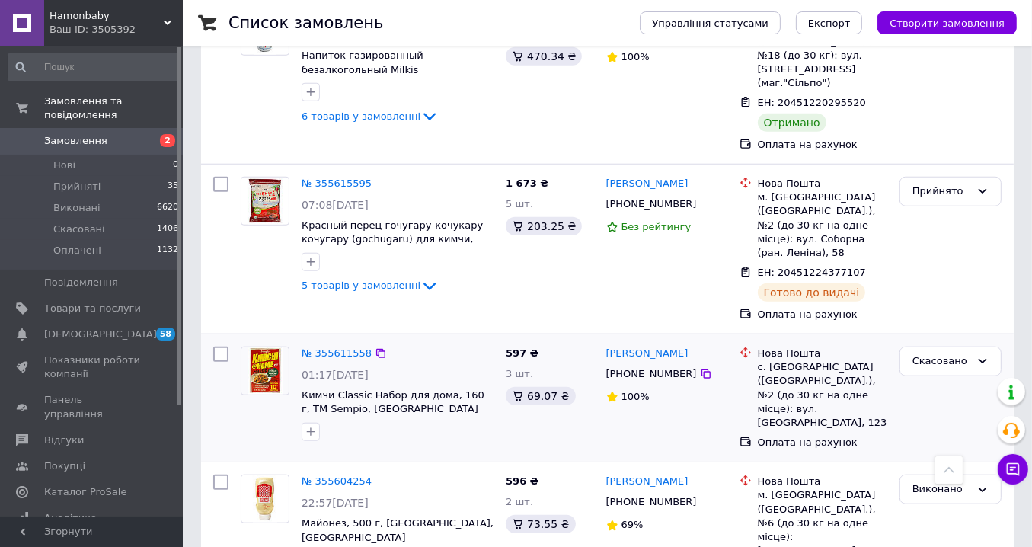
click at [85, 134] on span "Замовлення" at bounding box center [75, 141] width 63 height 14
